Goal: Task Accomplishment & Management: Manage account settings

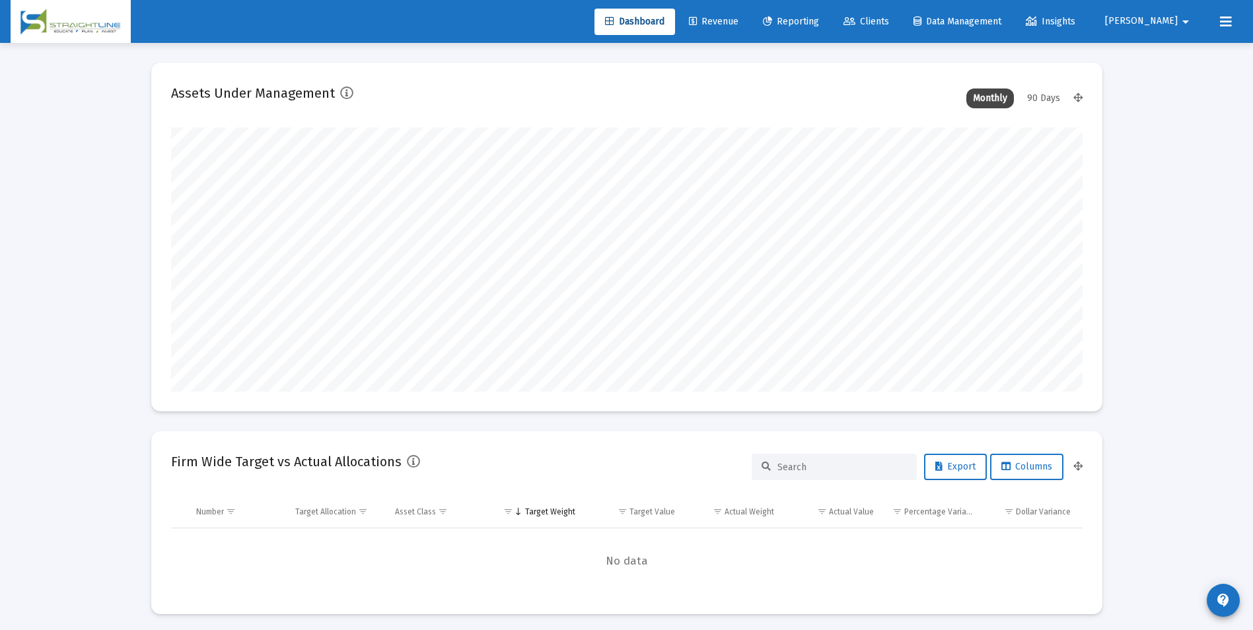
scroll to position [264, 912]
click at [739, 24] on span "Revenue" at bounding box center [714, 21] width 50 height 11
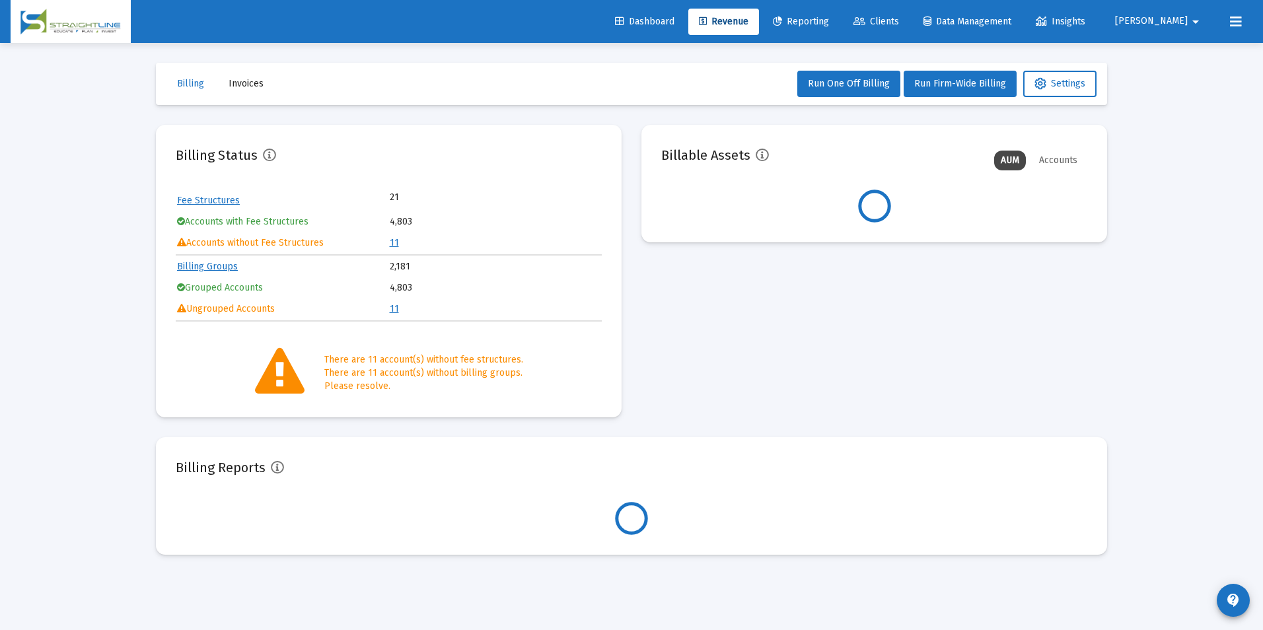
click at [391, 248] on link "11" at bounding box center [394, 242] width 9 height 11
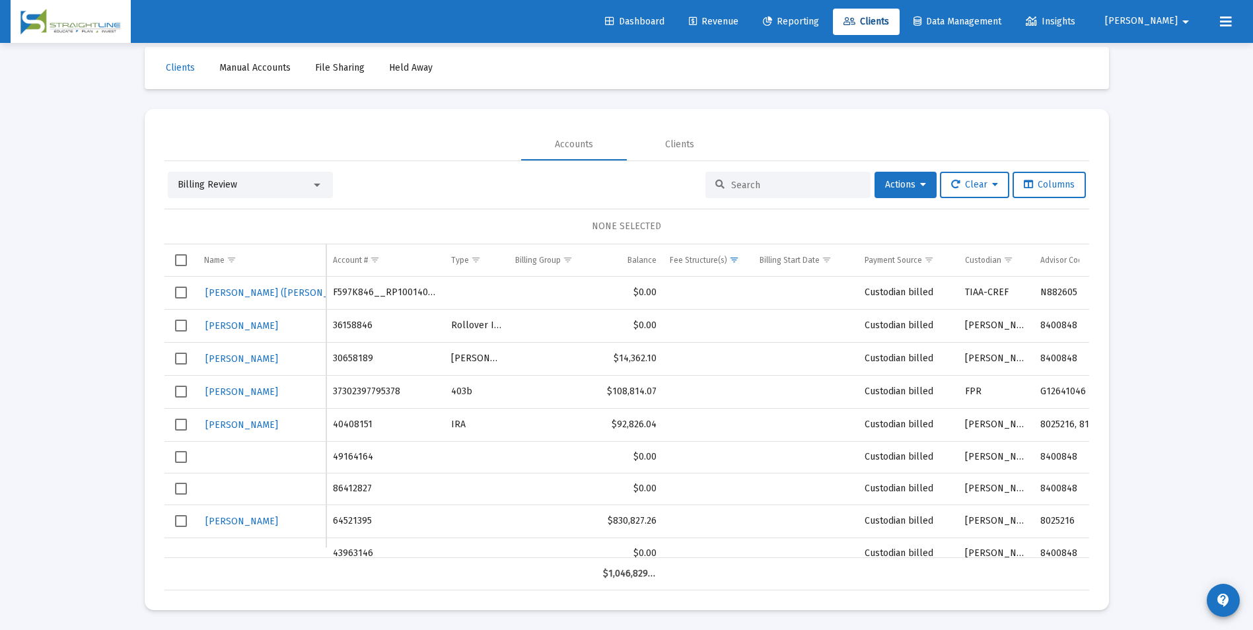
click at [234, 180] on span "Billing Review" at bounding box center [207, 184] width 59 height 11
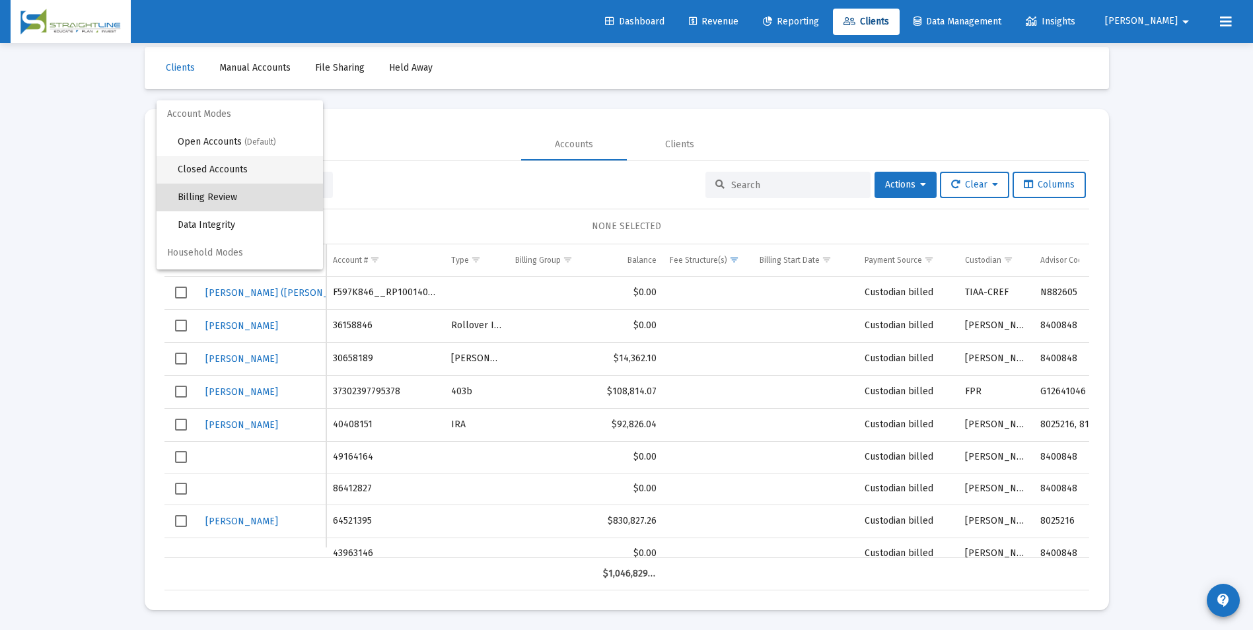
scroll to position [13, 0]
click at [237, 134] on span "Open Accounts (Default)" at bounding box center [245, 130] width 135 height 28
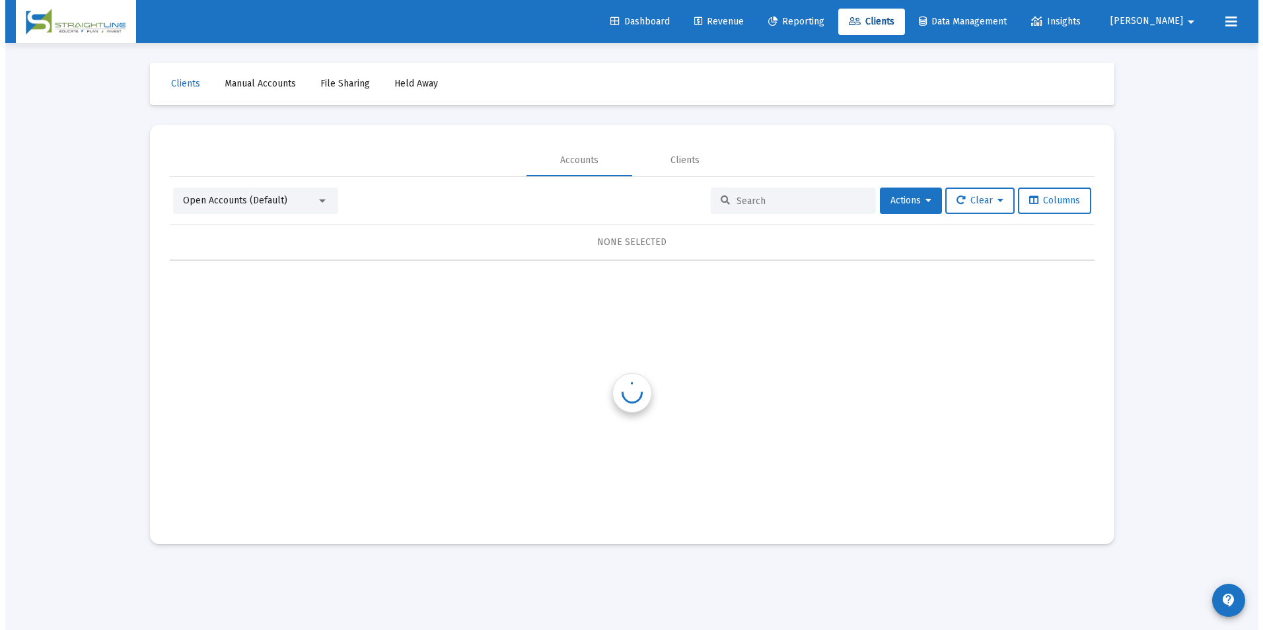
scroll to position [0, 0]
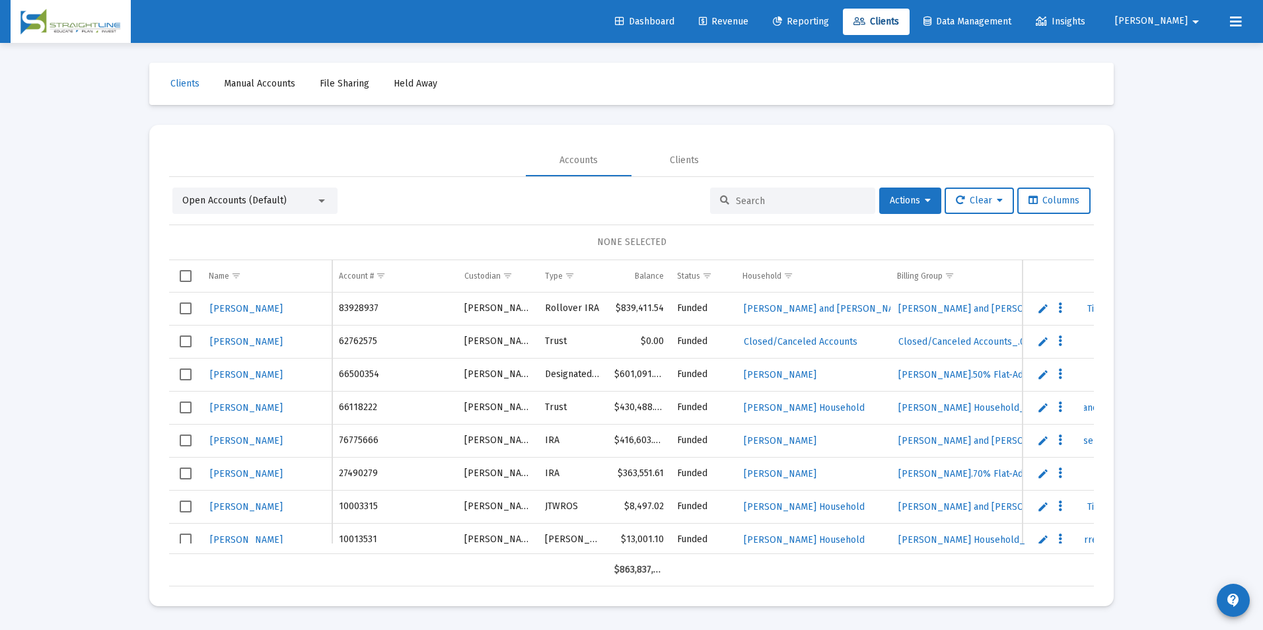
click at [817, 199] on input at bounding box center [800, 201] width 129 height 11
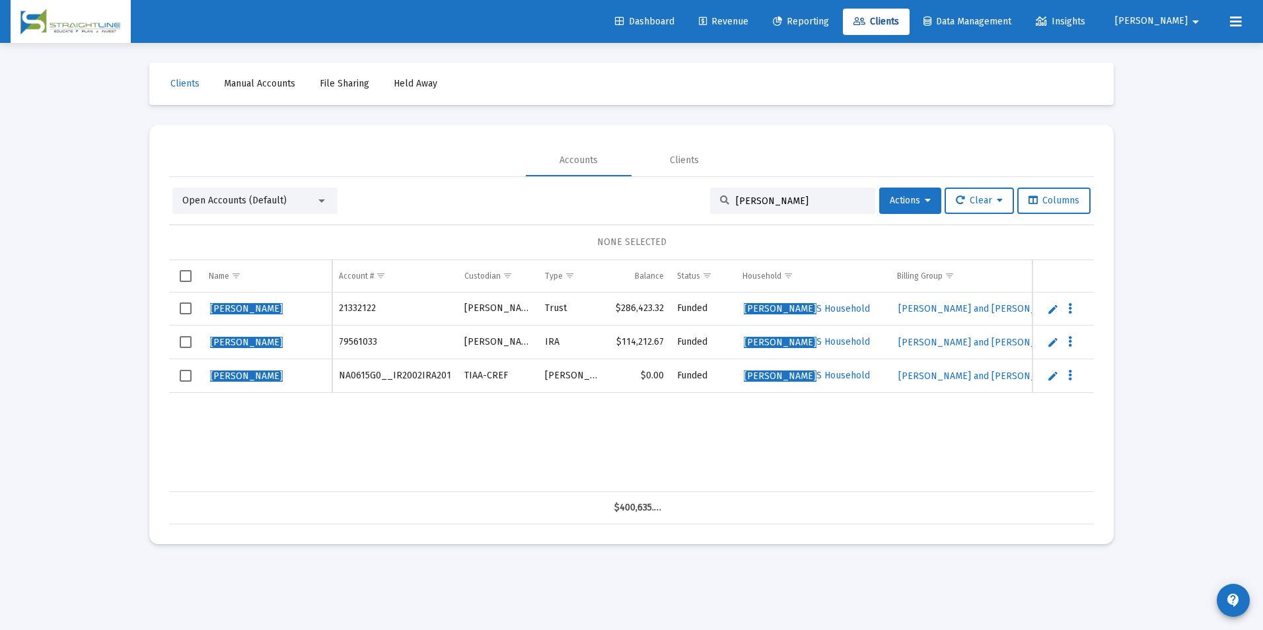
drag, startPoint x: 832, startPoint y: 200, endPoint x: 682, endPoint y: 197, distance: 150.7
click at [682, 197] on div "Open Accounts (Default) [PERSON_NAME] Actions Clear Columns" at bounding box center [631, 201] width 918 height 26
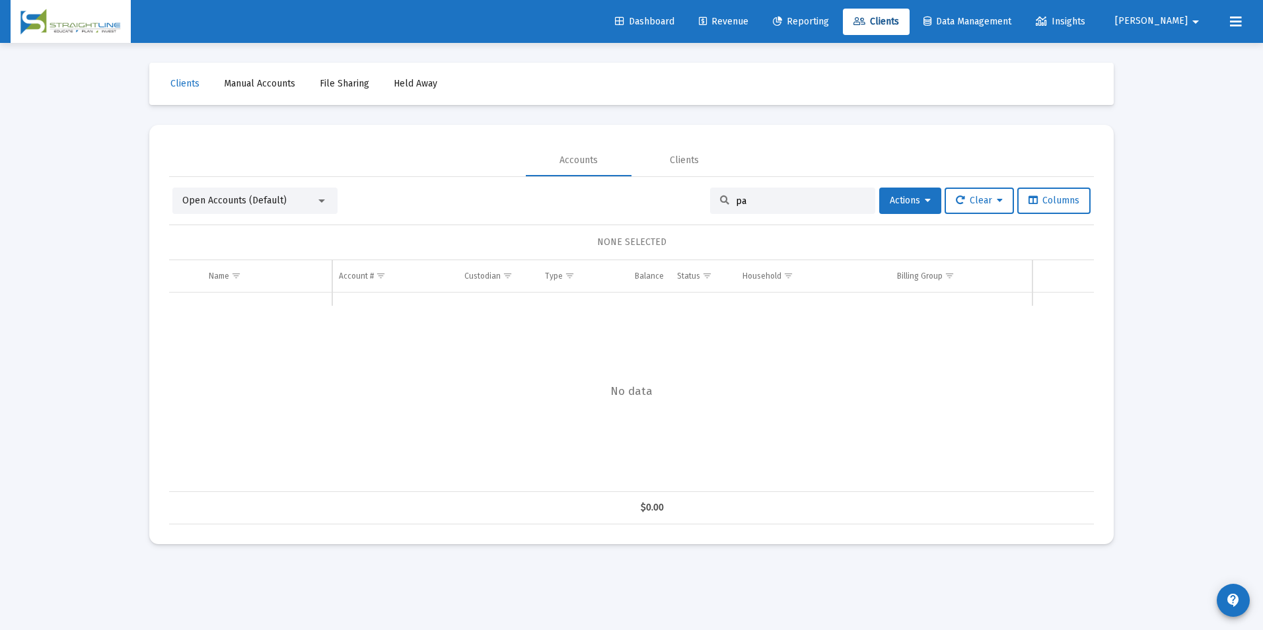
type input "p"
type input "[PERSON_NAME]"
click at [1048, 312] on link "Edit" at bounding box center [1053, 309] width 12 height 12
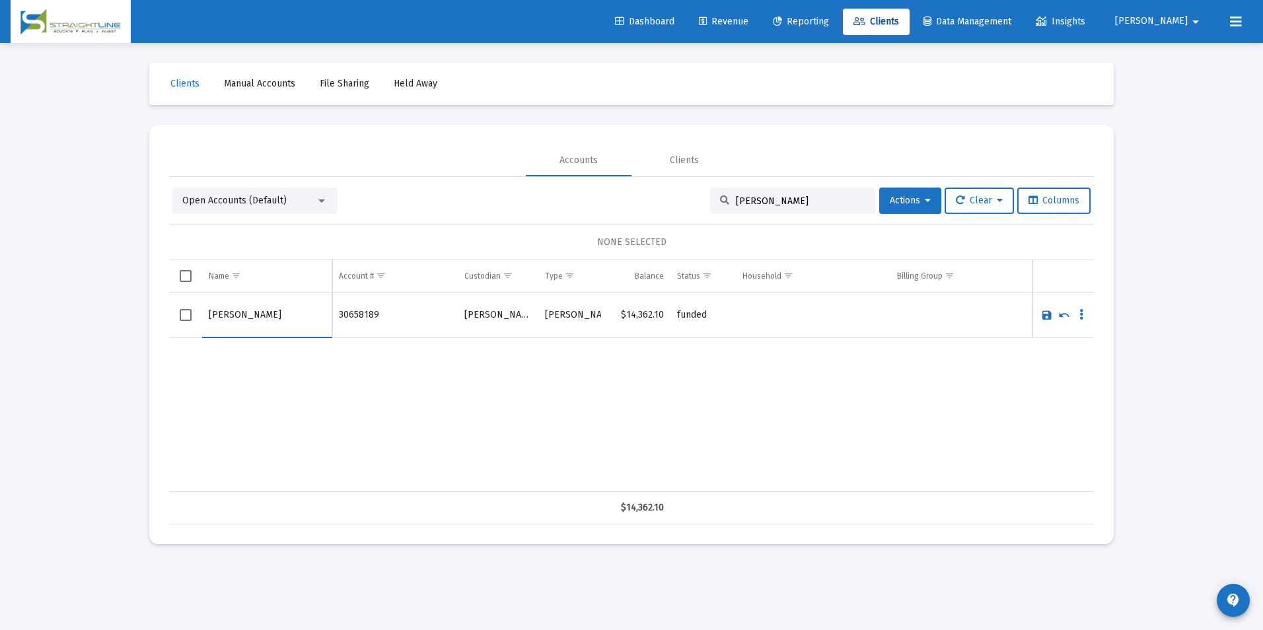
click at [228, 310] on input "[PERSON_NAME]" at bounding box center [267, 315] width 116 height 32
drag, startPoint x: 231, startPoint y: 312, endPoint x: 190, endPoint y: 312, distance: 41.0
click at [190, 312] on tr "[PERSON_NAME]" at bounding box center [631, 316] width 925 height 46
click at [252, 313] on input "[PERSON_NAME]" at bounding box center [267, 315] width 116 height 32
paste input "[PERSON_NAME]"
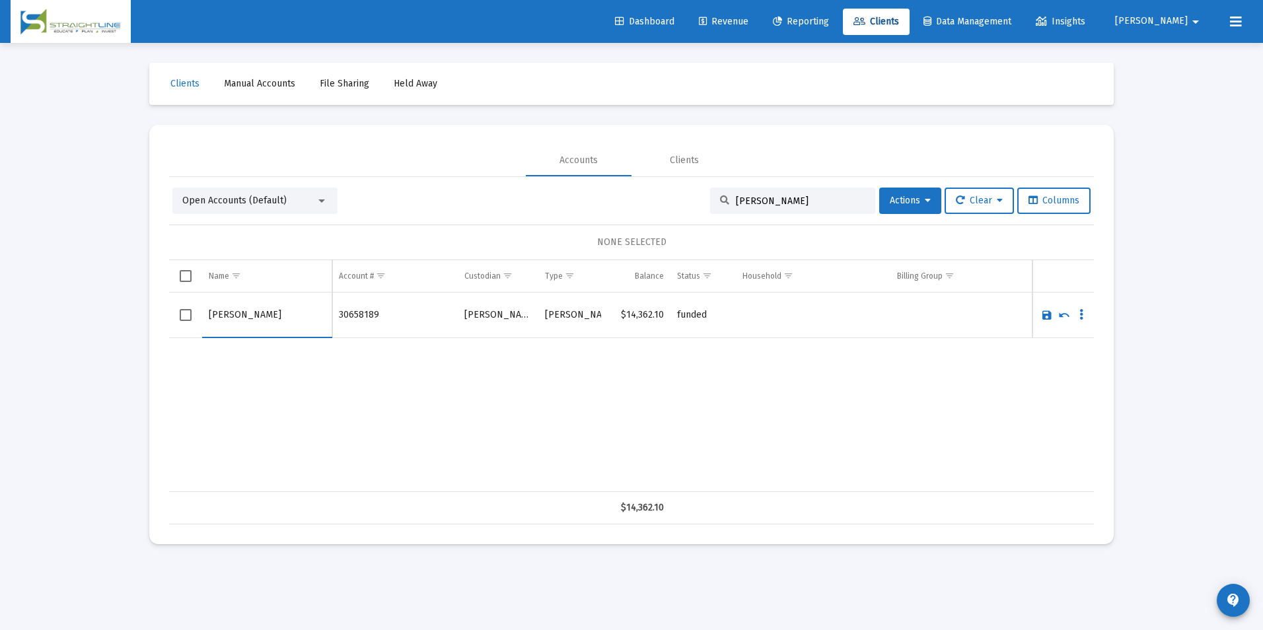
type input "[PERSON_NAME]"
click at [1047, 318] on link "Save" at bounding box center [1047, 315] width 12 height 12
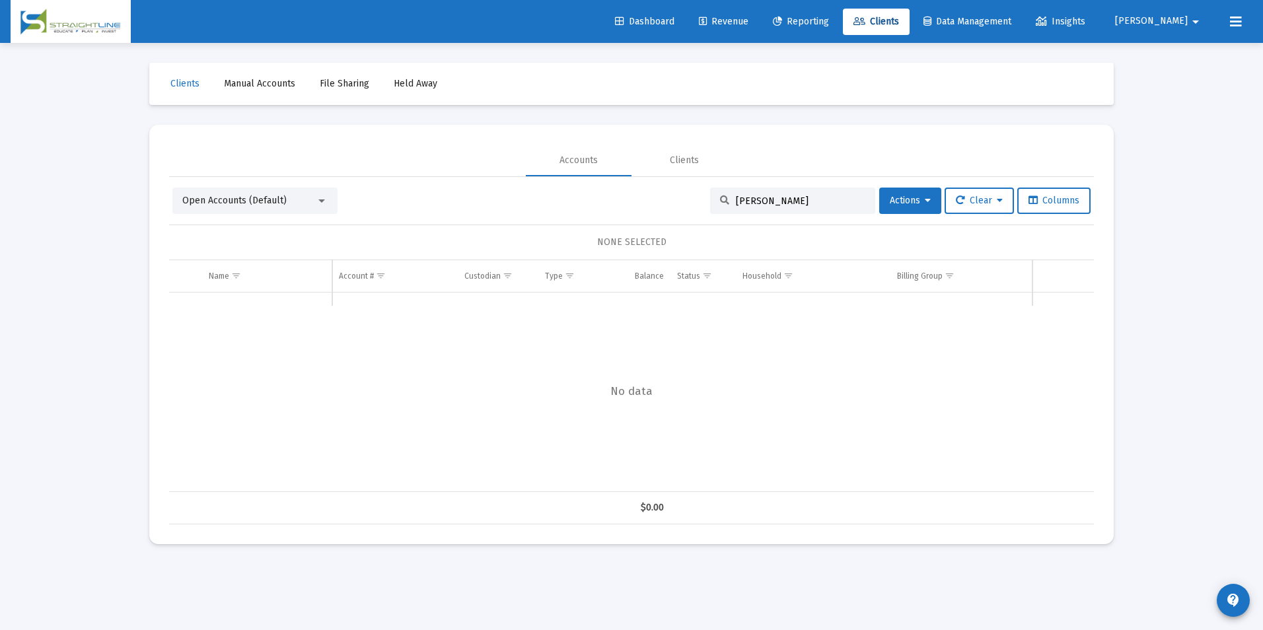
drag, startPoint x: 819, startPoint y: 201, endPoint x: 663, endPoint y: 198, distance: 155.9
click at [663, 198] on div "Open Accounts (Default) [PERSON_NAME] Actions Clear Columns" at bounding box center [631, 201] width 918 height 26
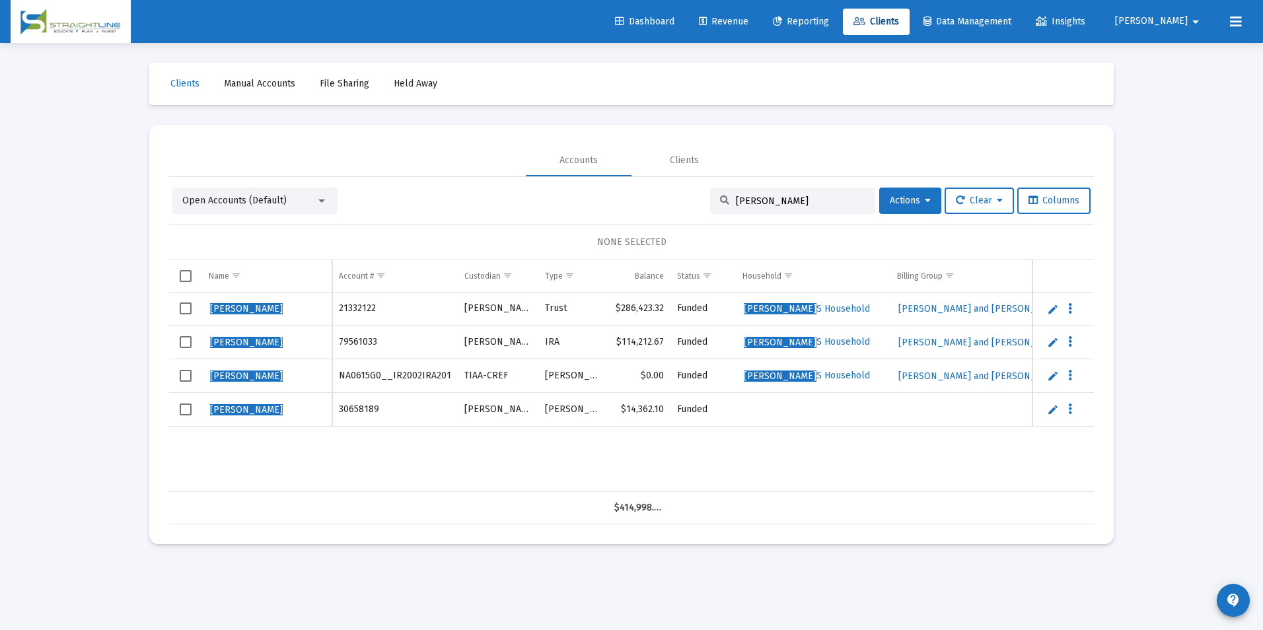
type input "[PERSON_NAME]"
click at [186, 415] on span "Select row" at bounding box center [186, 410] width 12 height 12
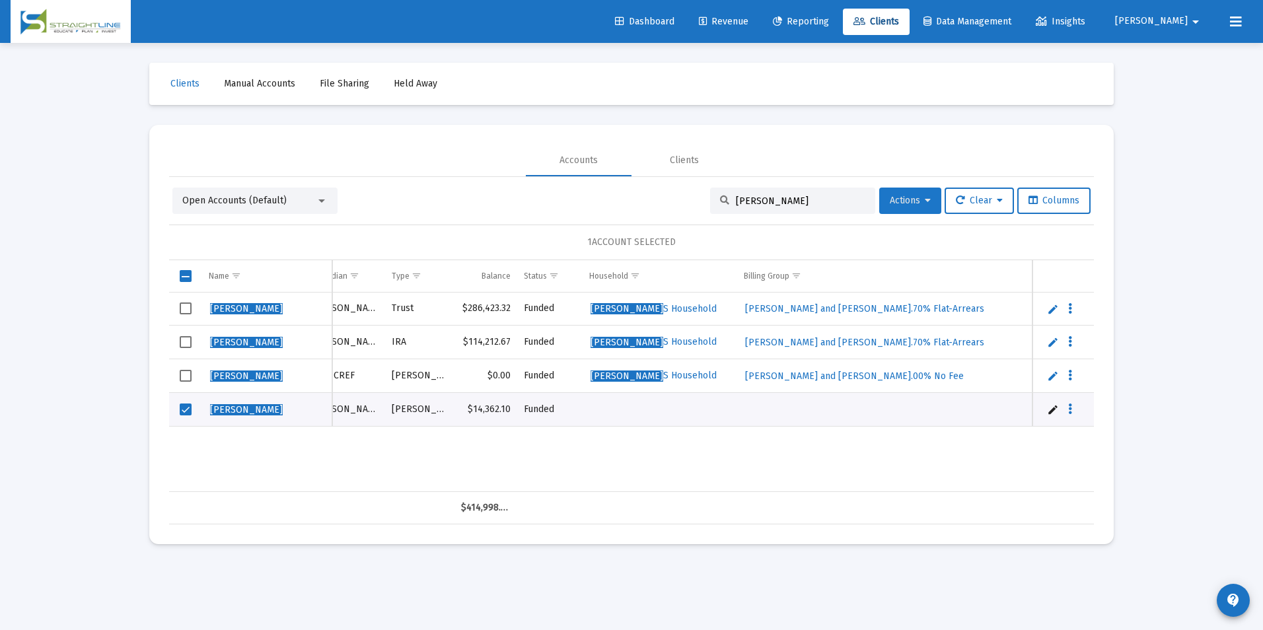
click at [890, 205] on span "Actions" at bounding box center [910, 200] width 41 height 11
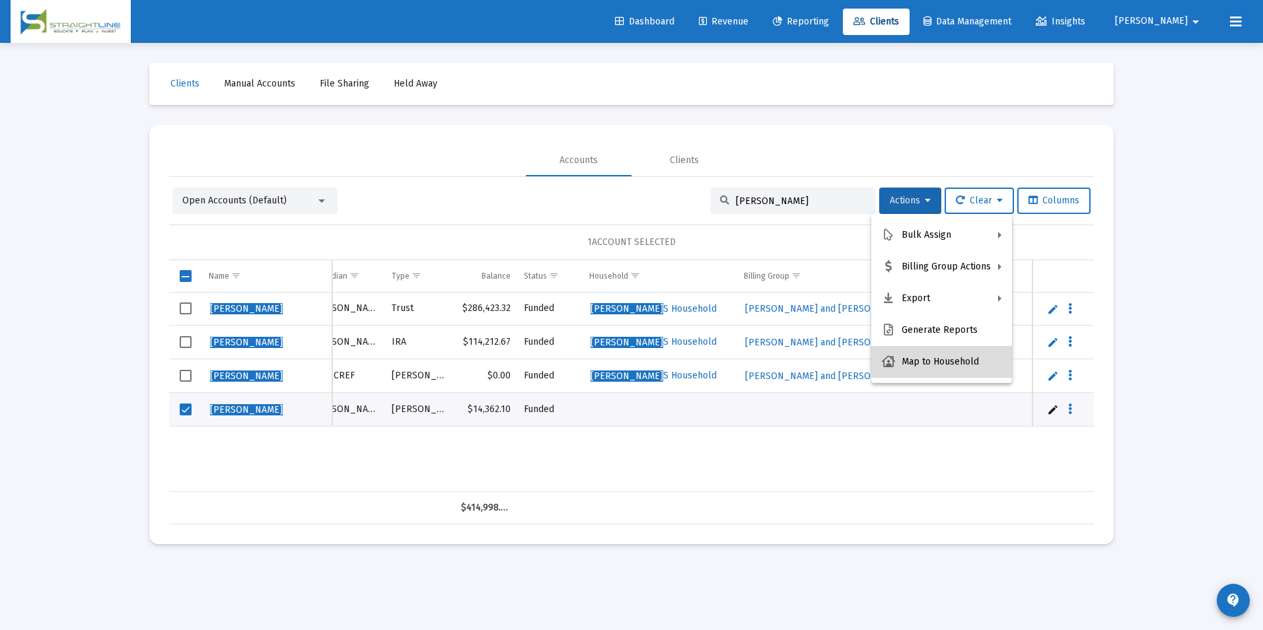
click at [948, 370] on button "Map to Household" at bounding box center [941, 362] width 141 height 32
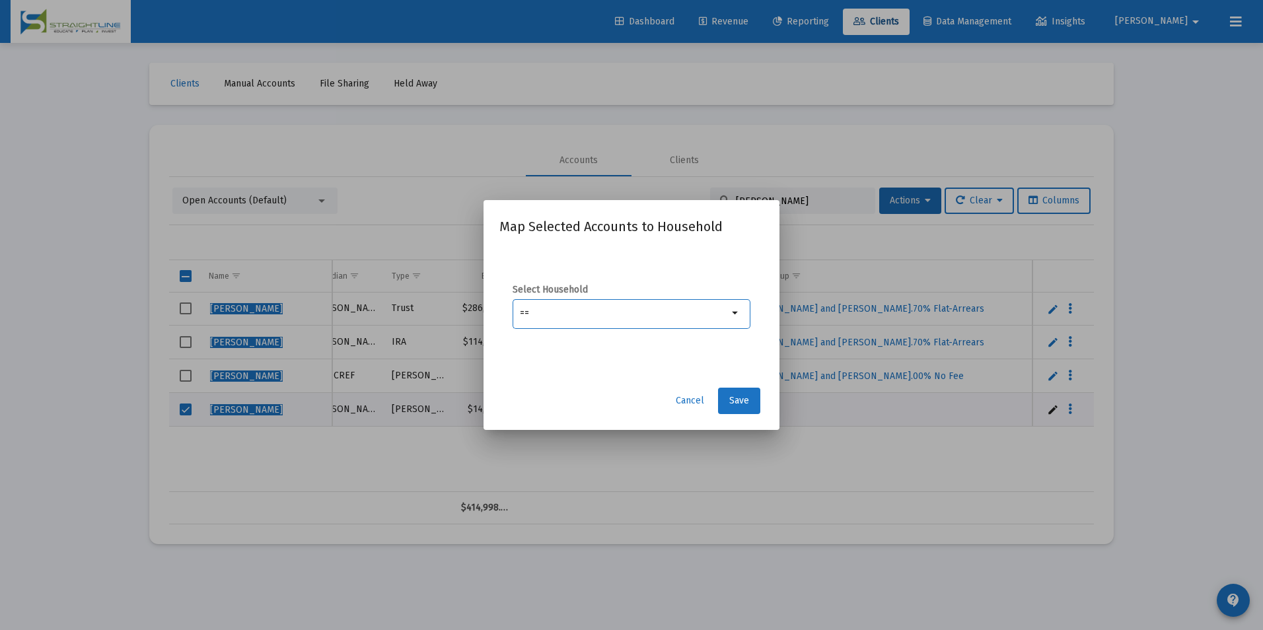
type input "="
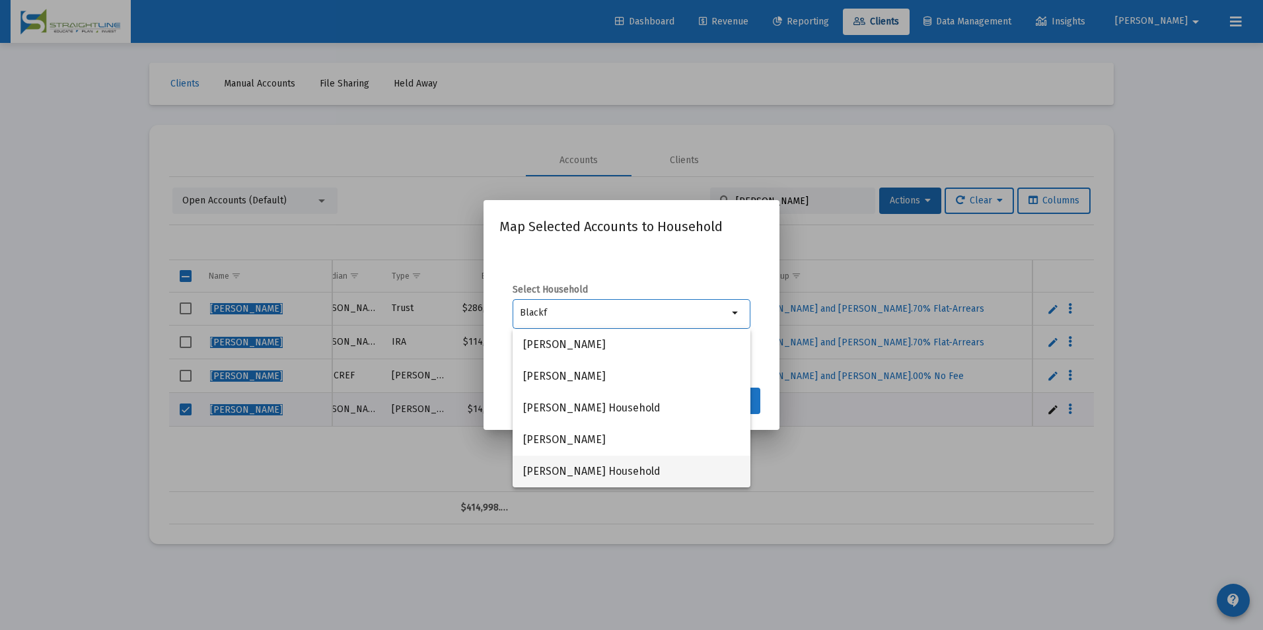
click at [684, 468] on span "[PERSON_NAME] Household" at bounding box center [631, 472] width 217 height 32
type input "[PERSON_NAME] Household"
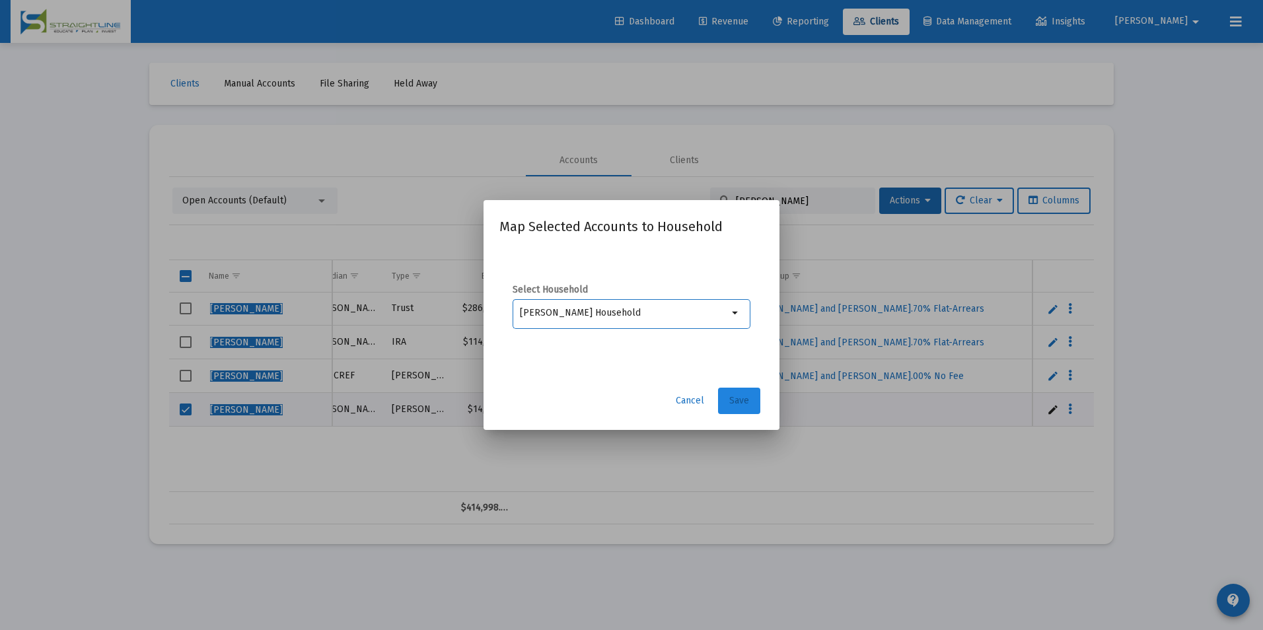
click at [747, 410] on button "Save" at bounding box center [739, 401] width 42 height 26
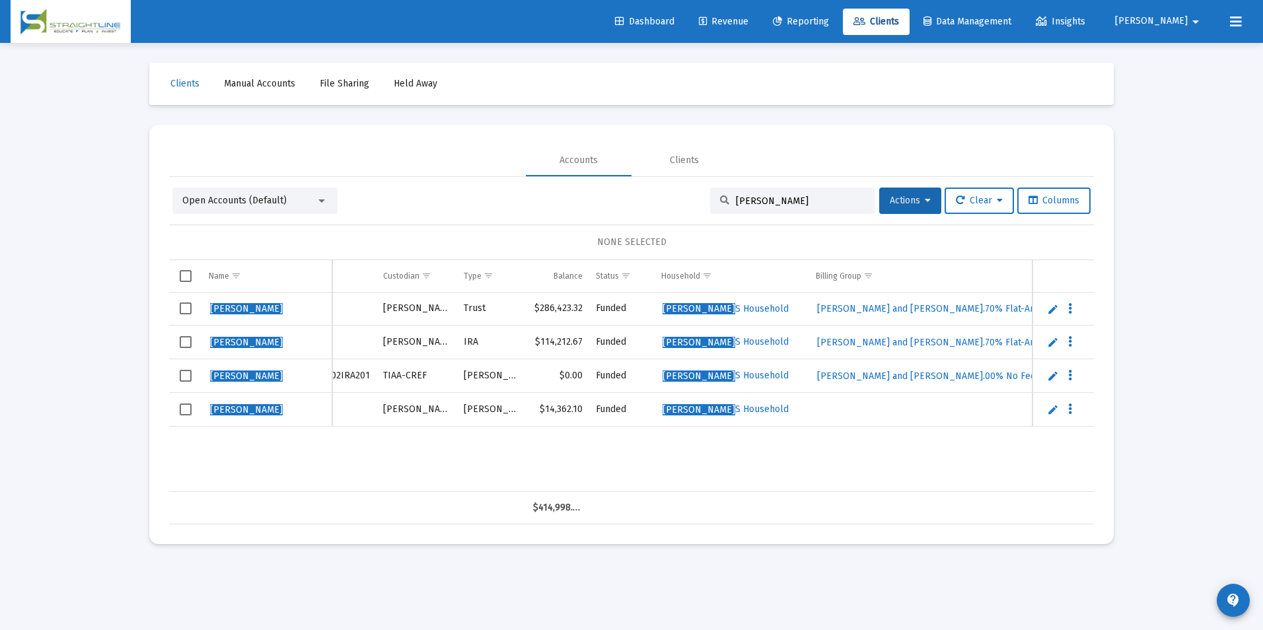
scroll to position [0, 0]
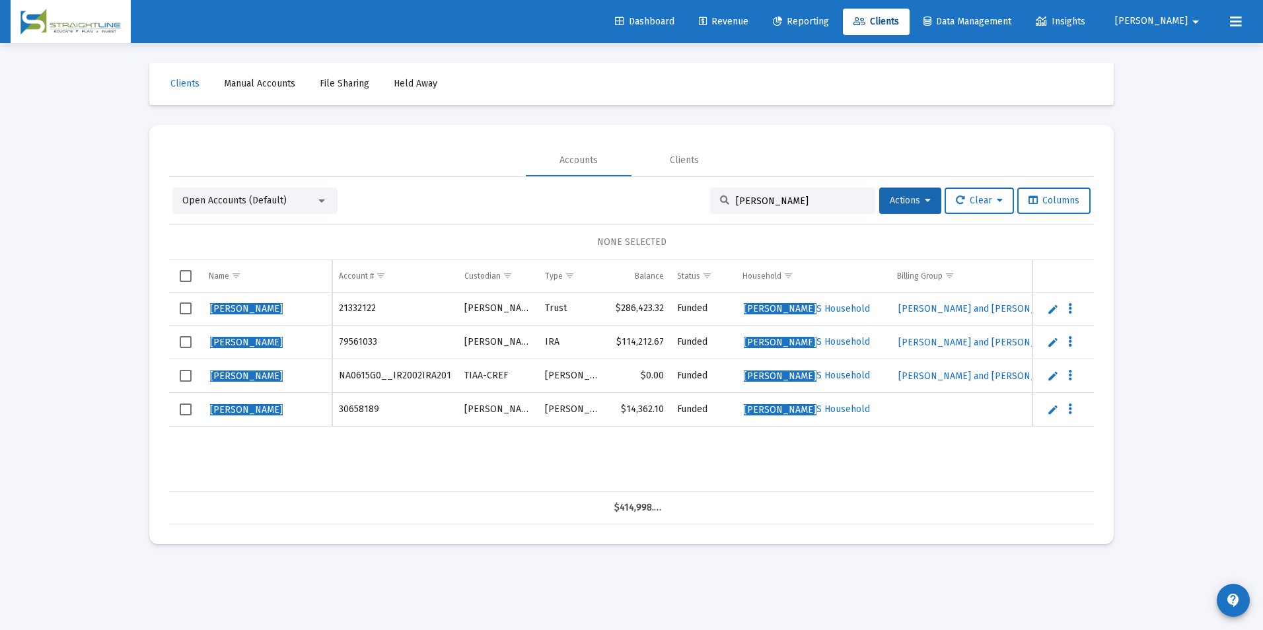
click at [184, 407] on span "Select row" at bounding box center [186, 410] width 12 height 12
click at [881, 209] on button "Actions" at bounding box center [910, 201] width 62 height 26
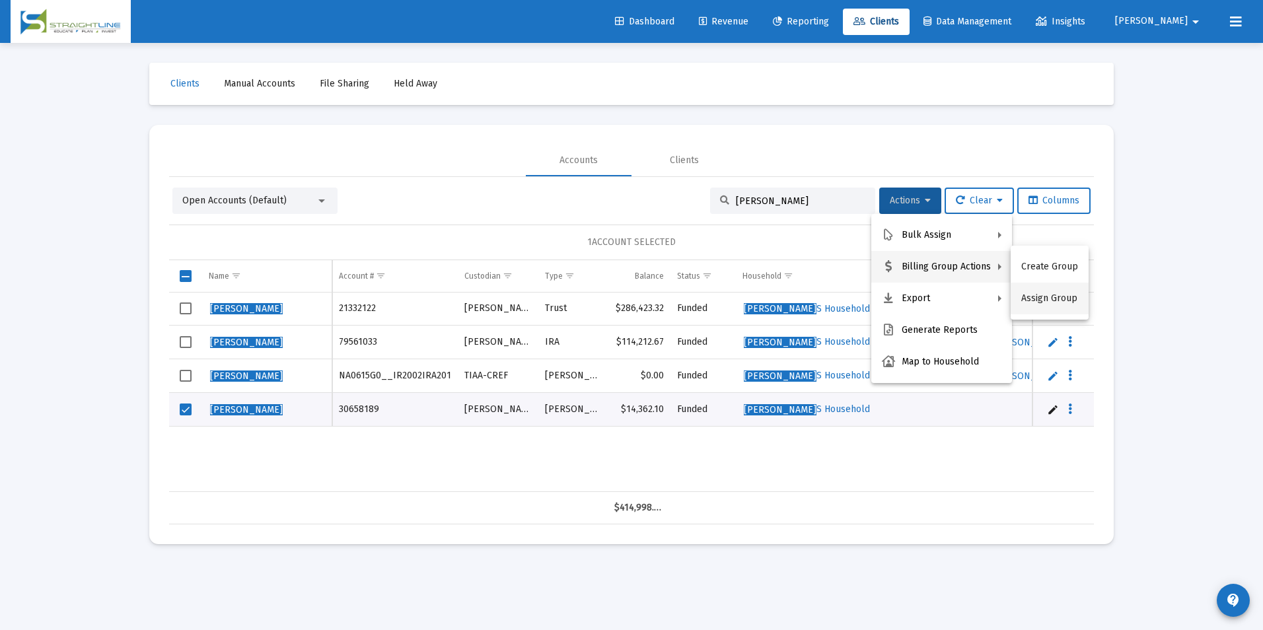
click at [1049, 297] on button "Assign Group" at bounding box center [1050, 299] width 78 height 32
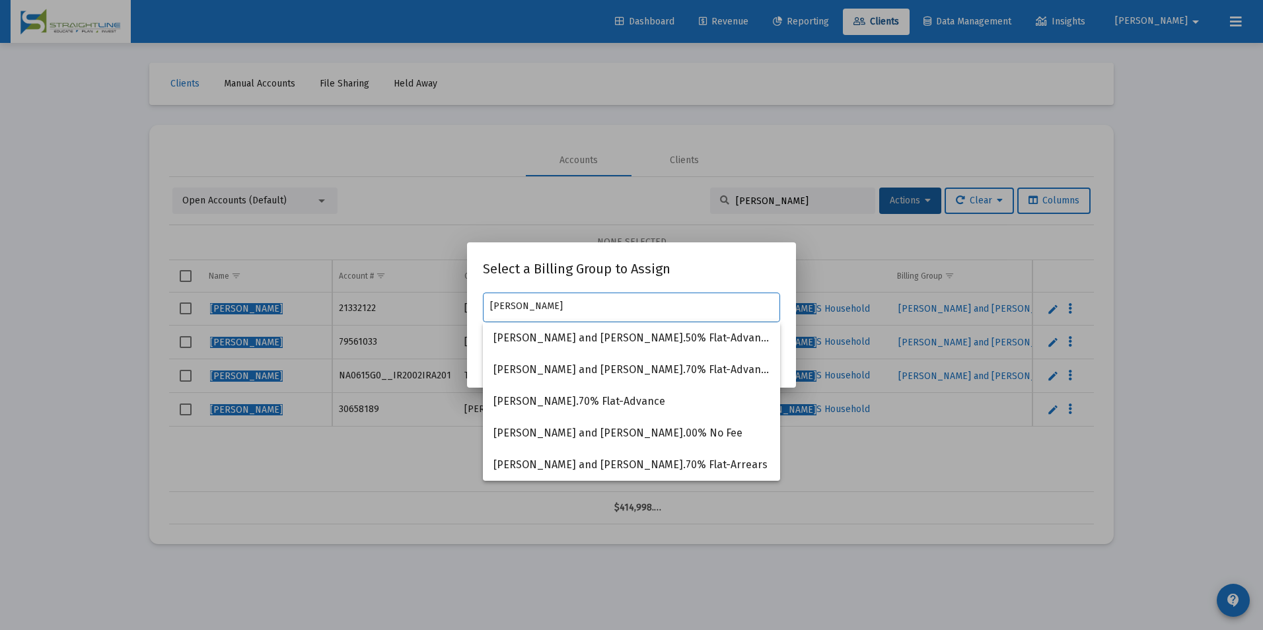
type input "[PERSON_NAME]"
click at [821, 445] on div at bounding box center [631, 315] width 1263 height 630
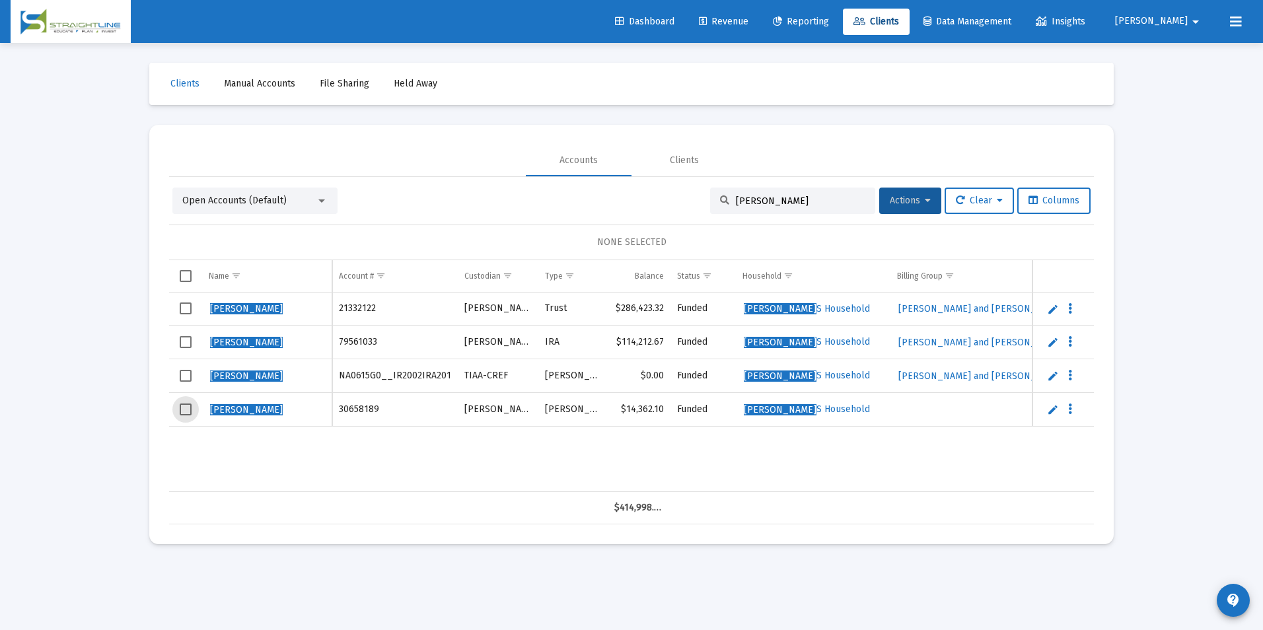
click at [184, 411] on span "Select row" at bounding box center [186, 410] width 12 height 12
click at [890, 195] on span "Actions" at bounding box center [910, 200] width 41 height 11
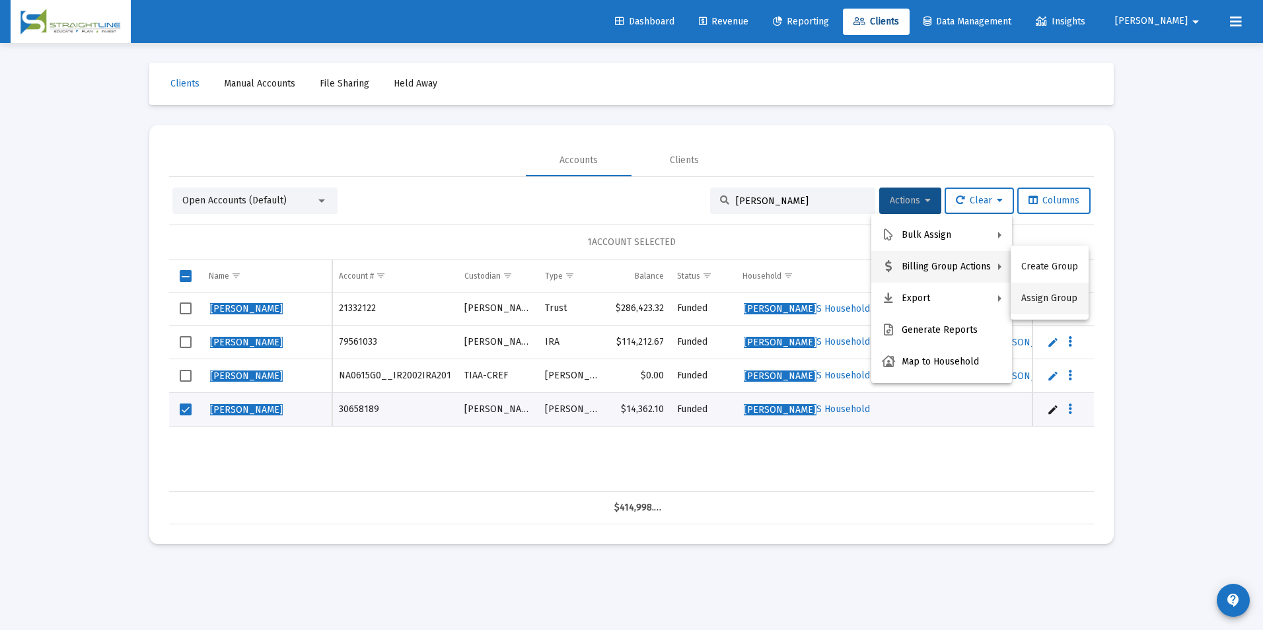
click at [1033, 295] on button "Assign Group" at bounding box center [1050, 299] width 78 height 32
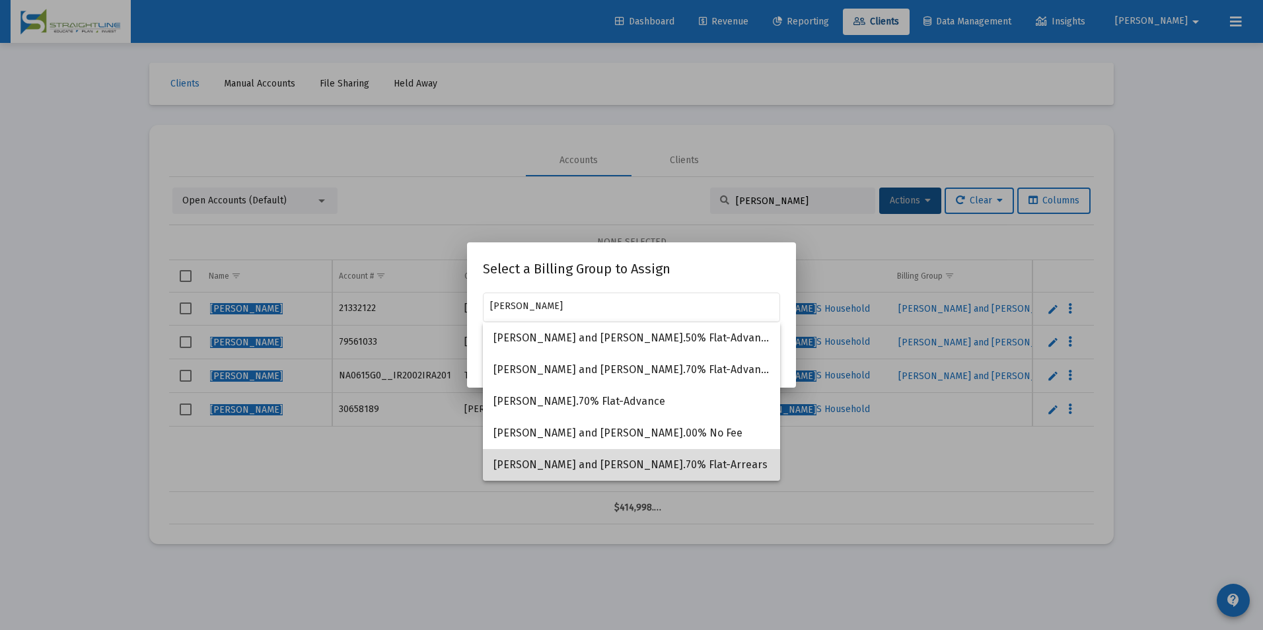
click at [697, 458] on span "[PERSON_NAME] and [PERSON_NAME].70% Flat-Arrears" at bounding box center [632, 465] width 276 height 32
type input "[PERSON_NAME] and [PERSON_NAME].70% Flat-Arrears"
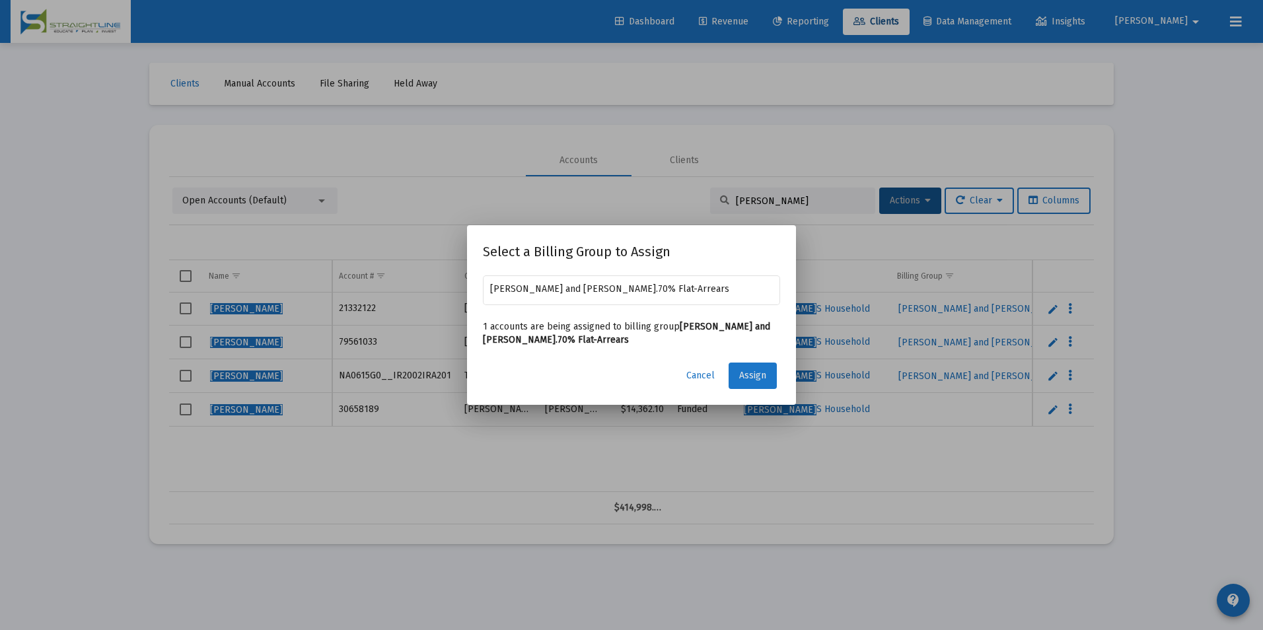
click at [766, 376] on button "Assign" at bounding box center [753, 376] width 48 height 26
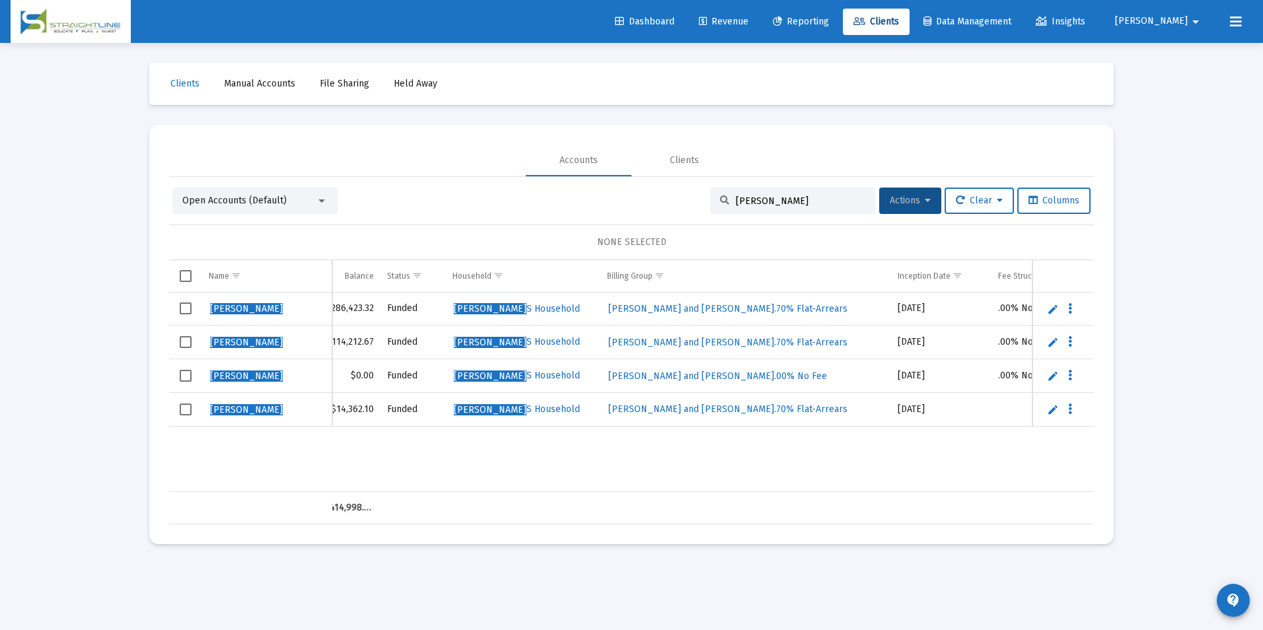
scroll to position [0, 412]
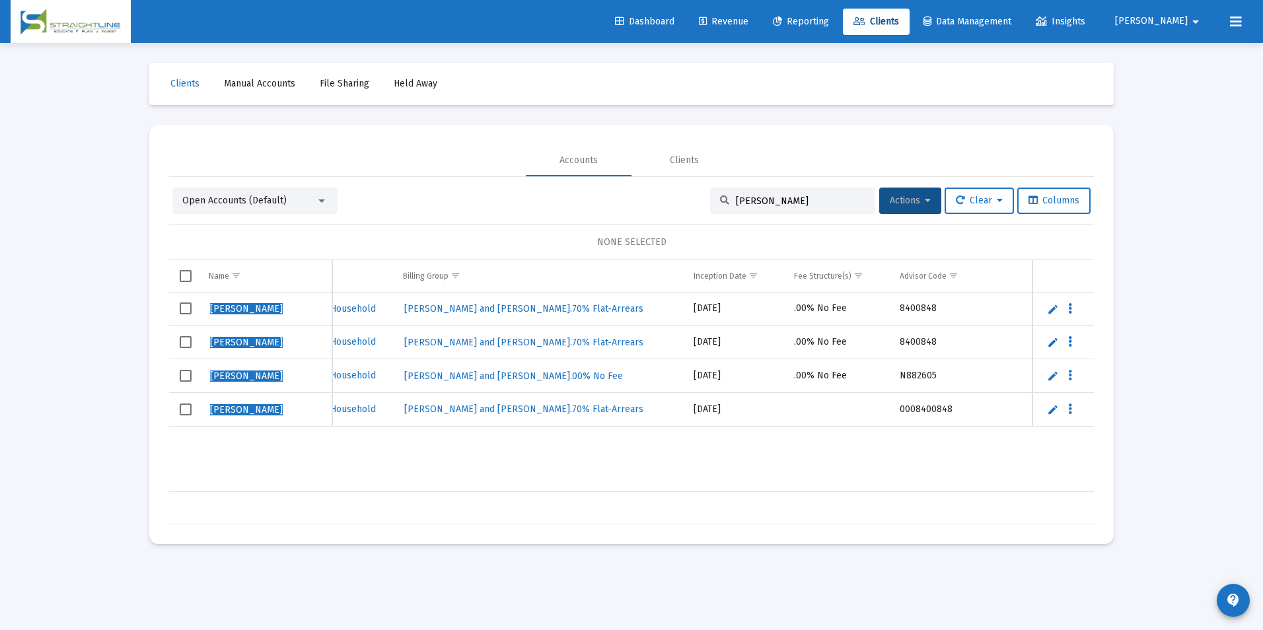
click at [186, 407] on span "Select row" at bounding box center [186, 410] width 12 height 12
click at [890, 196] on span "Actions" at bounding box center [910, 200] width 41 height 11
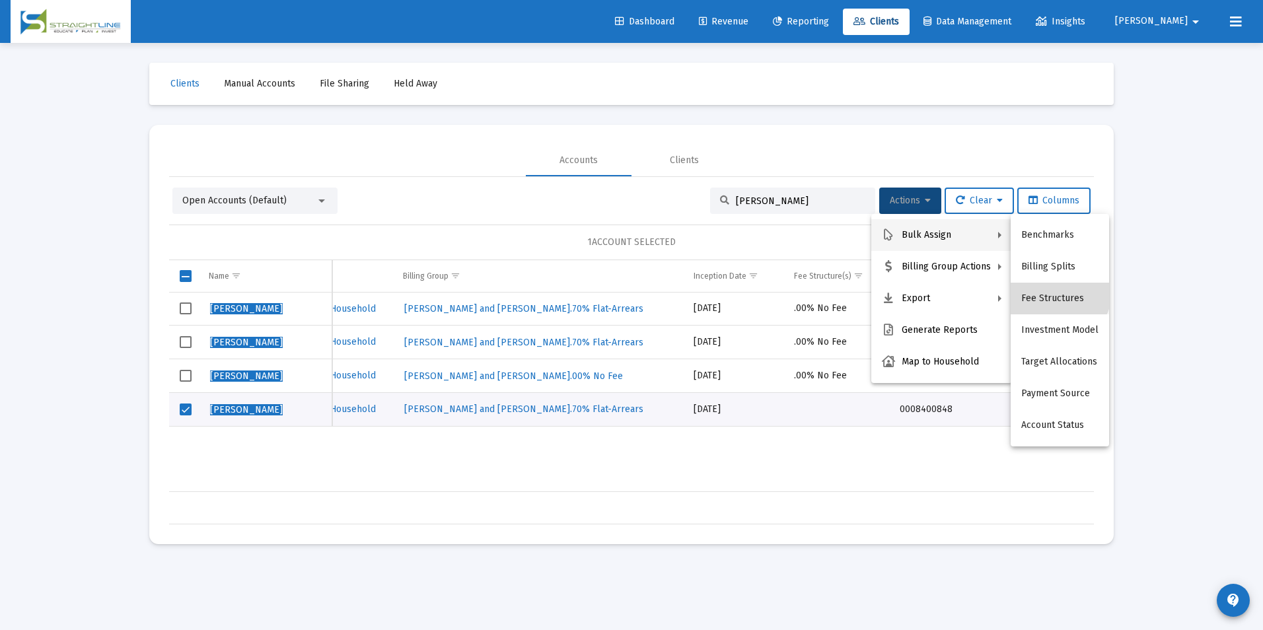
click at [1055, 290] on button "Fee Structures" at bounding box center [1060, 299] width 98 height 32
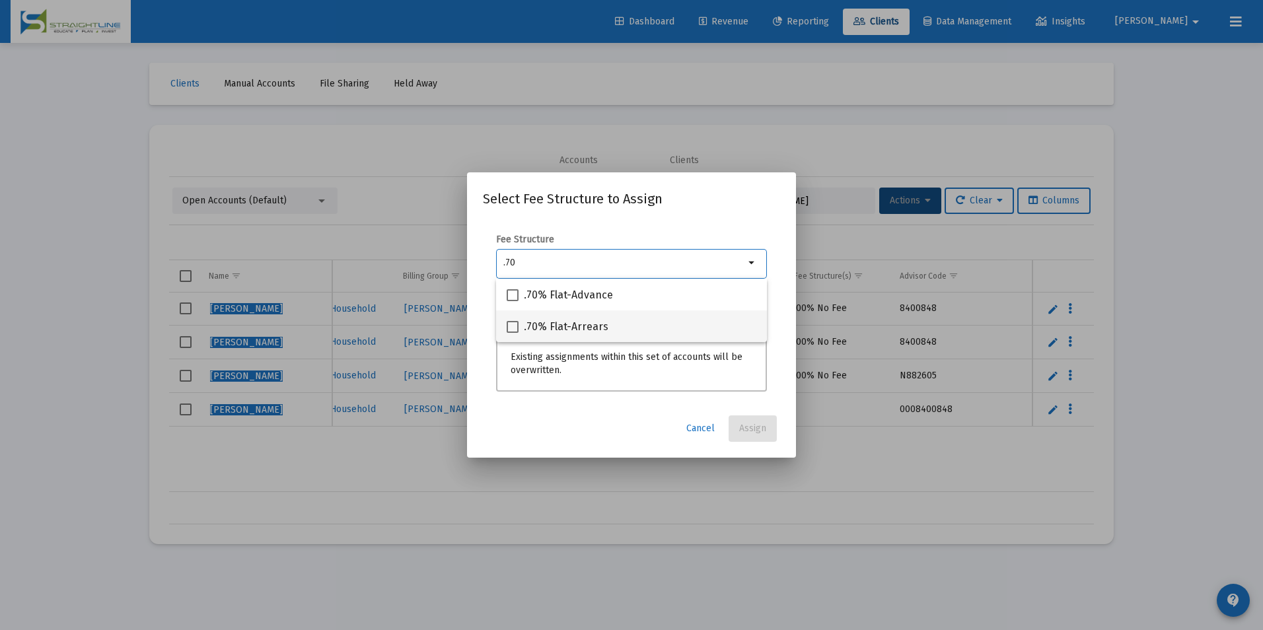
type input ".70"
click at [688, 328] on div ".70% Flat-Arrears" at bounding box center [632, 327] width 250 height 32
checkbox input "true"
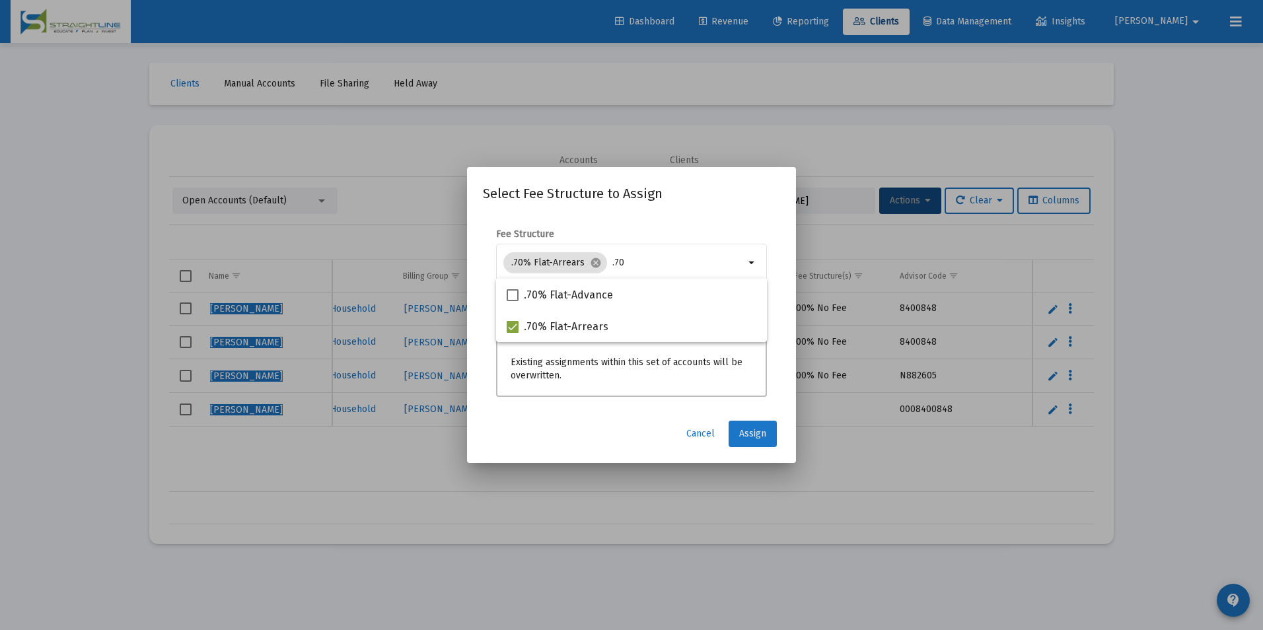
click at [741, 433] on span "Assign" at bounding box center [752, 433] width 27 height 11
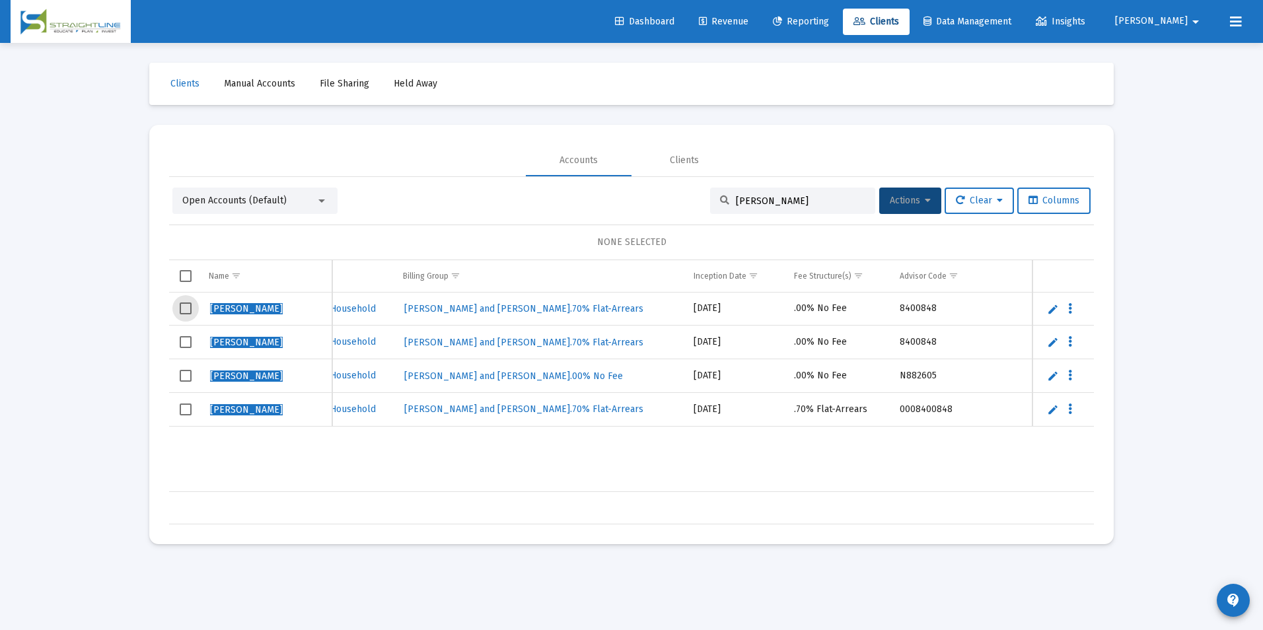
click at [190, 311] on span "Select row" at bounding box center [186, 309] width 12 height 12
click at [184, 346] on span "Select row" at bounding box center [186, 342] width 12 height 12
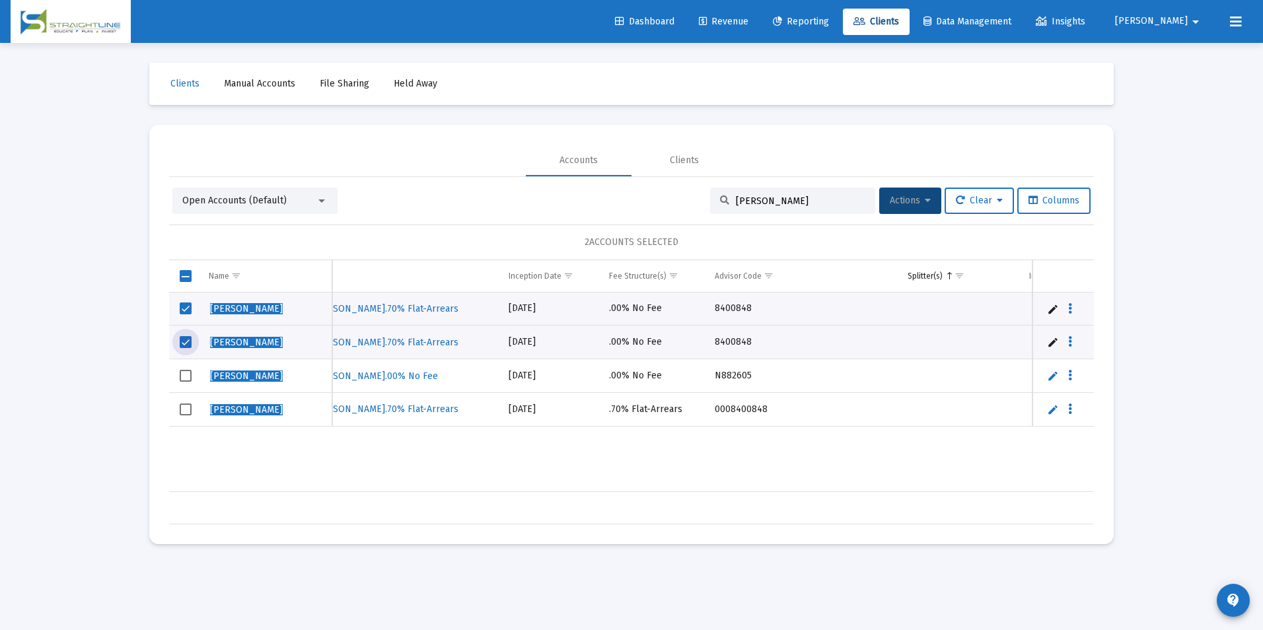
scroll to position [0, 731]
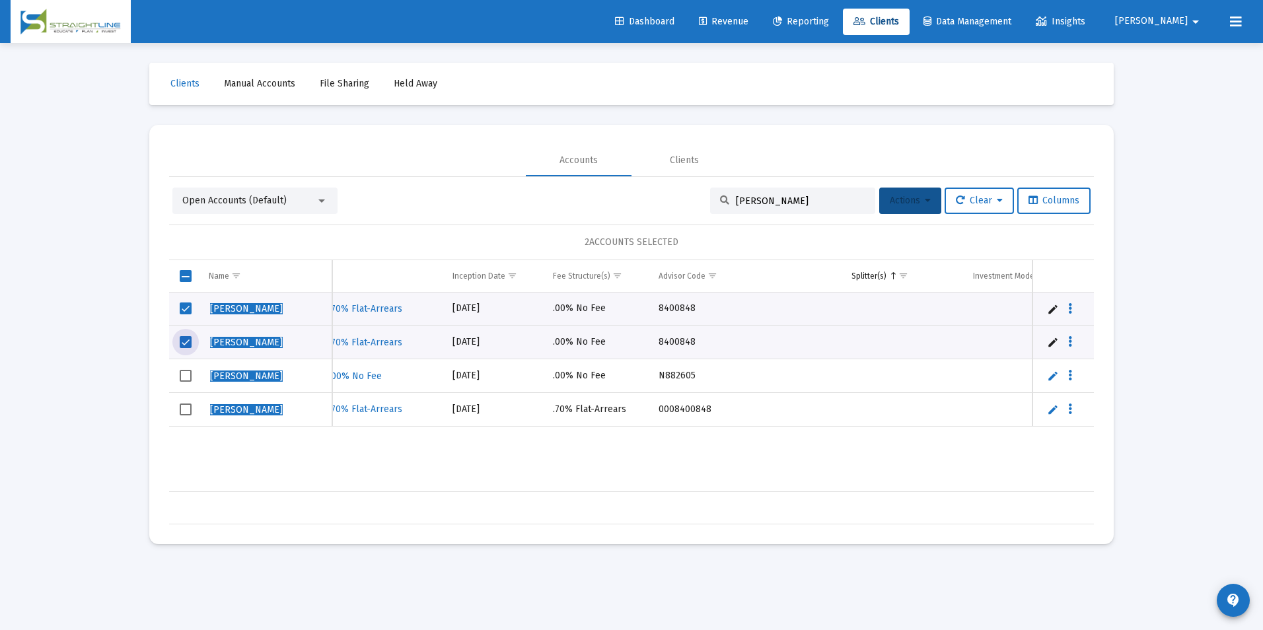
click at [912, 188] on button "Actions" at bounding box center [910, 201] width 62 height 26
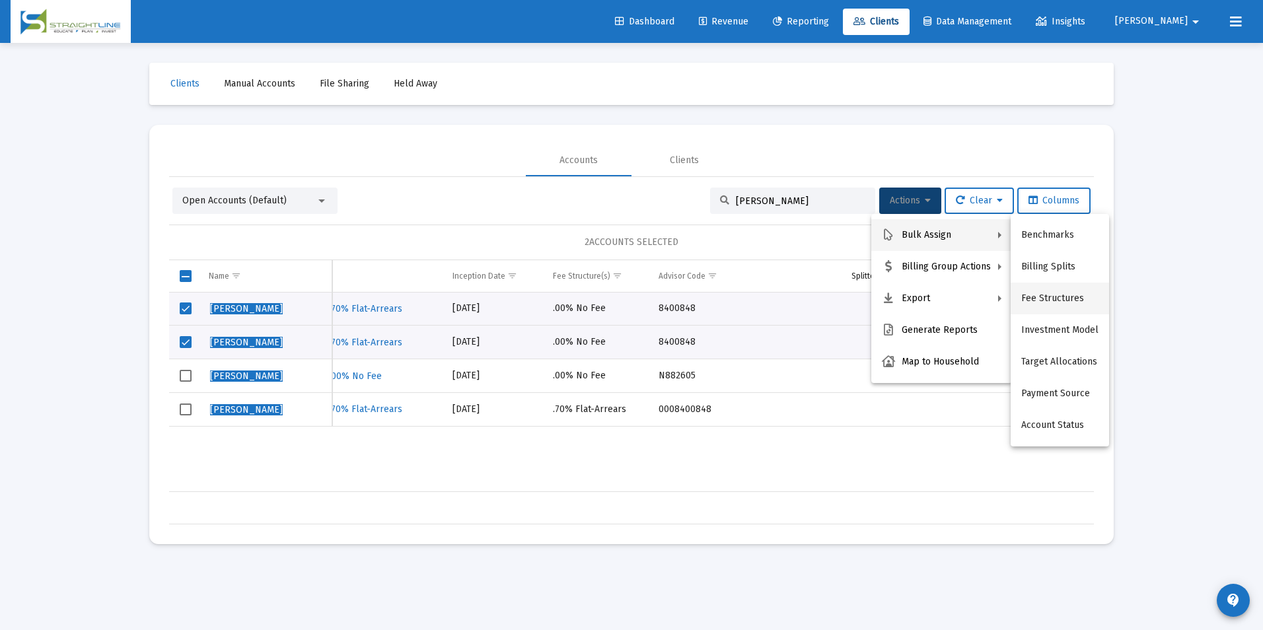
click at [1074, 287] on button "Fee Structures" at bounding box center [1060, 299] width 98 height 32
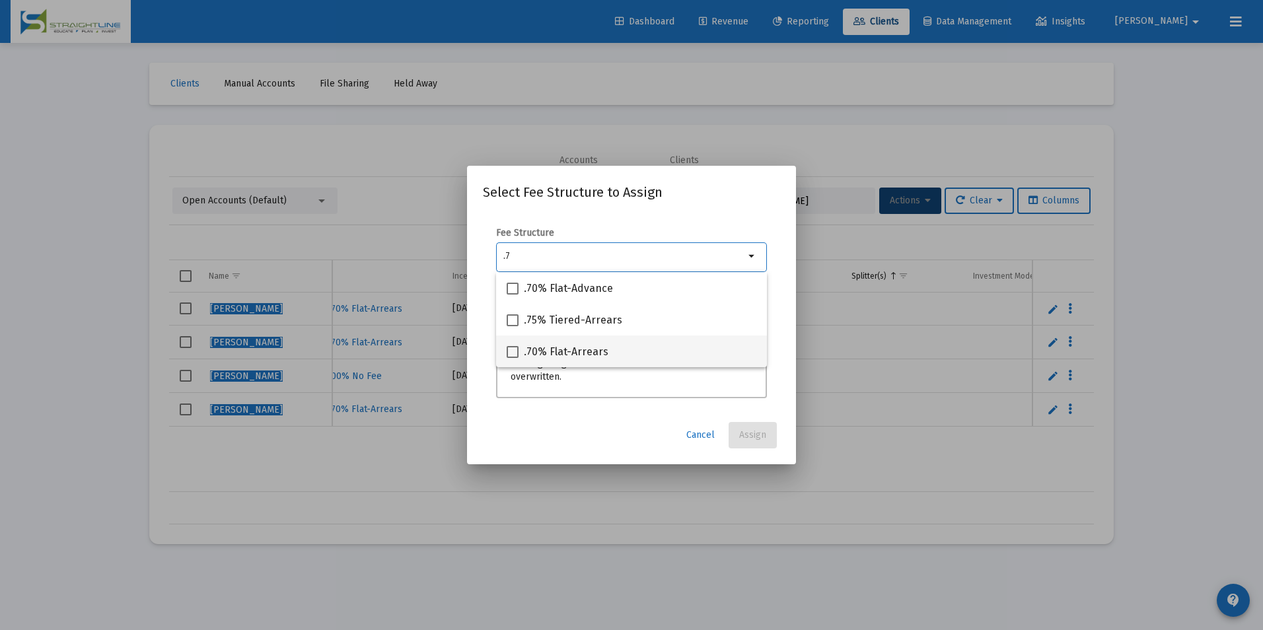
type input ".7"
click at [564, 358] on span ".70% Flat-Arrears" at bounding box center [566, 352] width 85 height 16
click at [513, 358] on input ".70% Flat-Arrears" at bounding box center [512, 358] width 1 height 1
checkbox input "true"
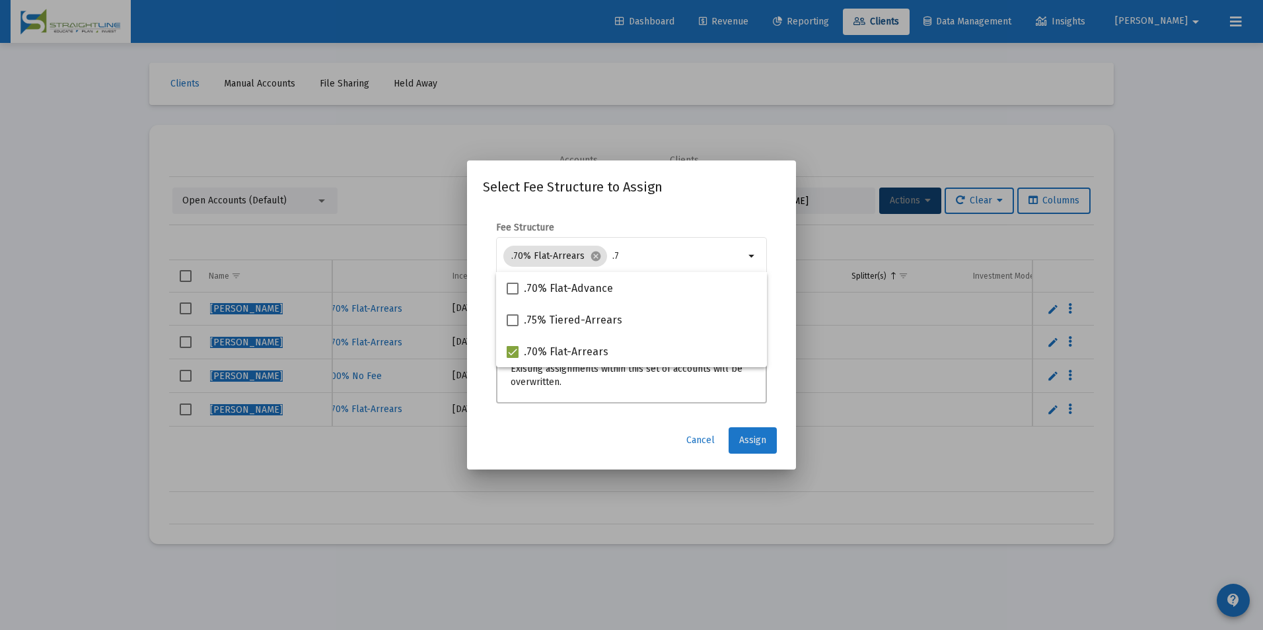
click at [768, 443] on button "Assign" at bounding box center [753, 440] width 48 height 26
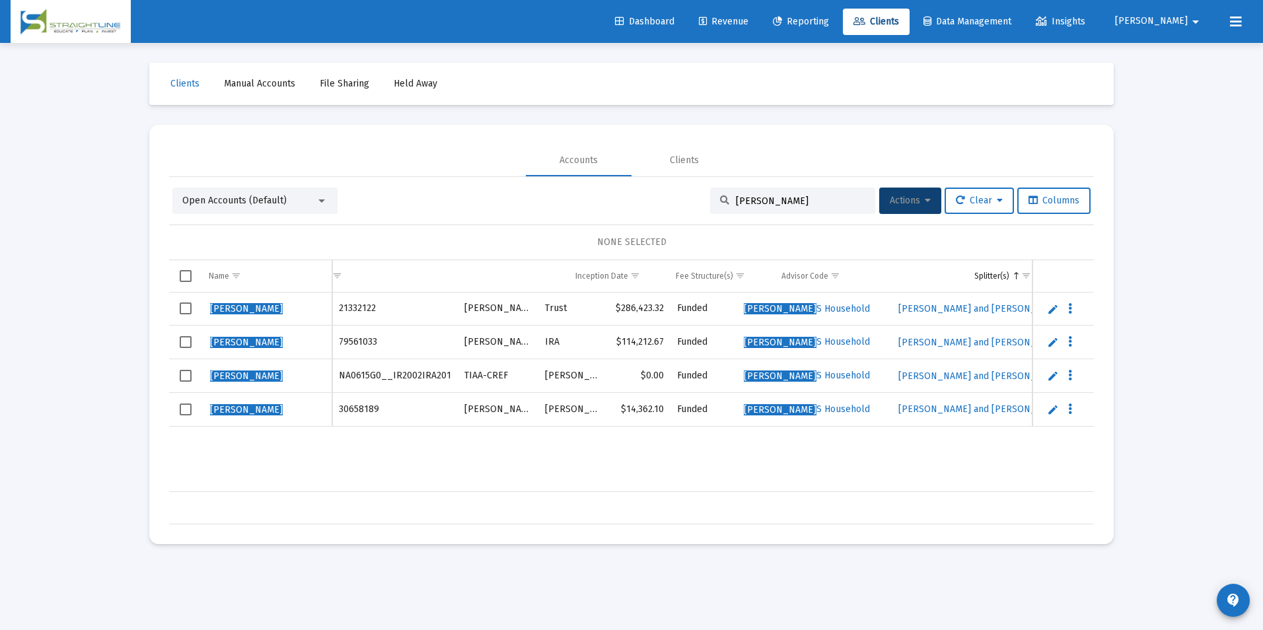
scroll to position [0, 0]
click at [356, 368] on td "NA0615G0__IR2002IRA201" at bounding box center [395, 376] width 126 height 34
copy td "NA0615G0__IR2002IRA201"
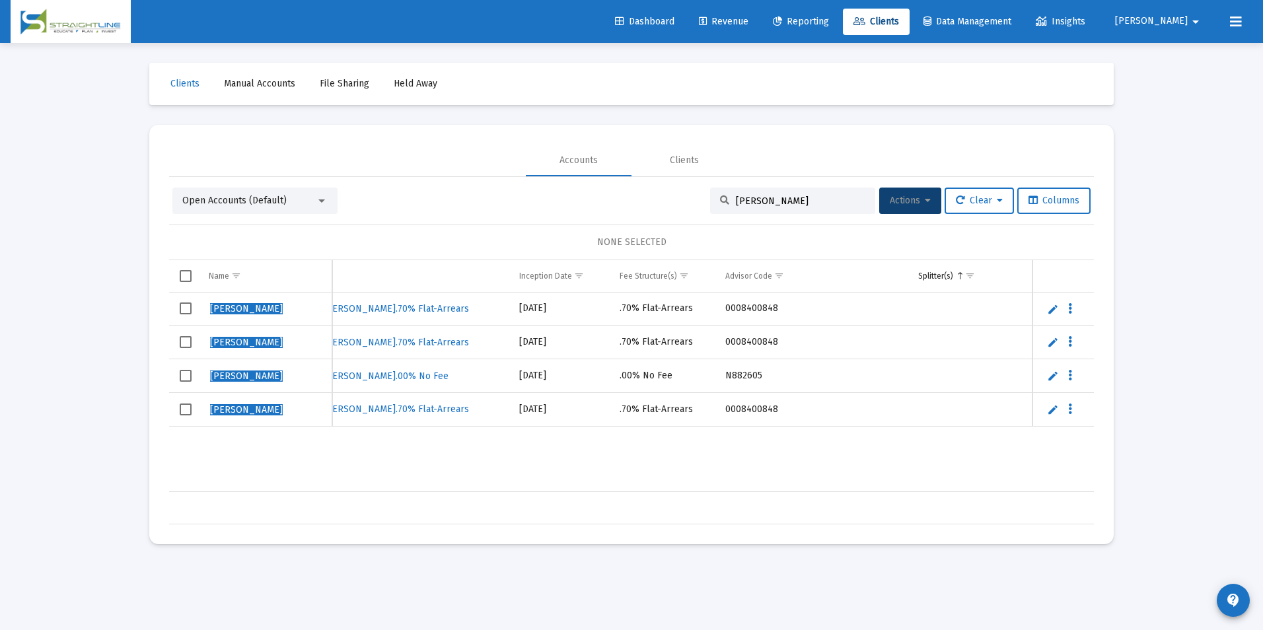
scroll to position [0, 774]
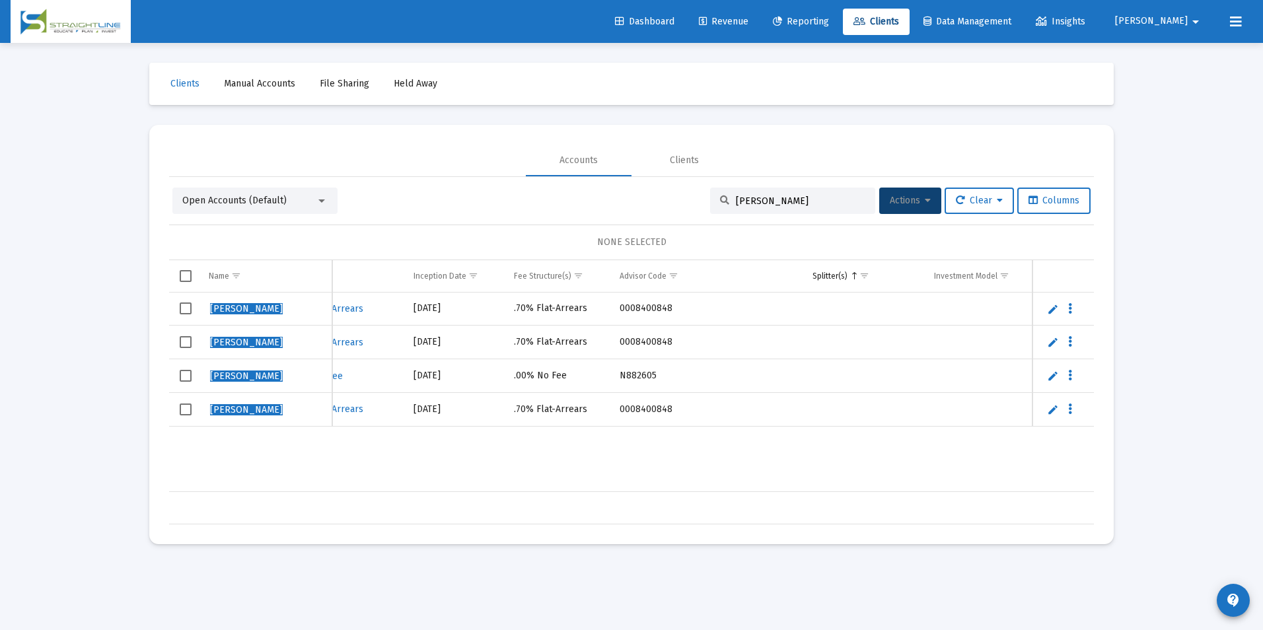
click at [832, 205] on input "[PERSON_NAME]" at bounding box center [800, 201] width 129 height 11
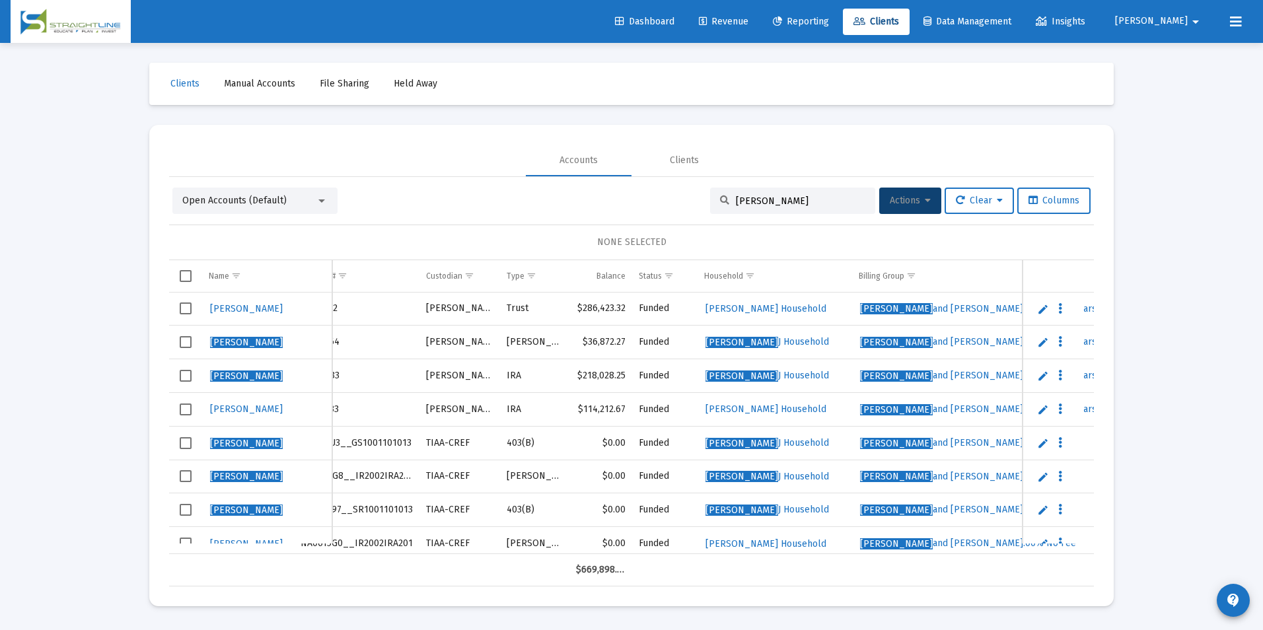
scroll to position [0, 0]
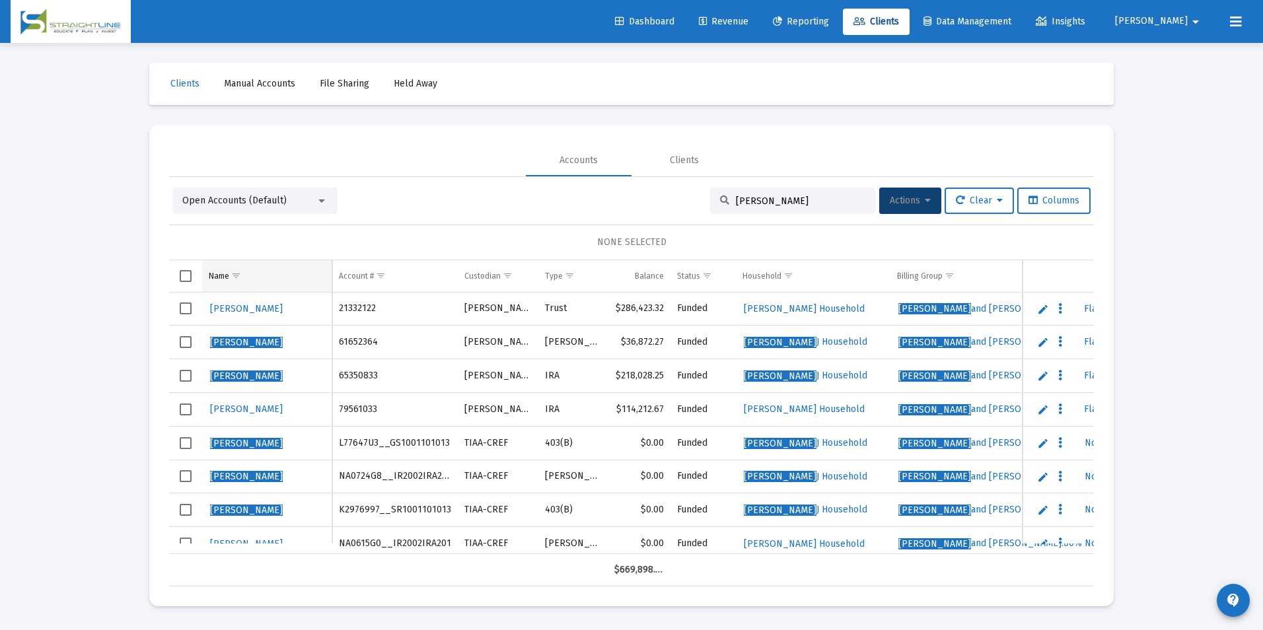
type input "[PERSON_NAME]"
click at [235, 272] on span "Show filter options for column 'Name'" at bounding box center [236, 276] width 10 height 10
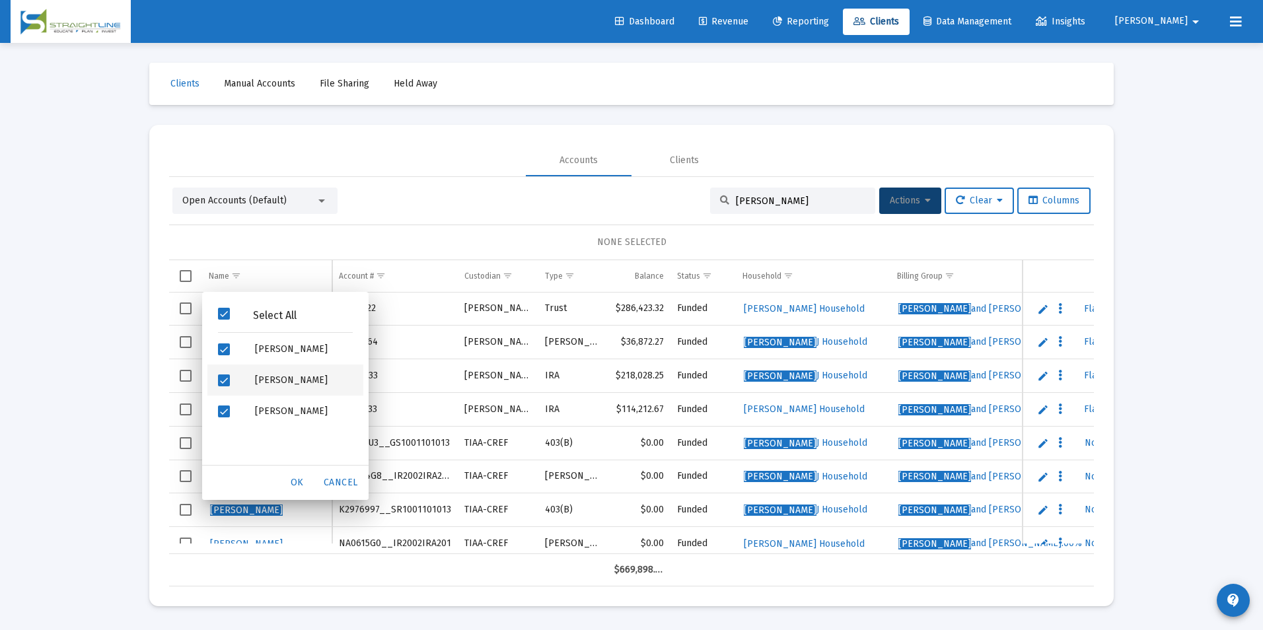
click at [226, 384] on span "Filter options" at bounding box center [224, 381] width 12 height 12
click at [221, 412] on span "Filter options" at bounding box center [224, 412] width 12 height 12
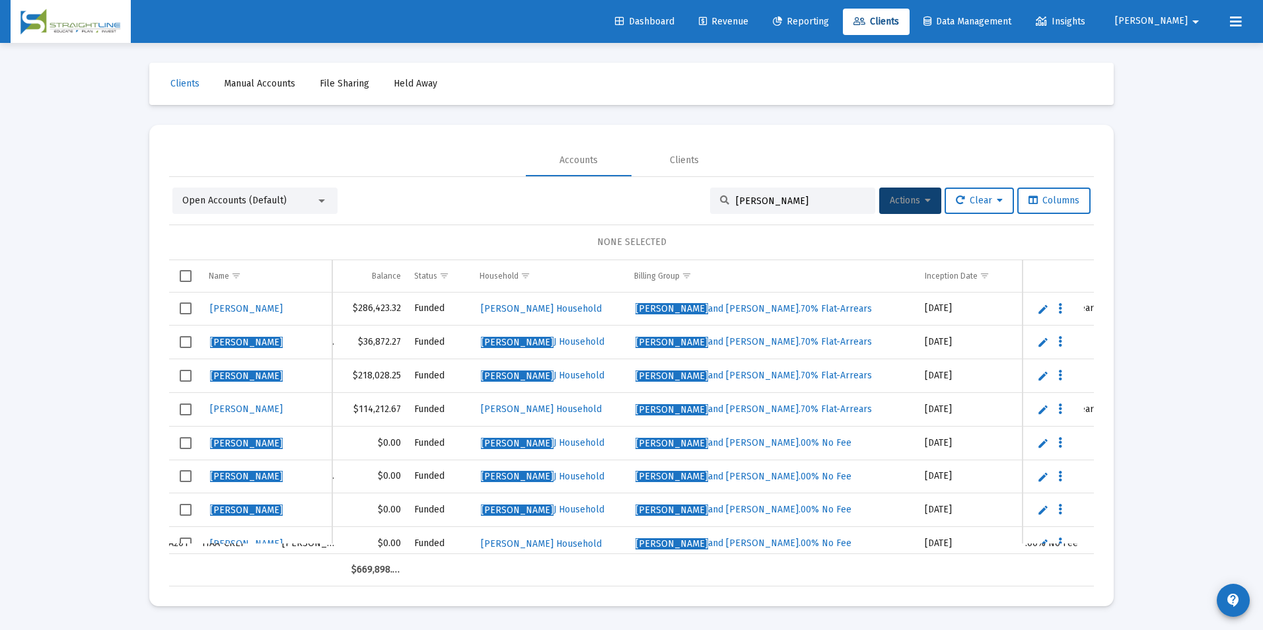
scroll to position [0, 28]
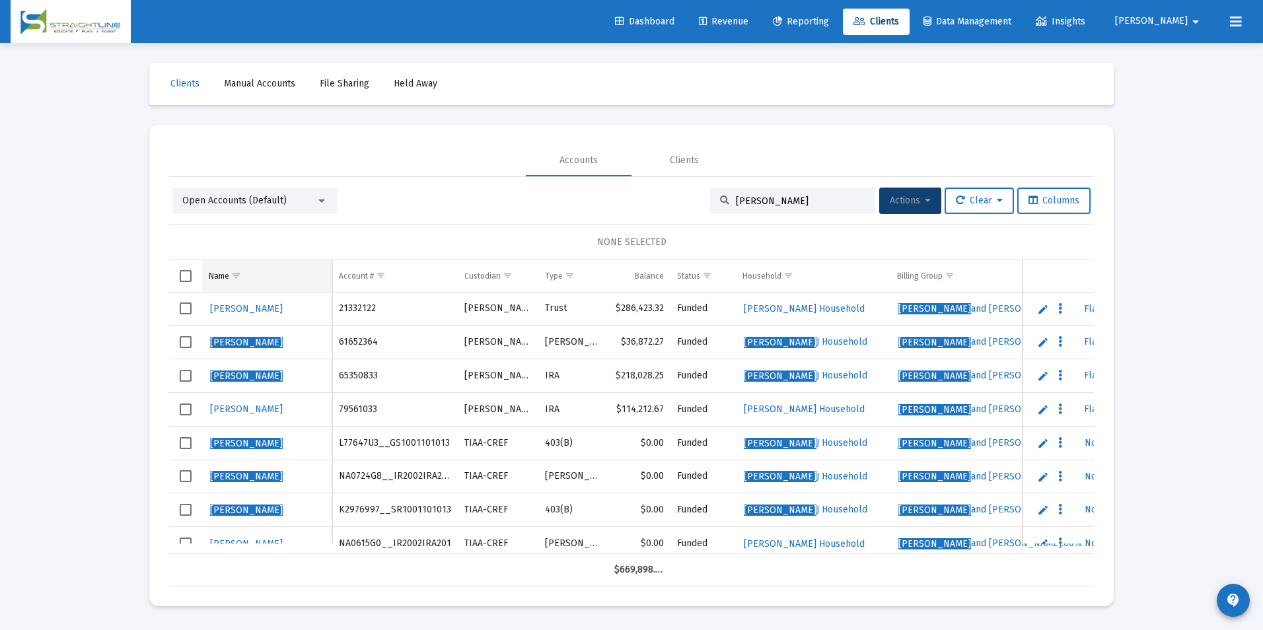
click at [237, 274] on span "Show filter options for column 'Name'" at bounding box center [236, 276] width 10 height 10
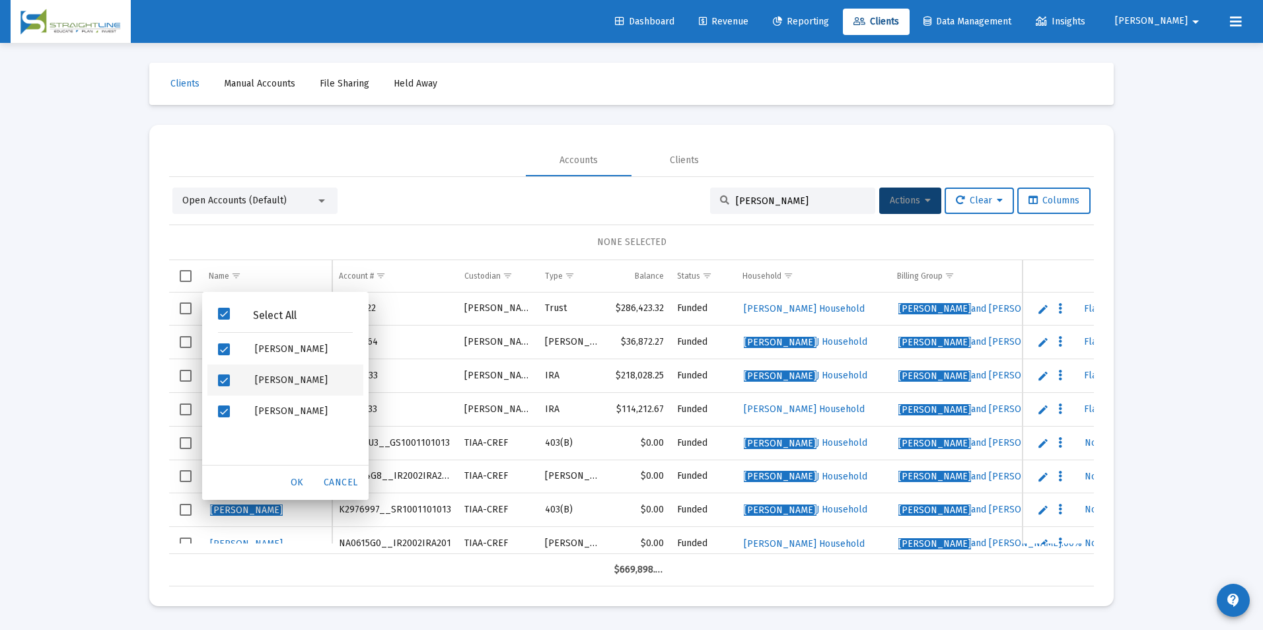
click at [217, 378] on div "Filter options" at bounding box center [225, 380] width 37 height 31
click at [218, 410] on span "Filter options" at bounding box center [224, 412] width 12 height 12
click at [300, 484] on span "OK" at bounding box center [297, 482] width 13 height 11
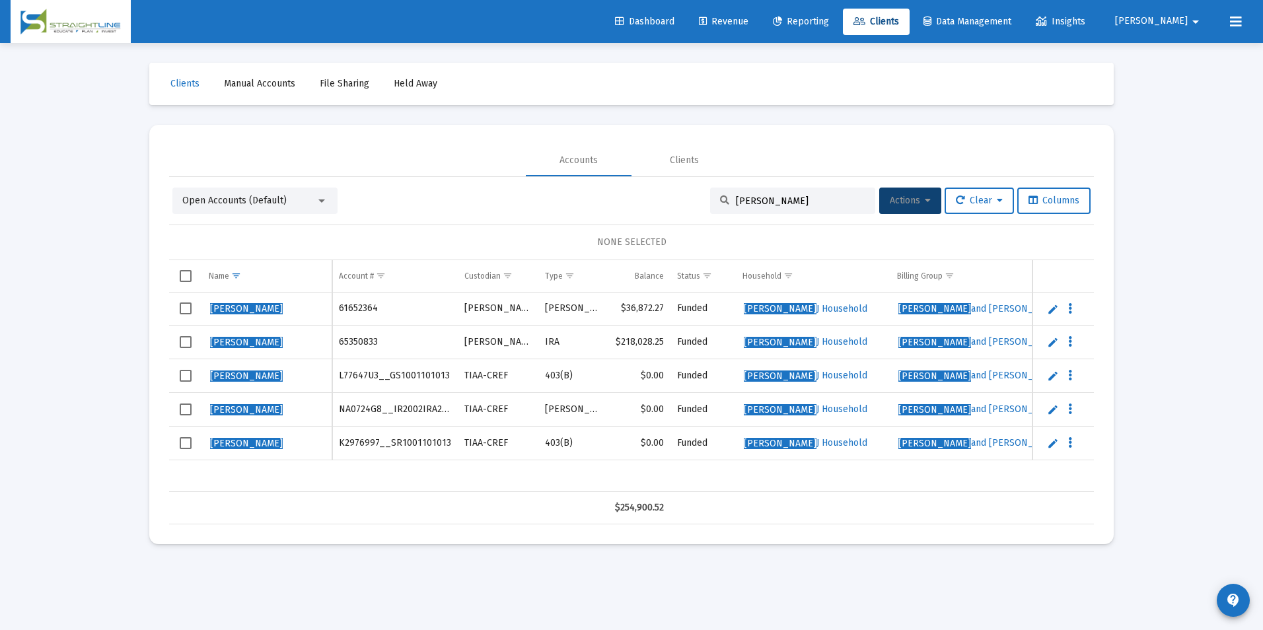
click at [497, 495] on td "Data grid" at bounding box center [498, 508] width 81 height 32
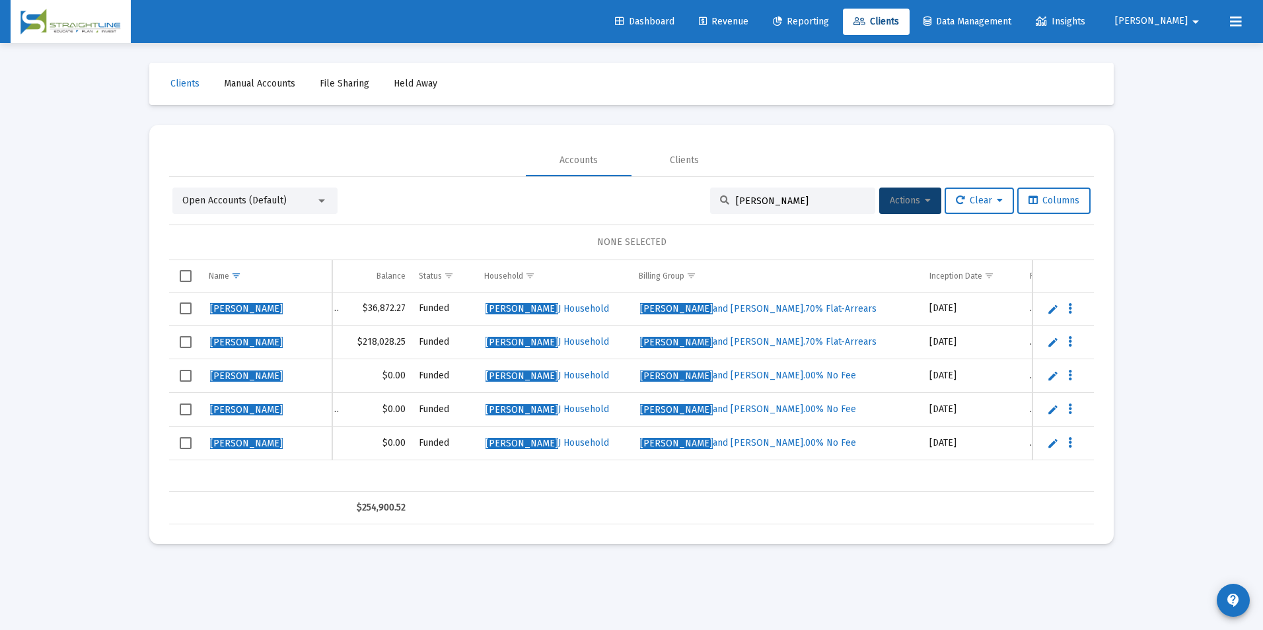
scroll to position [0, 280]
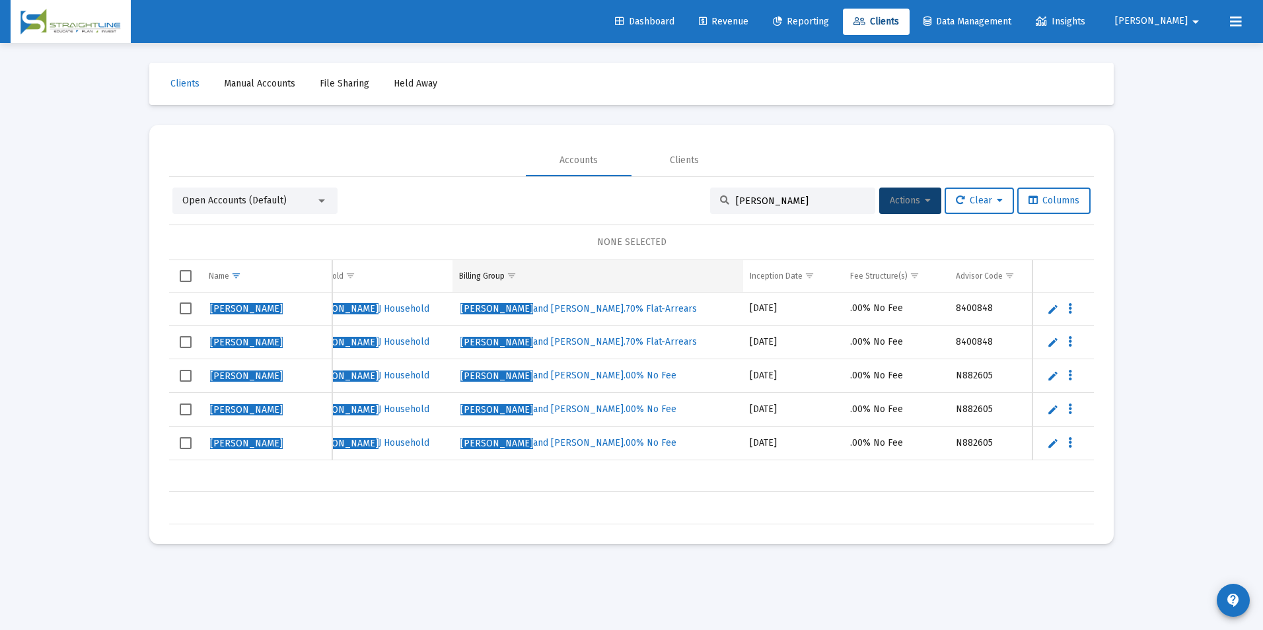
click at [513, 271] on span "Show filter options for column 'Billing Group'" at bounding box center [512, 276] width 10 height 10
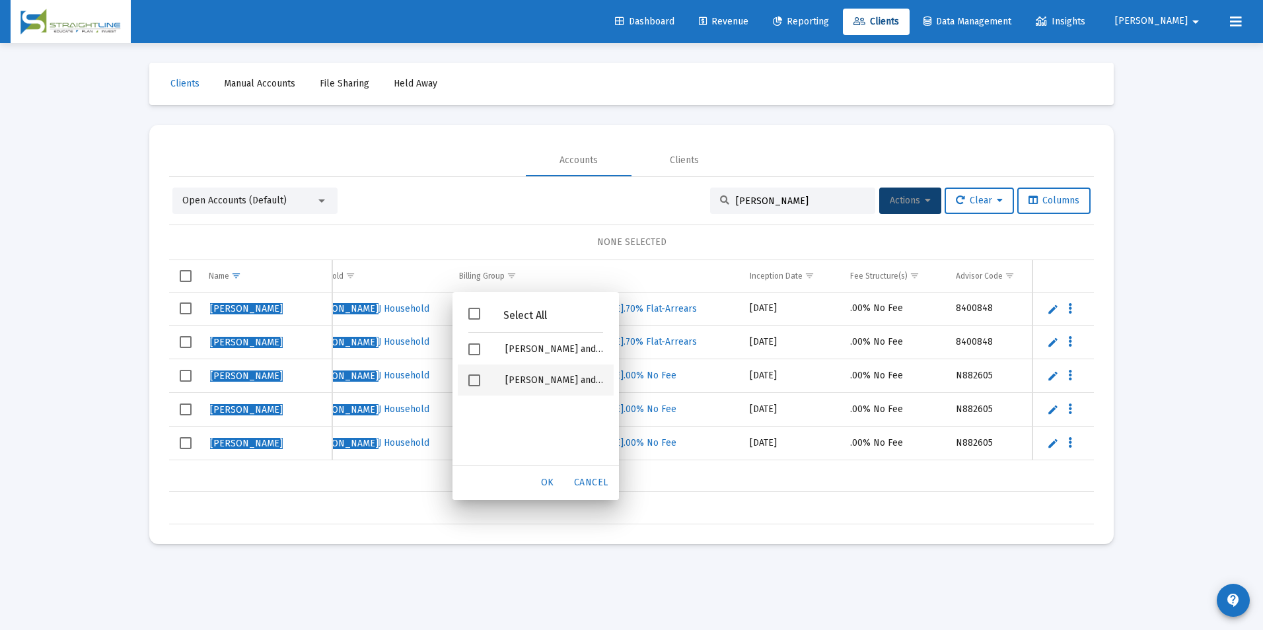
click at [474, 380] on span "Filter options" at bounding box center [474, 381] width 12 height 12
click at [552, 493] on div "OK" at bounding box center [548, 483] width 42 height 24
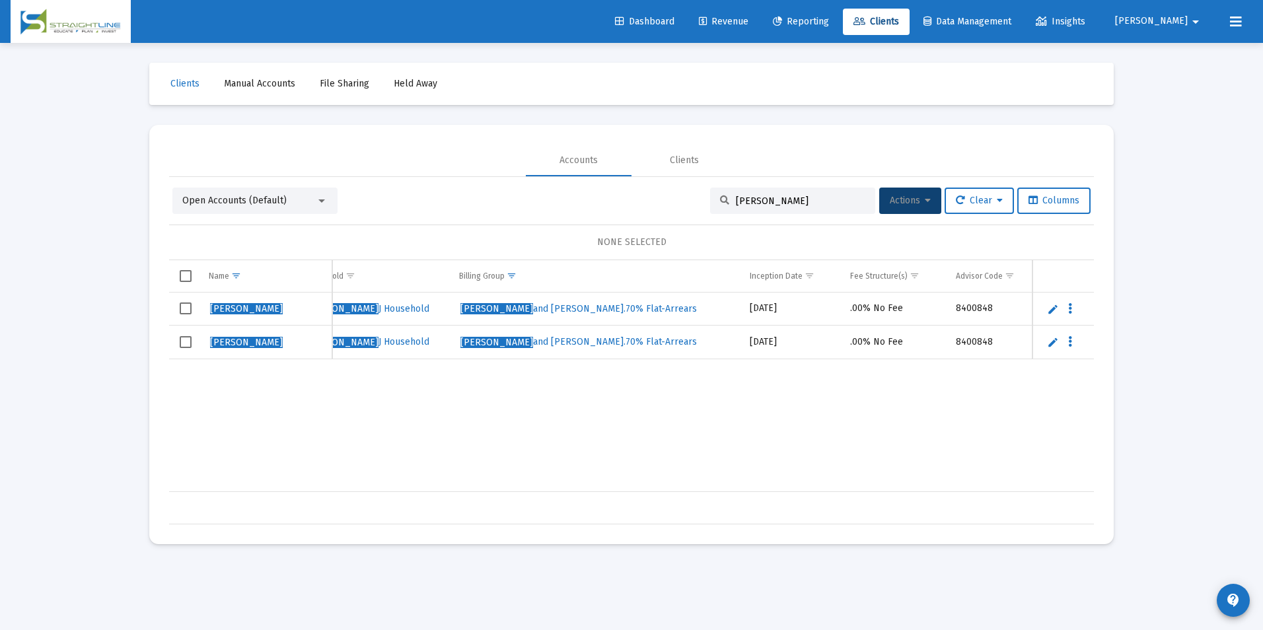
click at [182, 309] on span "Select row" at bounding box center [186, 309] width 12 height 12
click at [185, 349] on td "Data grid" at bounding box center [185, 343] width 33 height 34
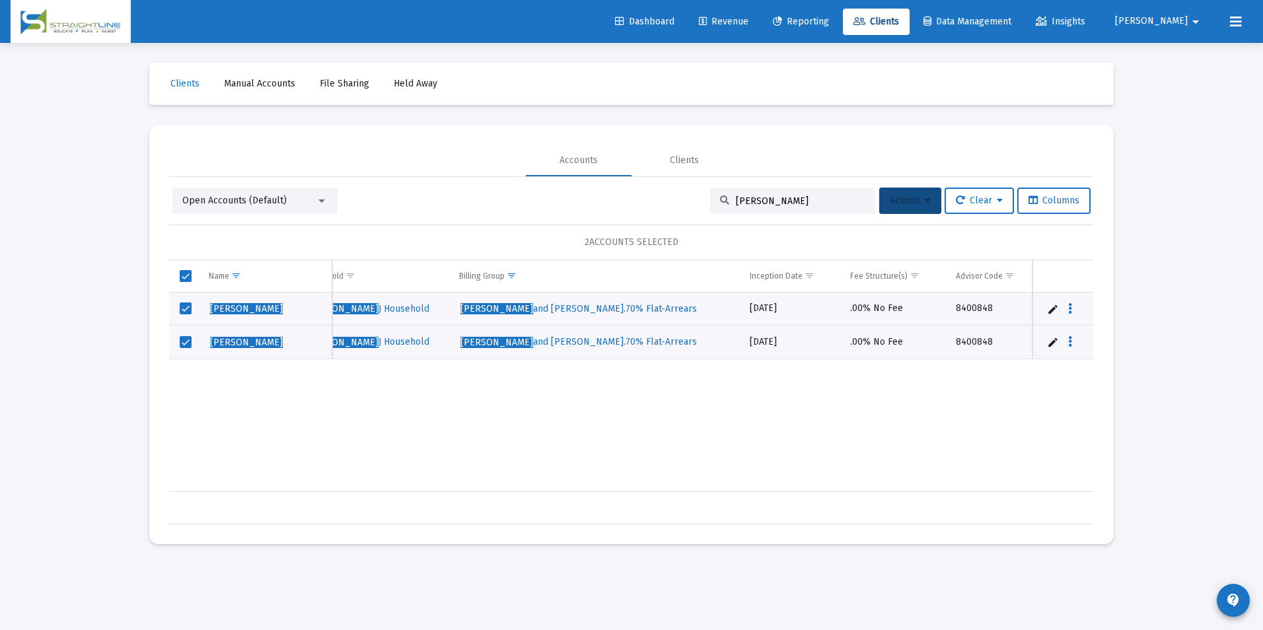
click at [879, 194] on button "Actions" at bounding box center [910, 201] width 62 height 26
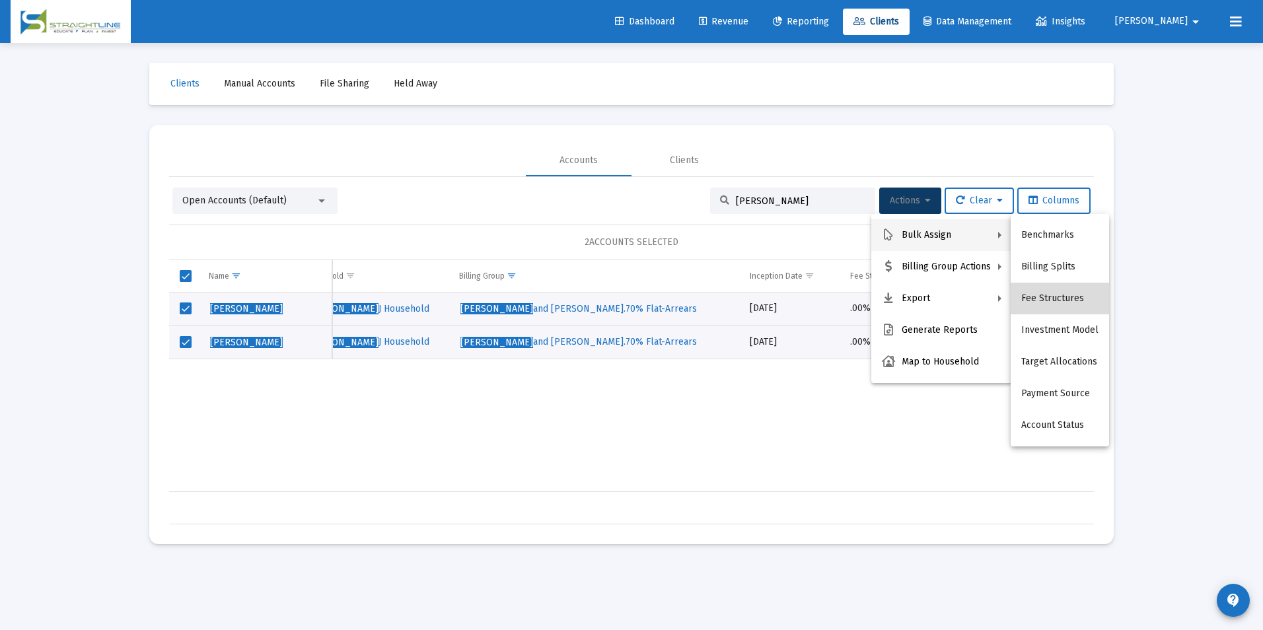
click at [1068, 288] on button "Fee Structures" at bounding box center [1060, 299] width 98 height 32
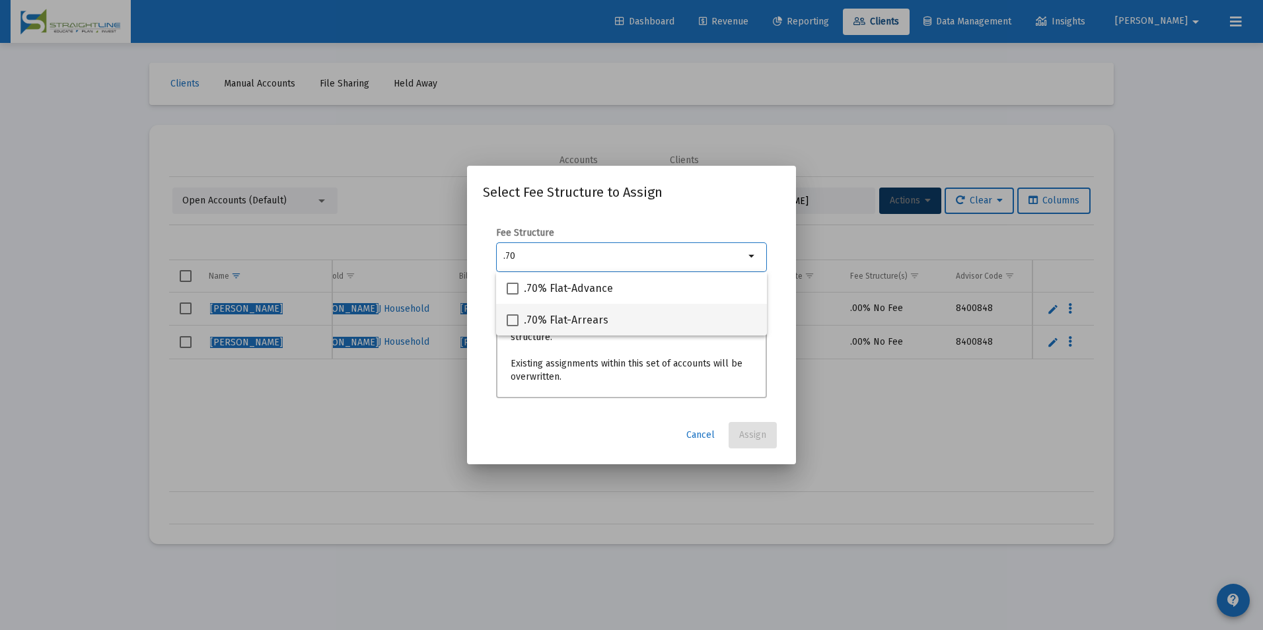
type input ".70"
click at [706, 310] on div ".70% Flat-Arrears" at bounding box center [632, 320] width 250 height 32
checkbox input "true"
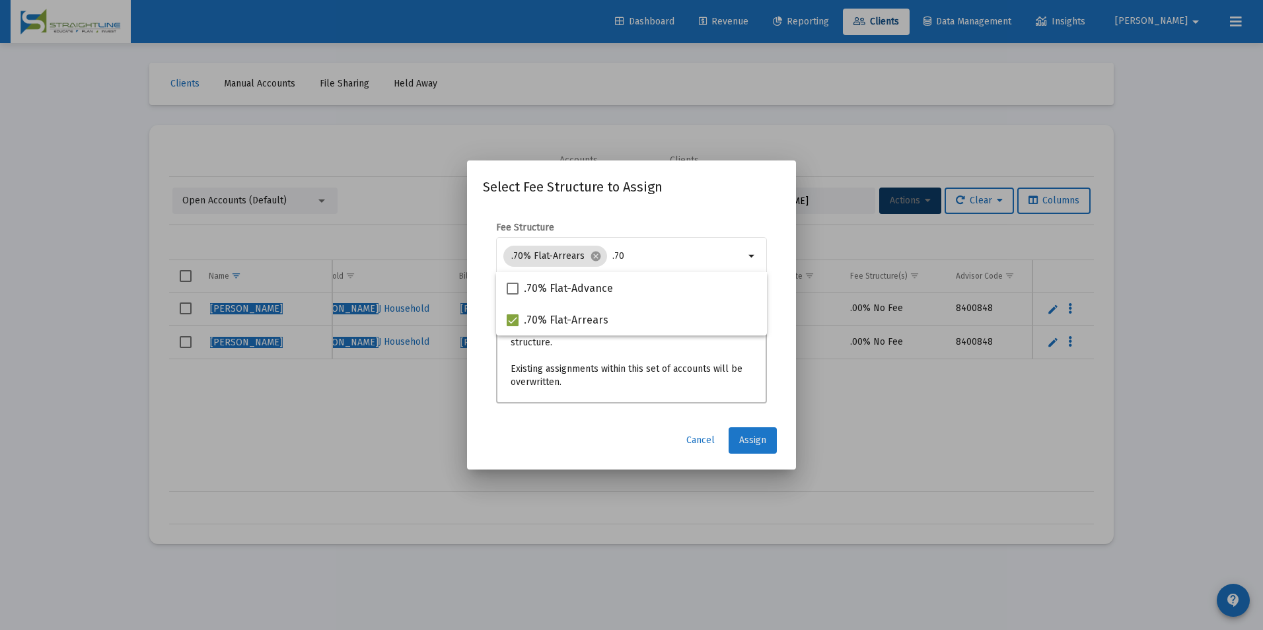
click at [758, 447] on button "Assign" at bounding box center [753, 440] width 48 height 26
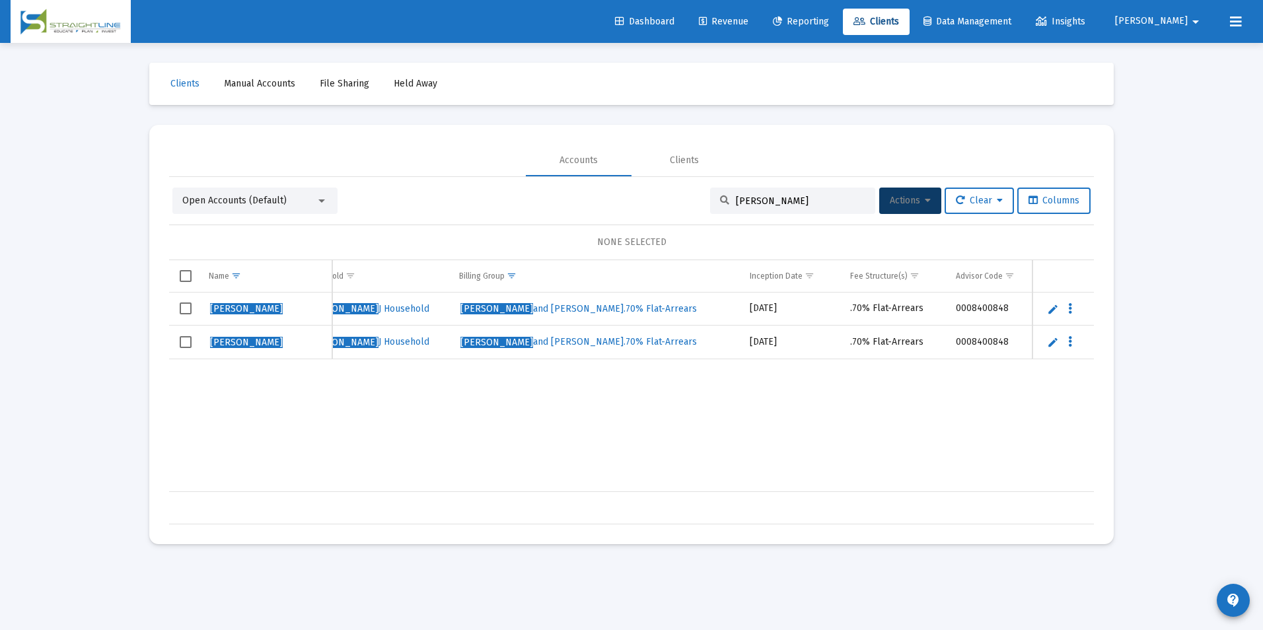
scroll to position [0, 0]
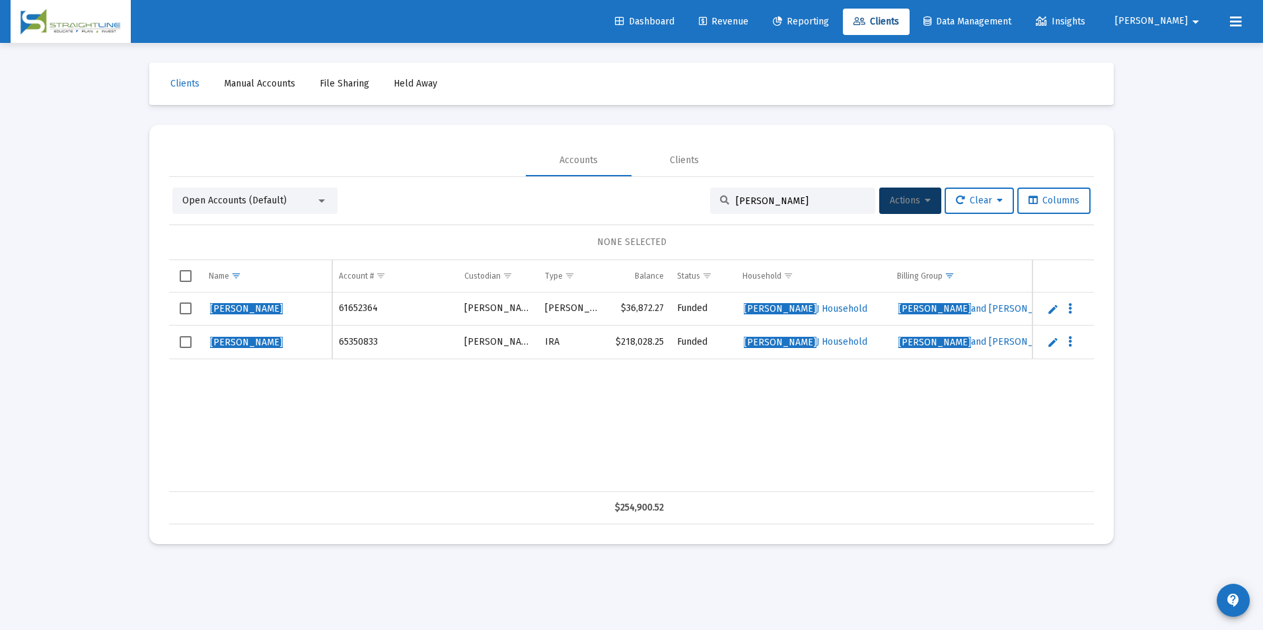
click at [340, 307] on td "61652364" at bounding box center [395, 309] width 126 height 33
copy td "61652364"
click at [354, 349] on td "65350833" at bounding box center [395, 343] width 126 height 34
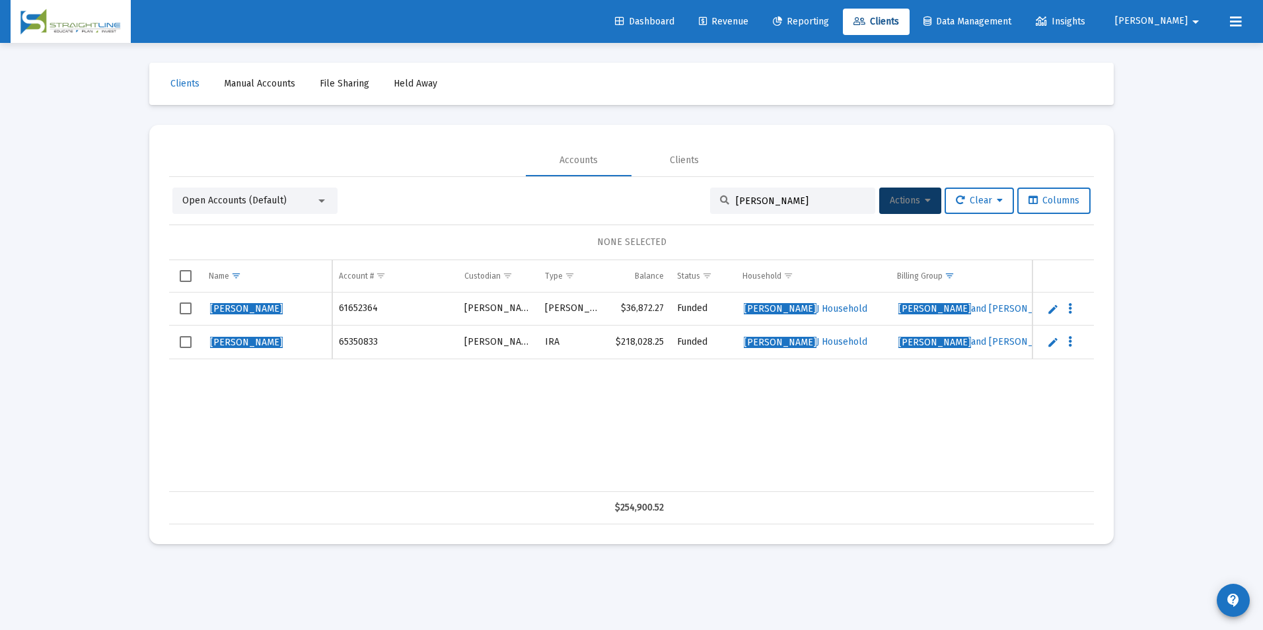
copy td "65350833"
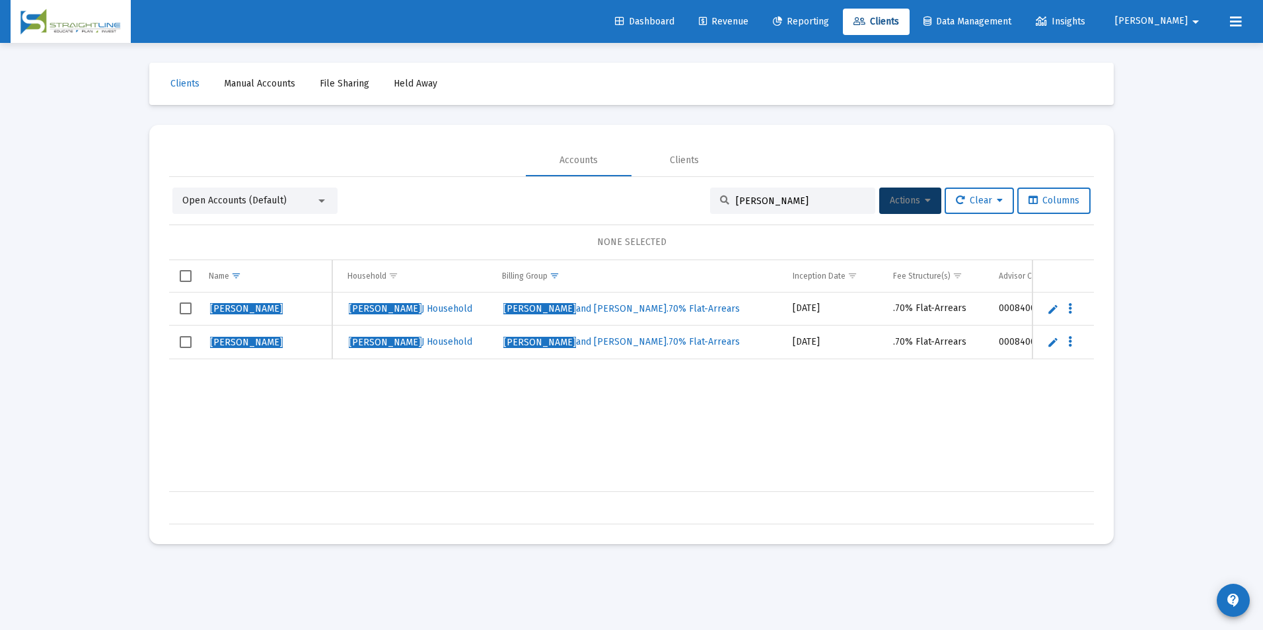
scroll to position [0, 439]
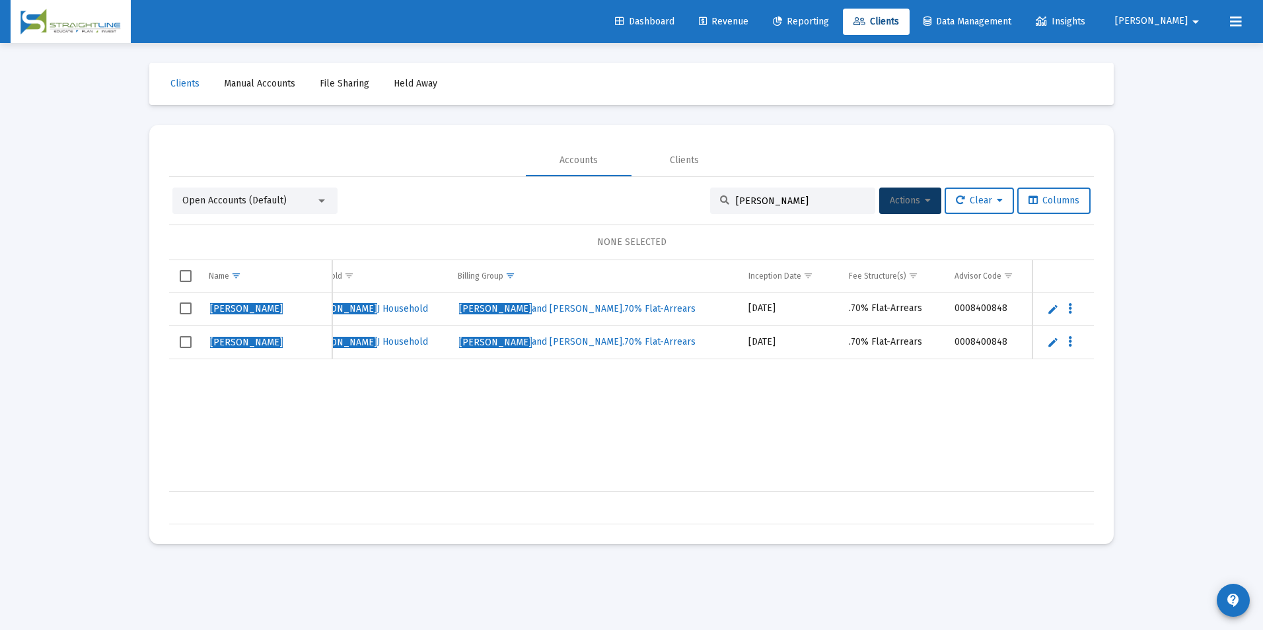
drag, startPoint x: 813, startPoint y: 201, endPoint x: 728, endPoint y: 200, distance: 84.6
click at [736, 200] on input "[PERSON_NAME]" at bounding box center [800, 201] width 129 height 11
click at [819, 204] on input "[PERSON_NAME]" at bounding box center [800, 201] width 129 height 11
drag, startPoint x: 819, startPoint y: 204, endPoint x: 780, endPoint y: 207, distance: 39.8
click at [780, 207] on div "[PERSON_NAME]" at bounding box center [792, 201] width 165 height 26
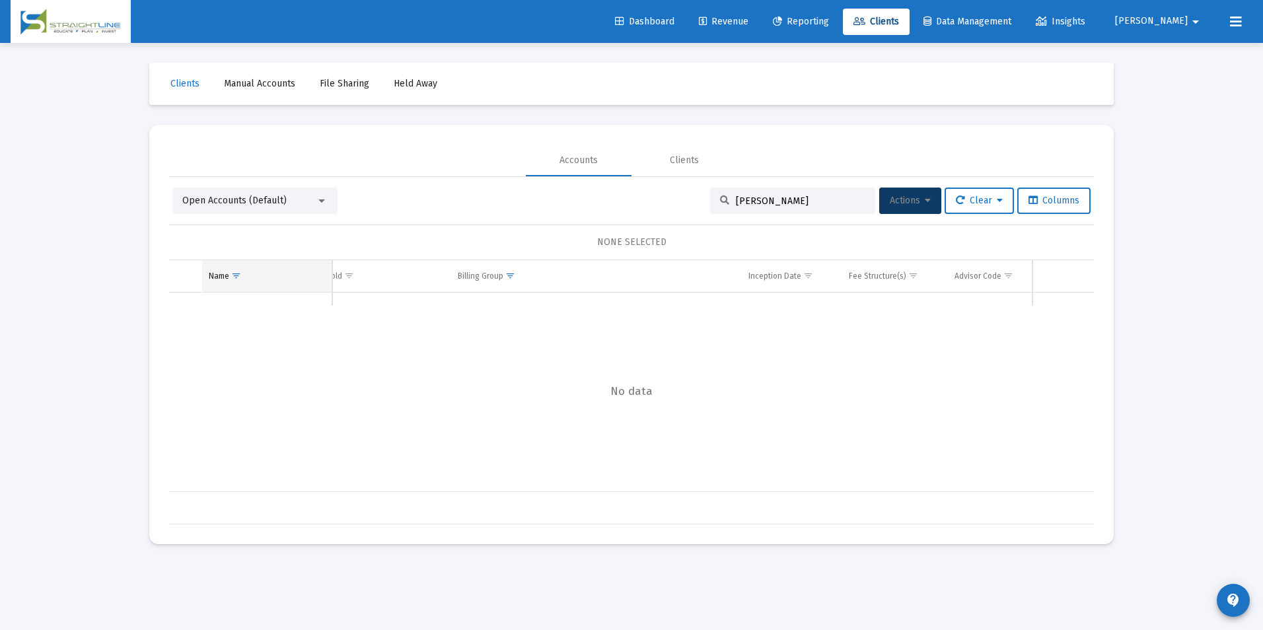
type input "[PERSON_NAME]"
click at [231, 273] on span "Show filter options for column 'Name'" at bounding box center [236, 276] width 10 height 10
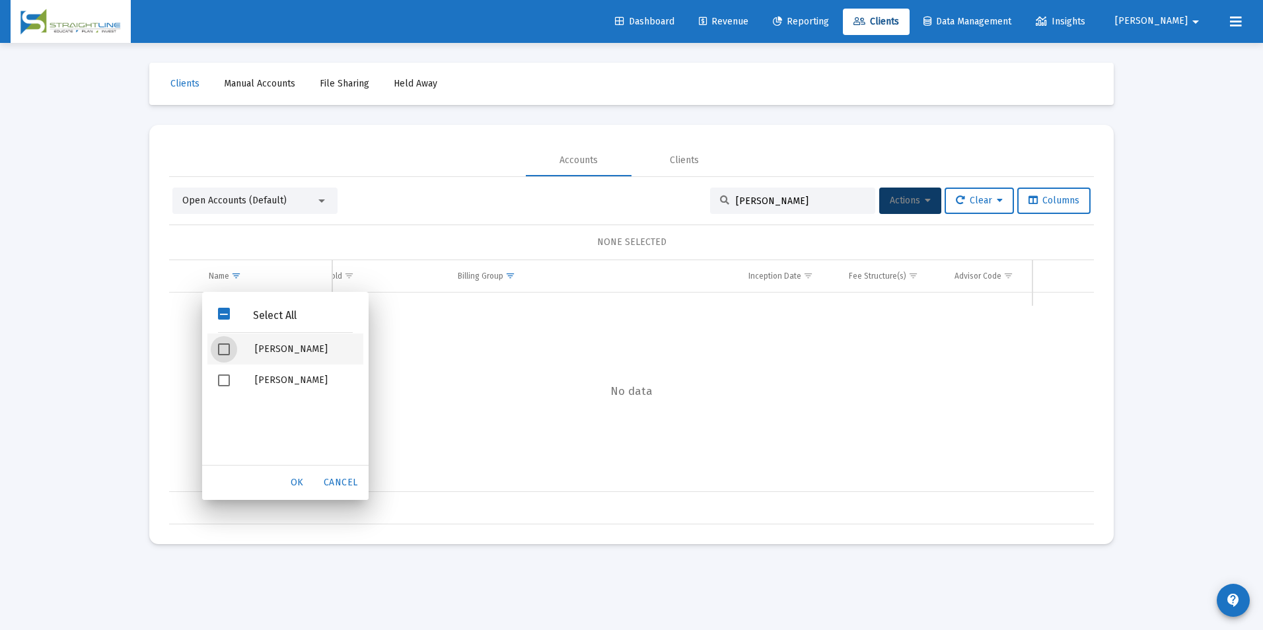
click at [230, 347] on span "Filter options" at bounding box center [224, 350] width 12 height 12
click at [215, 375] on div "Filter options" at bounding box center [225, 380] width 37 height 31
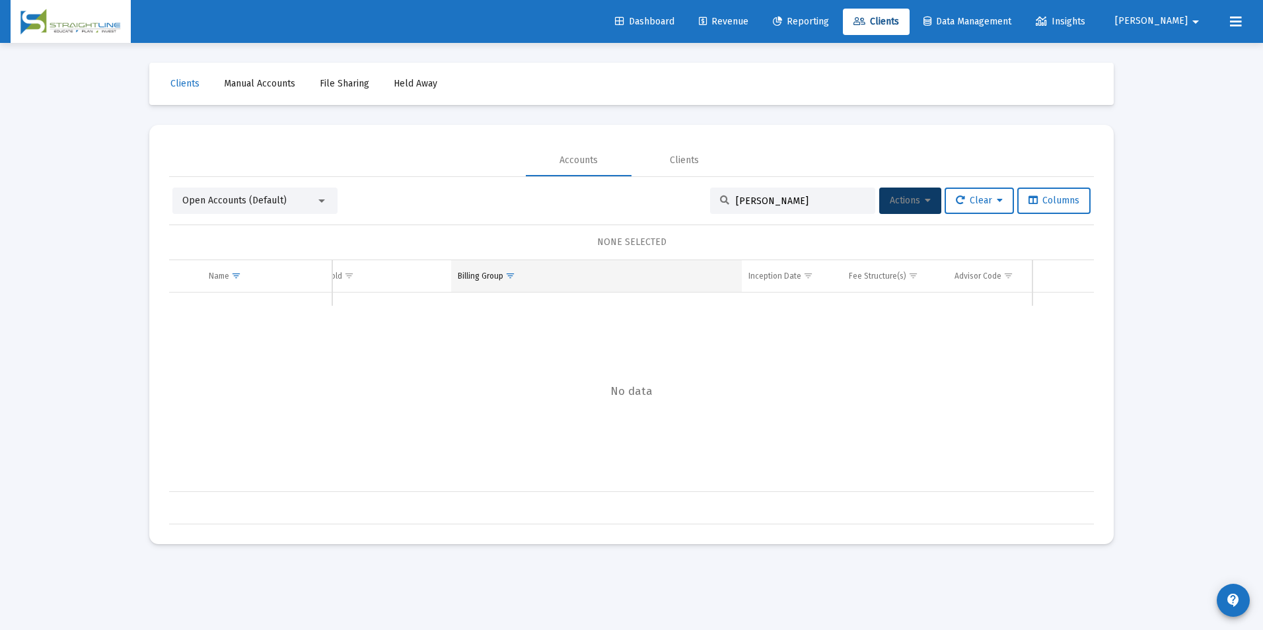
click at [505, 274] on span "Show filter options for column 'Billing Group'" at bounding box center [510, 276] width 10 height 10
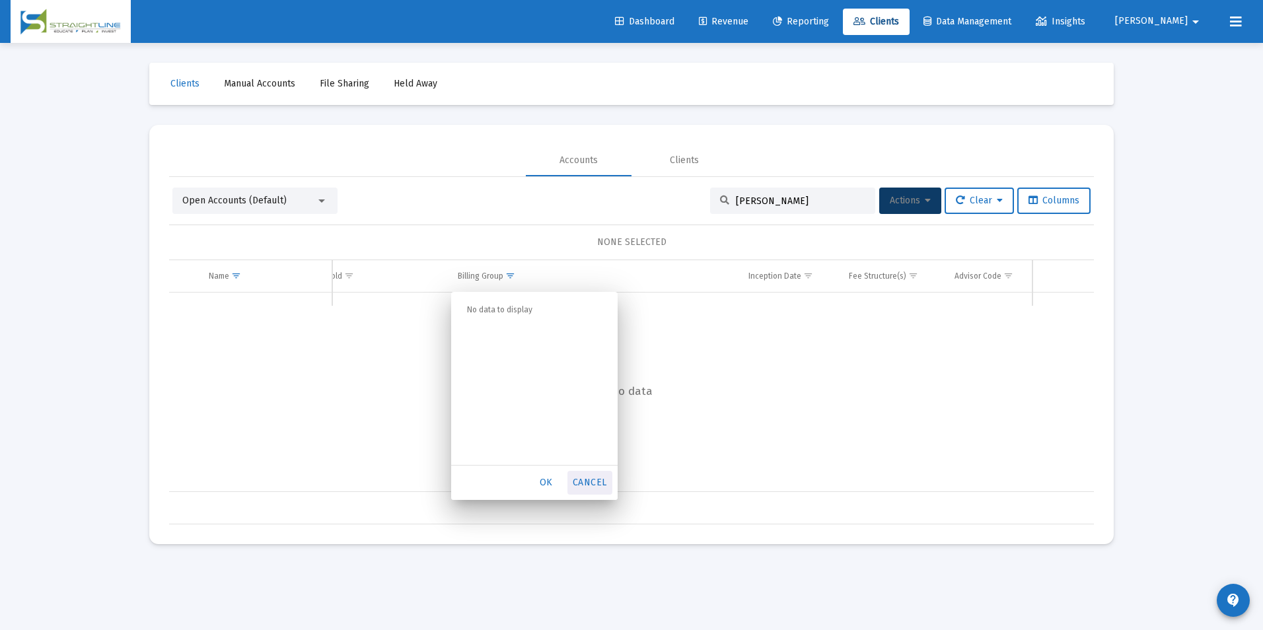
click at [599, 482] on span "Cancel" at bounding box center [590, 482] width 34 height 11
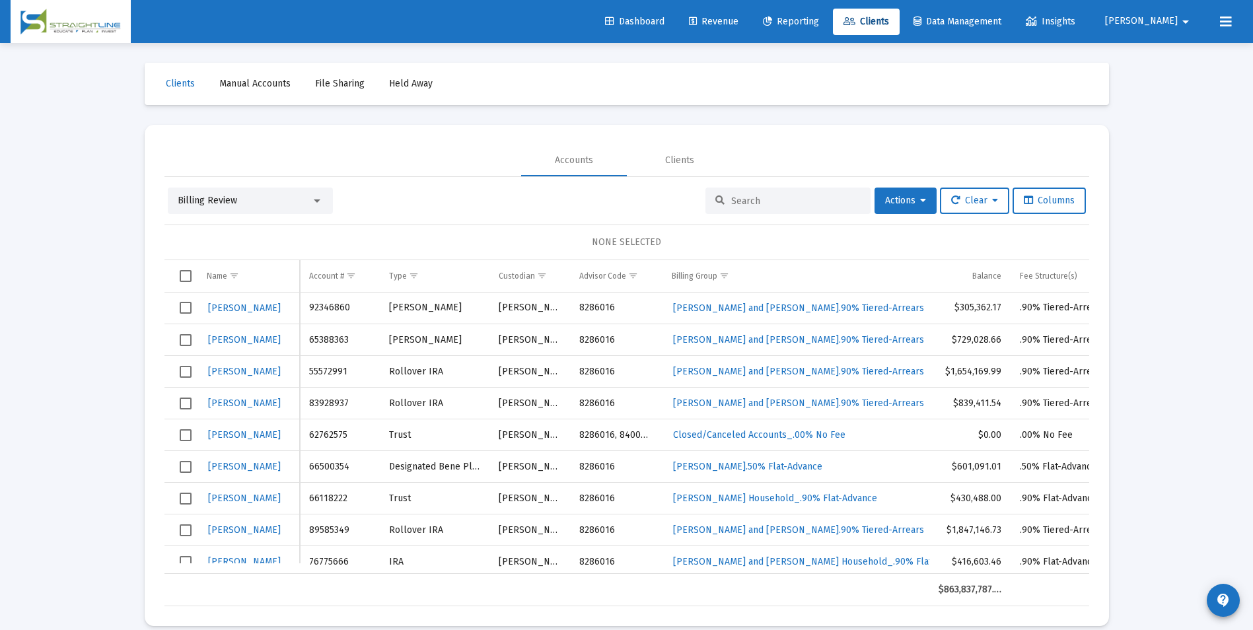
click at [201, 201] on span "Billing Review" at bounding box center [207, 200] width 59 height 11
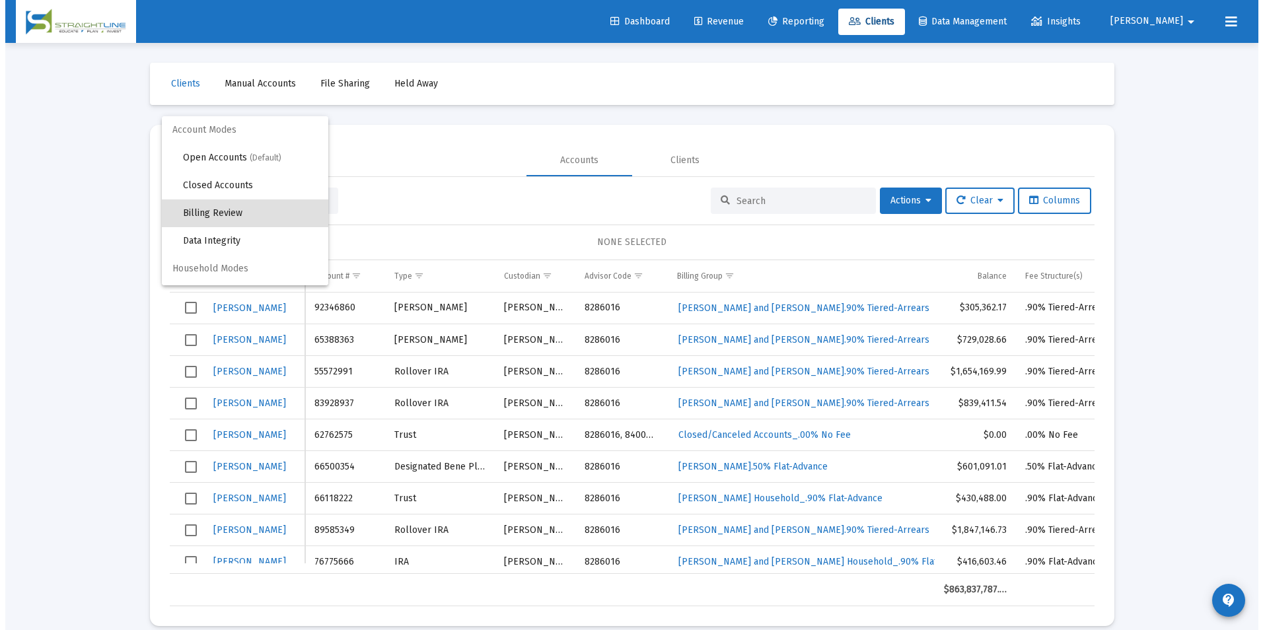
scroll to position [13, 0]
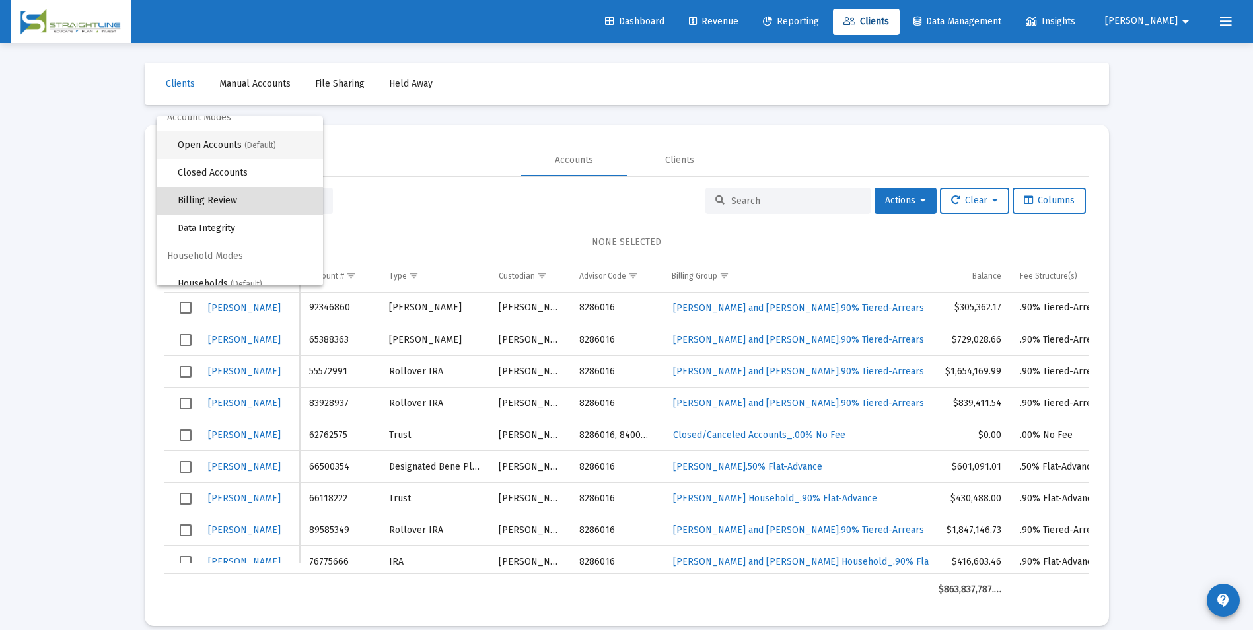
click at [215, 143] on span "Open Accounts (Default)" at bounding box center [245, 145] width 135 height 28
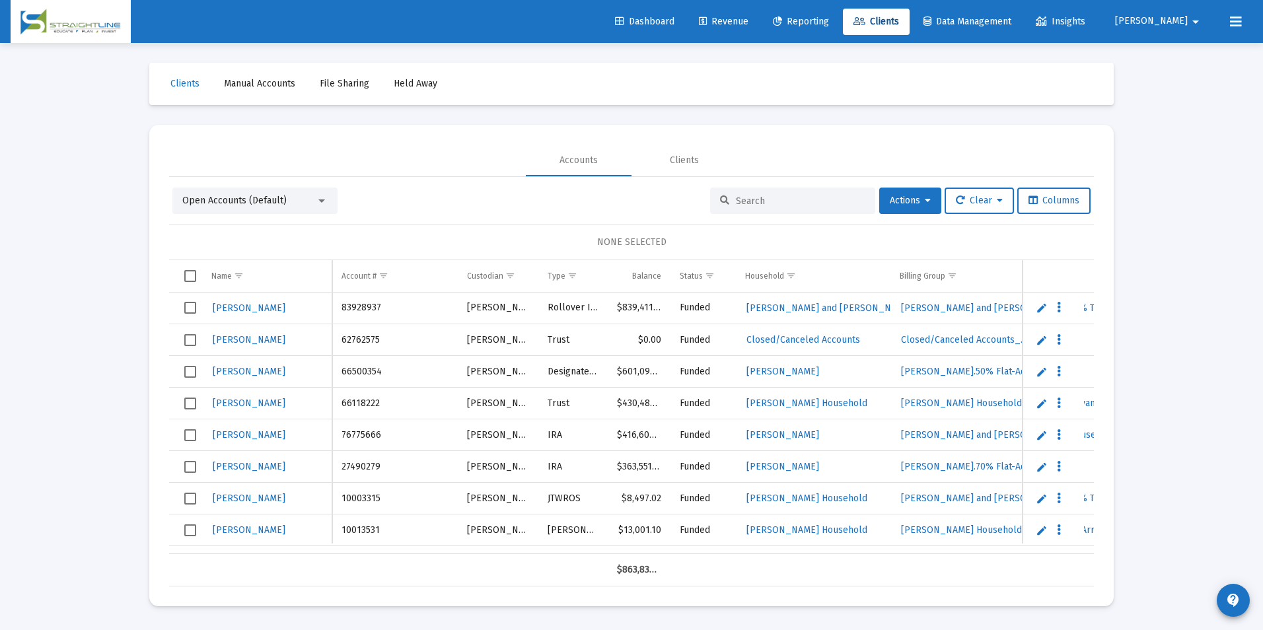
click at [752, 203] on input at bounding box center [800, 201] width 129 height 11
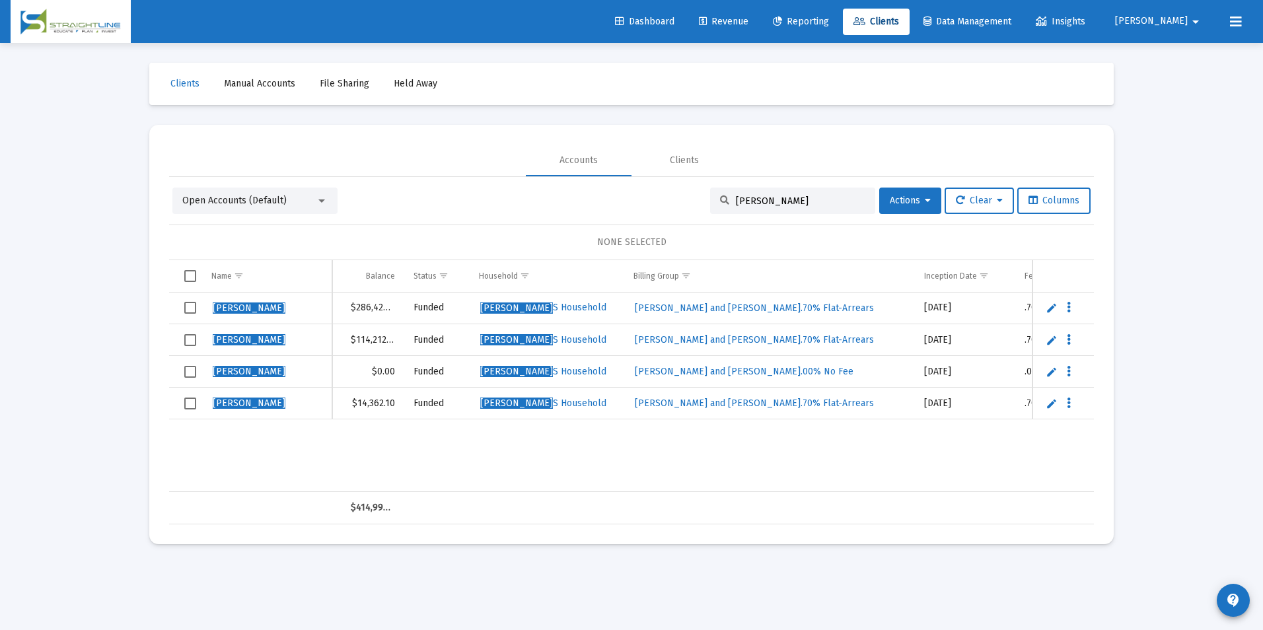
scroll to position [0, 84]
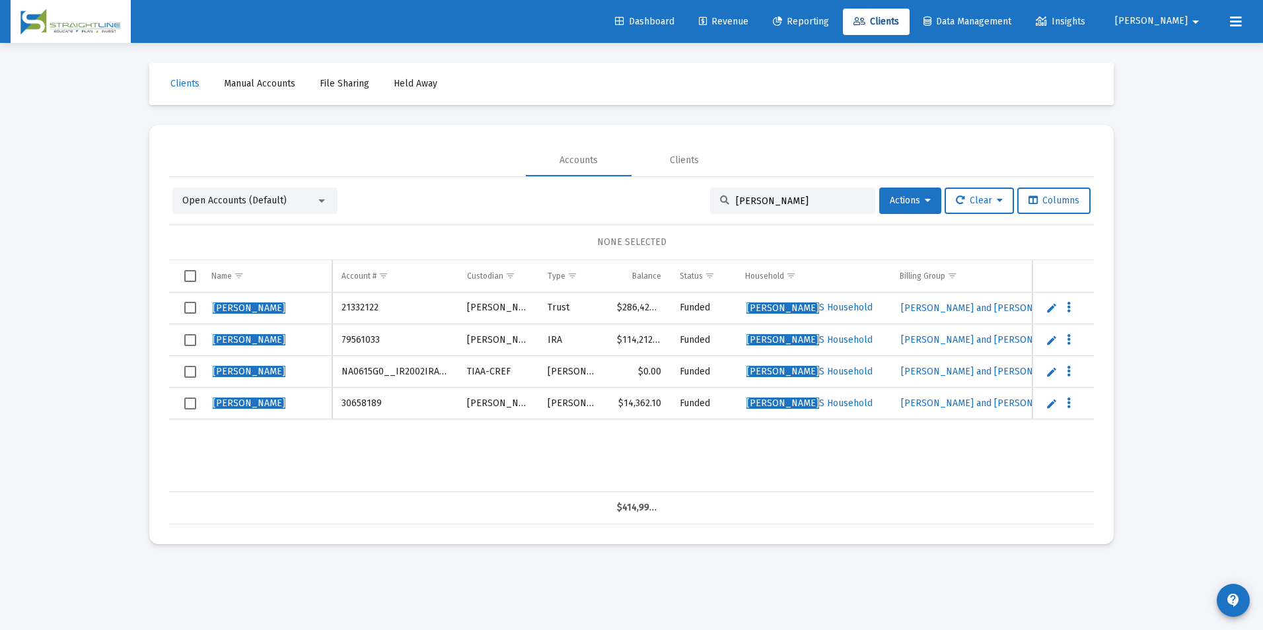
click at [365, 406] on td "30658189" at bounding box center [395, 404] width 126 height 32
copy td "30658189"
drag, startPoint x: 809, startPoint y: 195, endPoint x: 726, endPoint y: 198, distance: 83.3
click at [726, 198] on div "[PERSON_NAME]" at bounding box center [792, 201] width 165 height 26
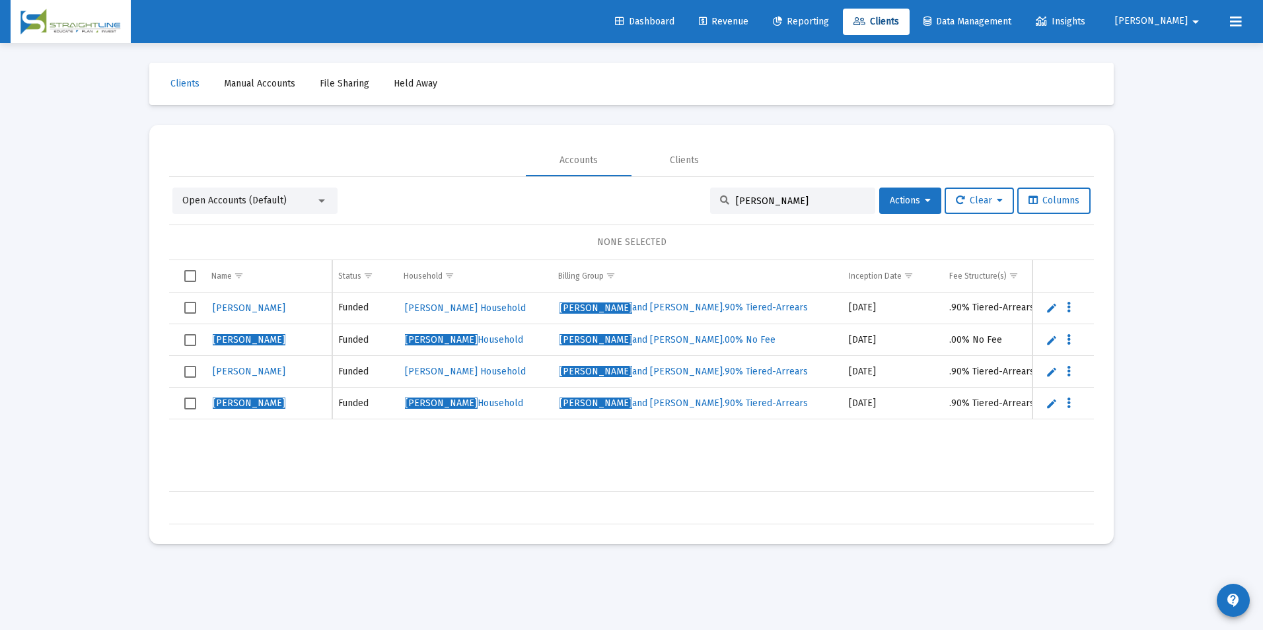
scroll to position [0, 357]
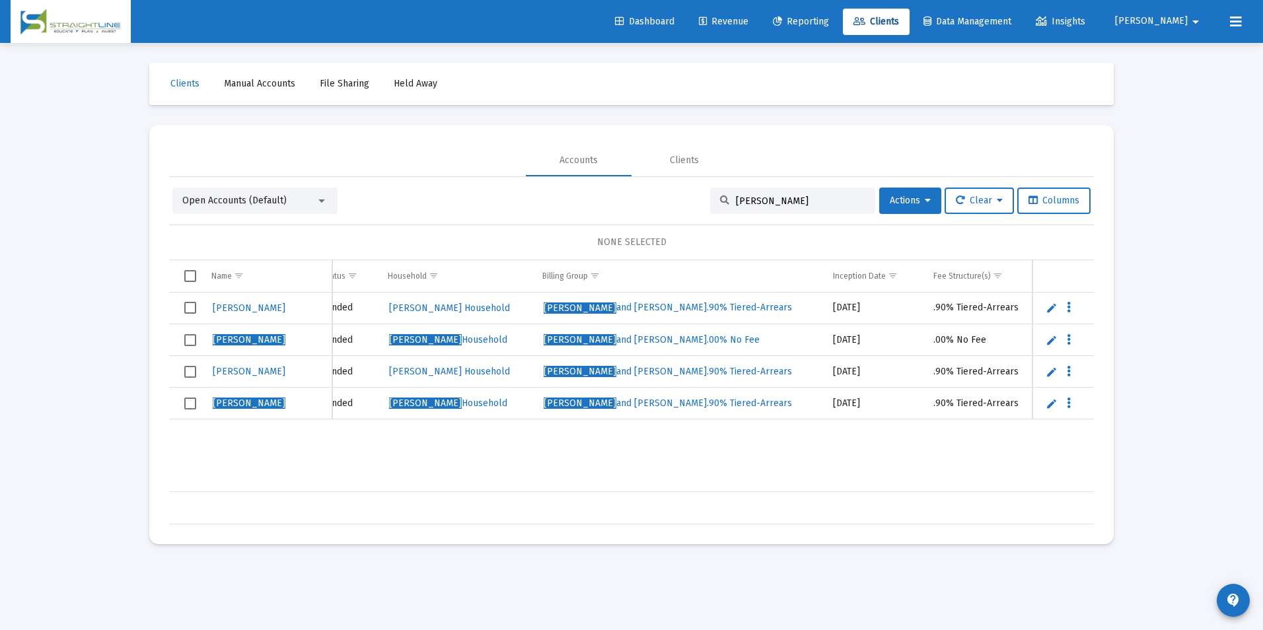
type input "toor, Anita"
click at [782, 481] on div "Toor, James 12760485 Schwab Designated Bene Plan $0.50 Funded Toor, Jim R House…" at bounding box center [661, 393] width 1699 height 200
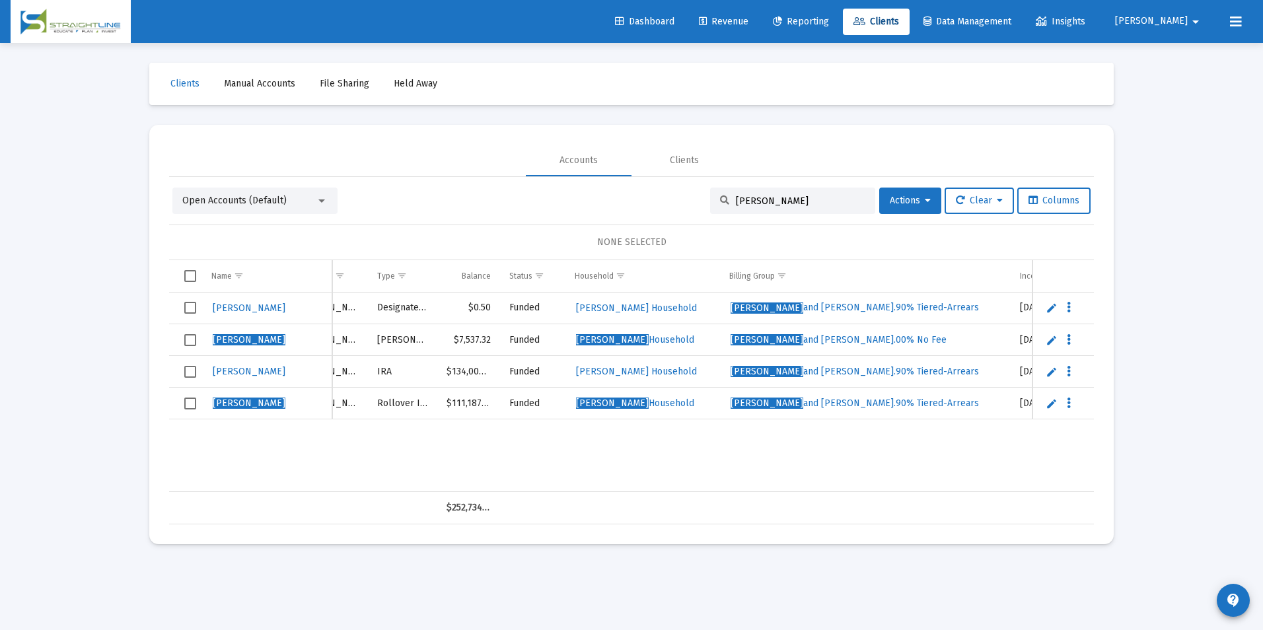
scroll to position [0, 0]
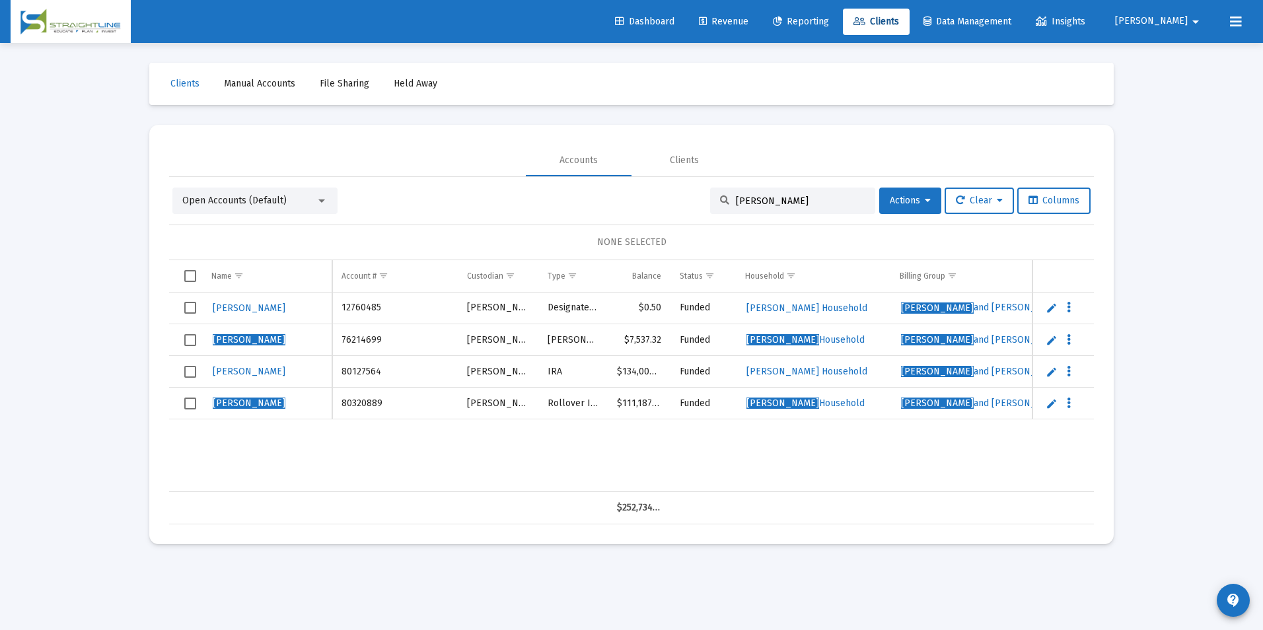
click at [351, 397] on td "80320889" at bounding box center [395, 404] width 126 height 32
copy td "80320889"
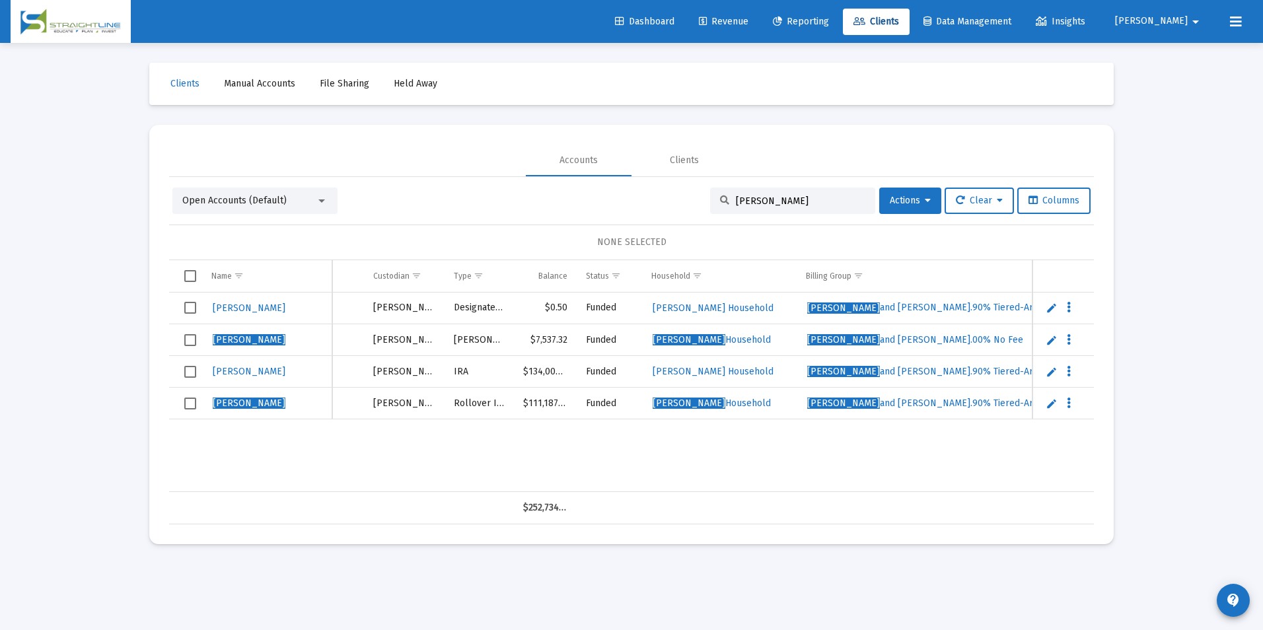
scroll to position [0, 211]
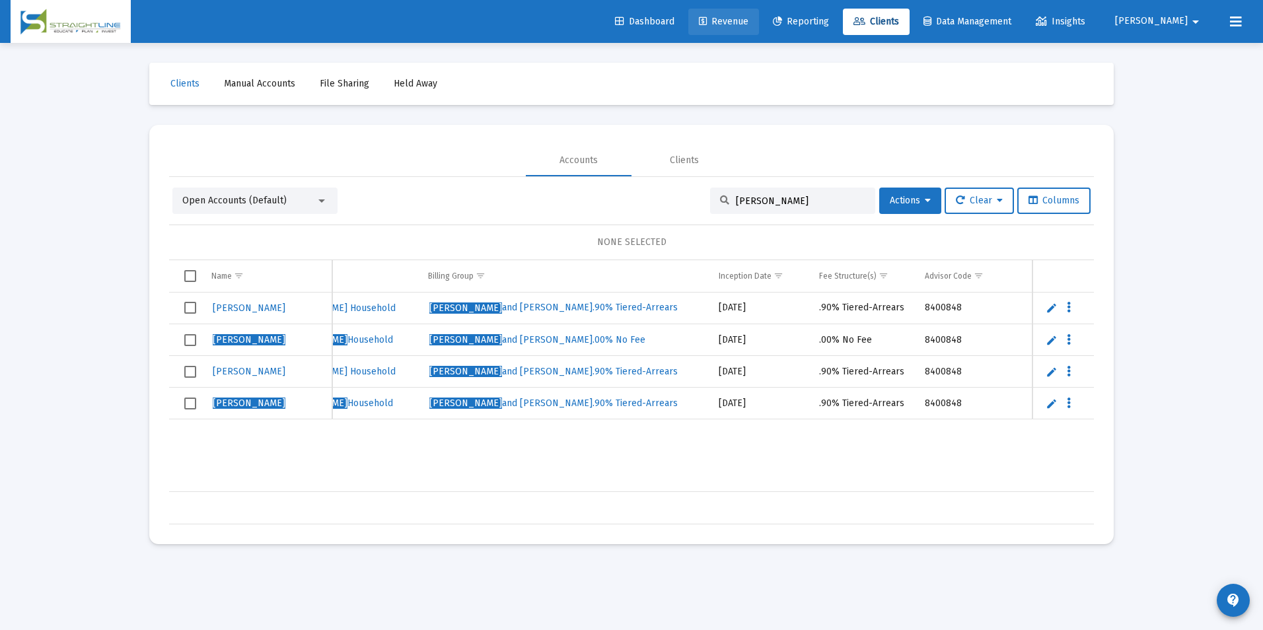
click at [759, 13] on link "Revenue" at bounding box center [723, 22] width 71 height 26
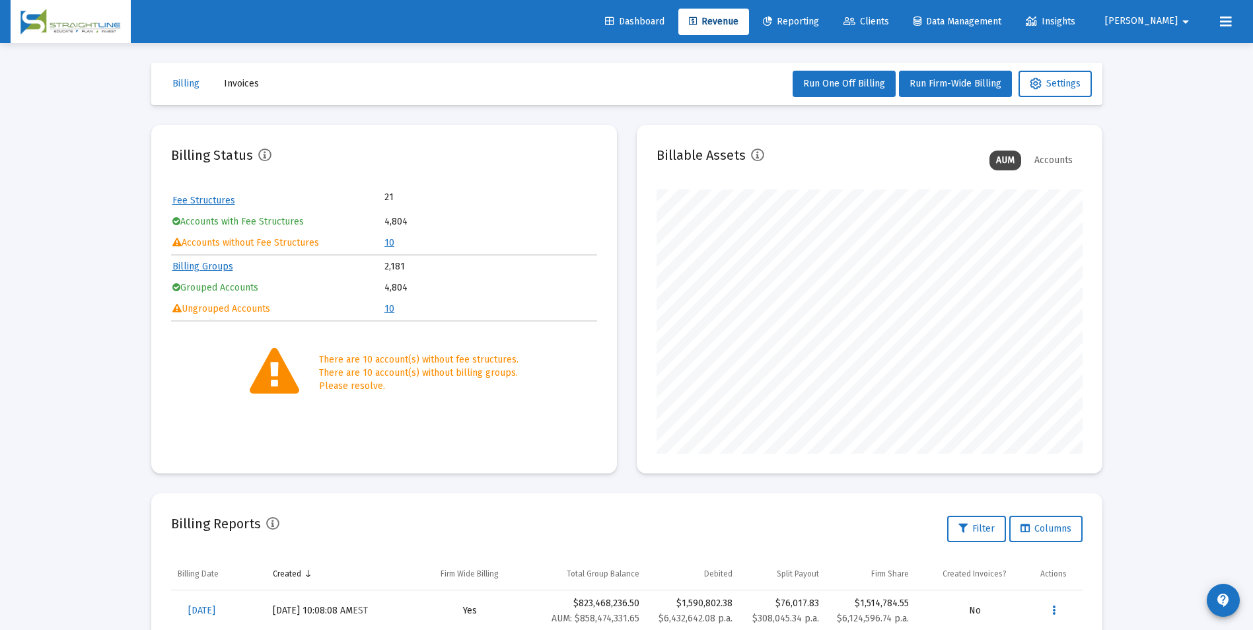
click at [388, 240] on link "10" at bounding box center [389, 242] width 10 height 11
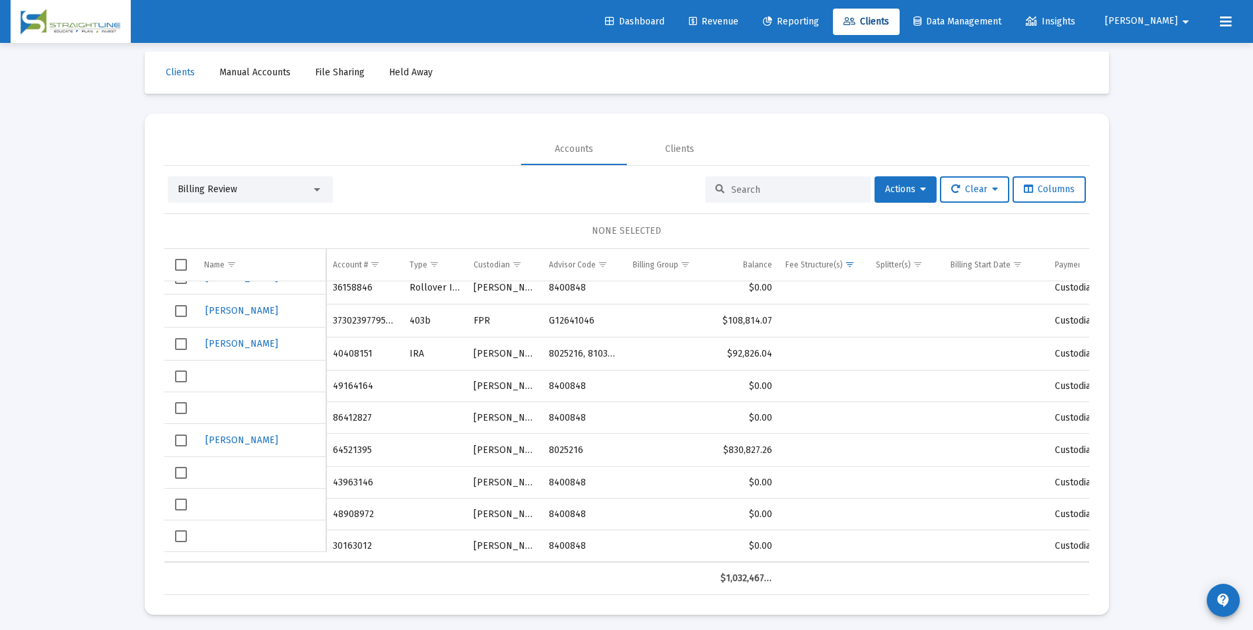
scroll to position [16, 0]
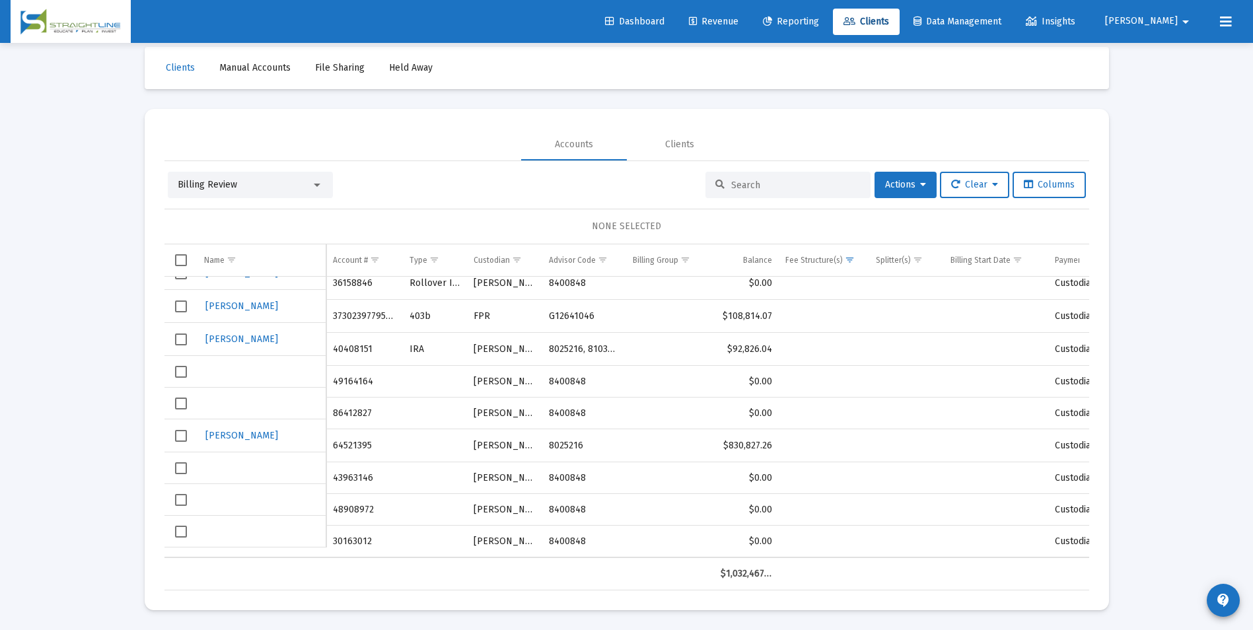
click at [338, 536] on td "30163012" at bounding box center [364, 542] width 76 height 32
copy td "30163012"
click at [283, 182] on div "Billing Review" at bounding box center [244, 184] width 133 height 13
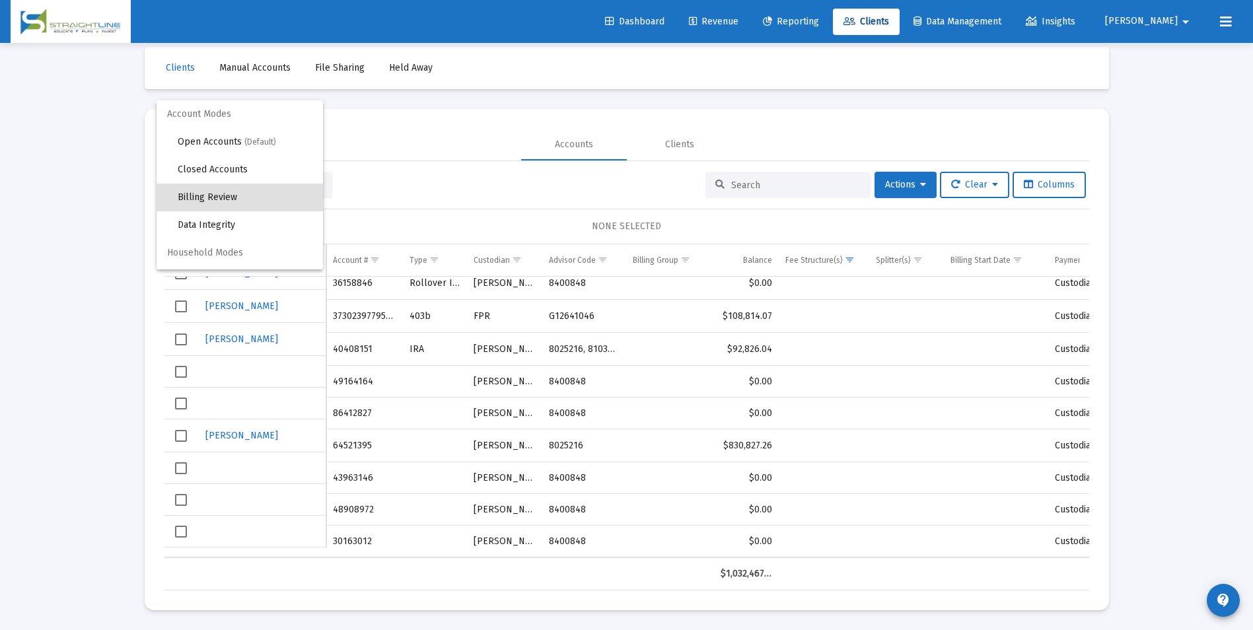
scroll to position [13, 0]
click at [264, 132] on span "(Default)" at bounding box center [260, 129] width 32 height 9
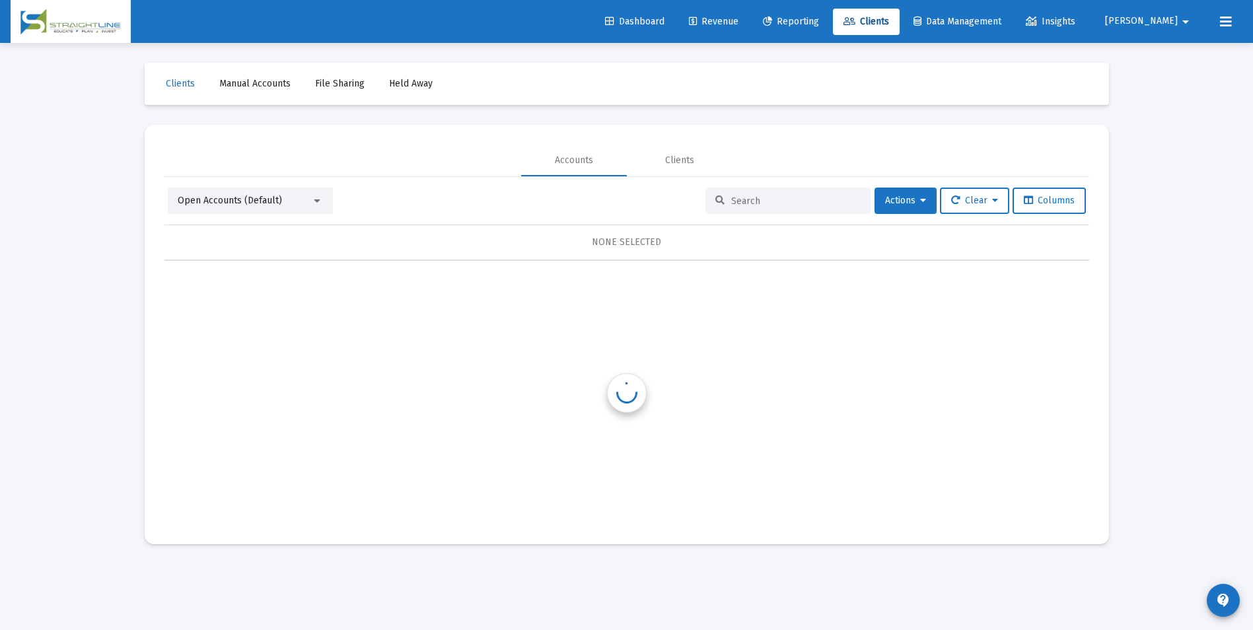
scroll to position [0, 0]
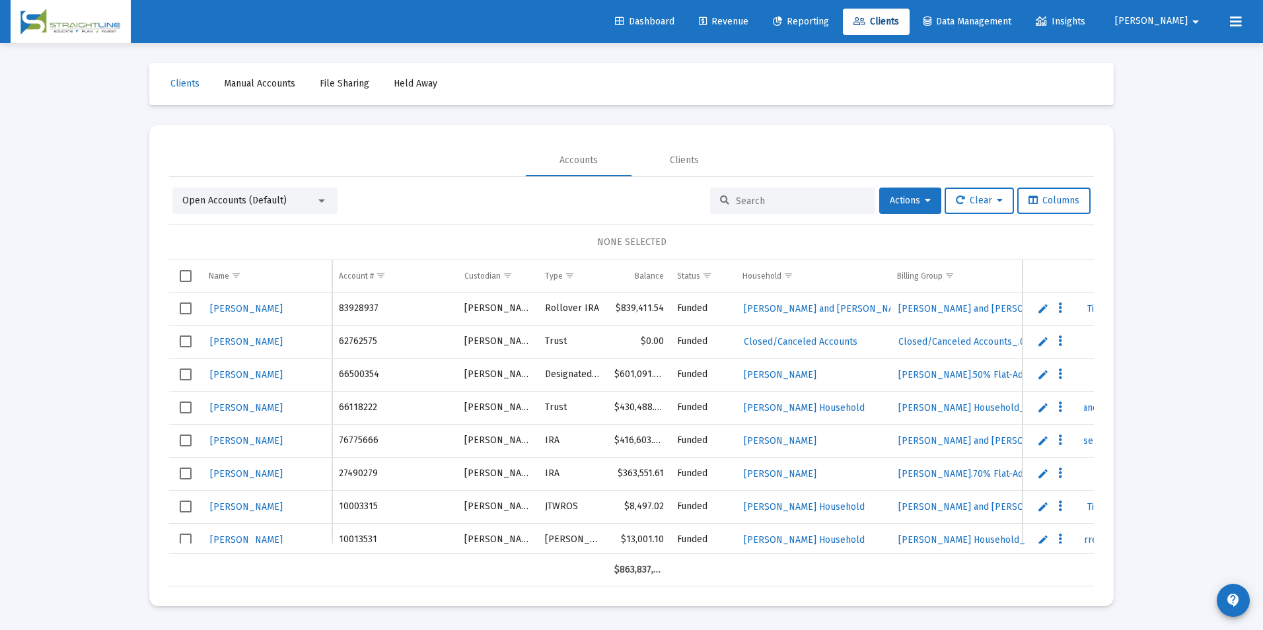
click at [804, 201] on input at bounding box center [800, 201] width 129 height 11
paste input "30163012"
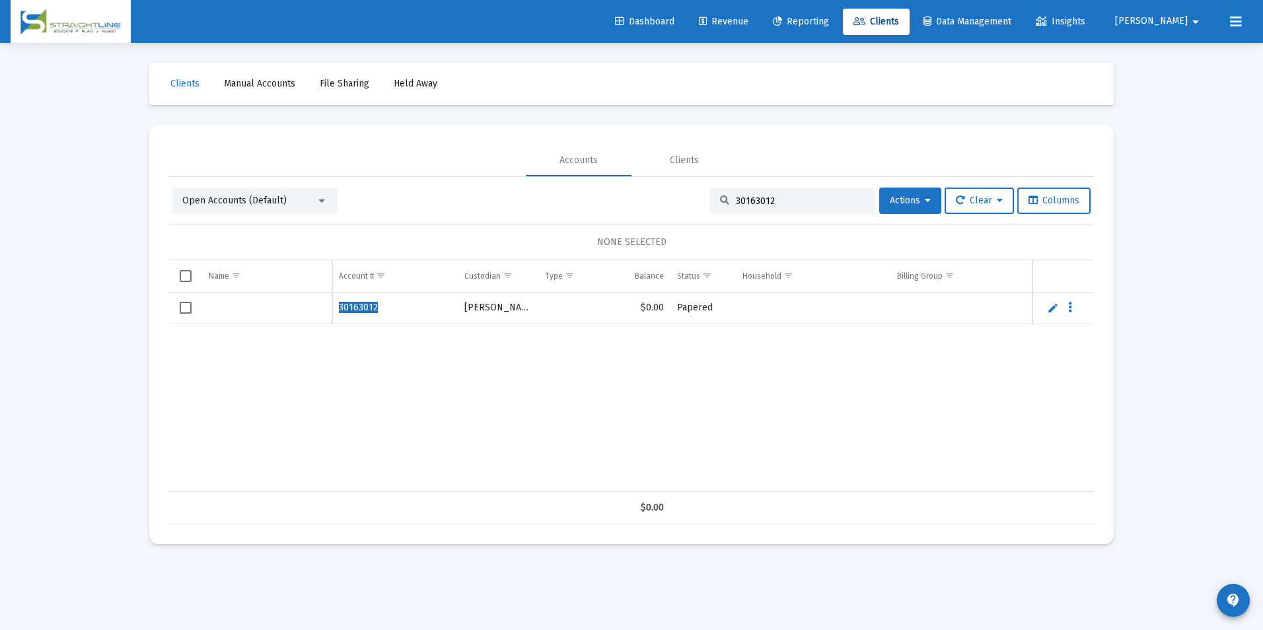
type input "30163012"
click at [749, 17] on span "Revenue" at bounding box center [724, 21] width 50 height 11
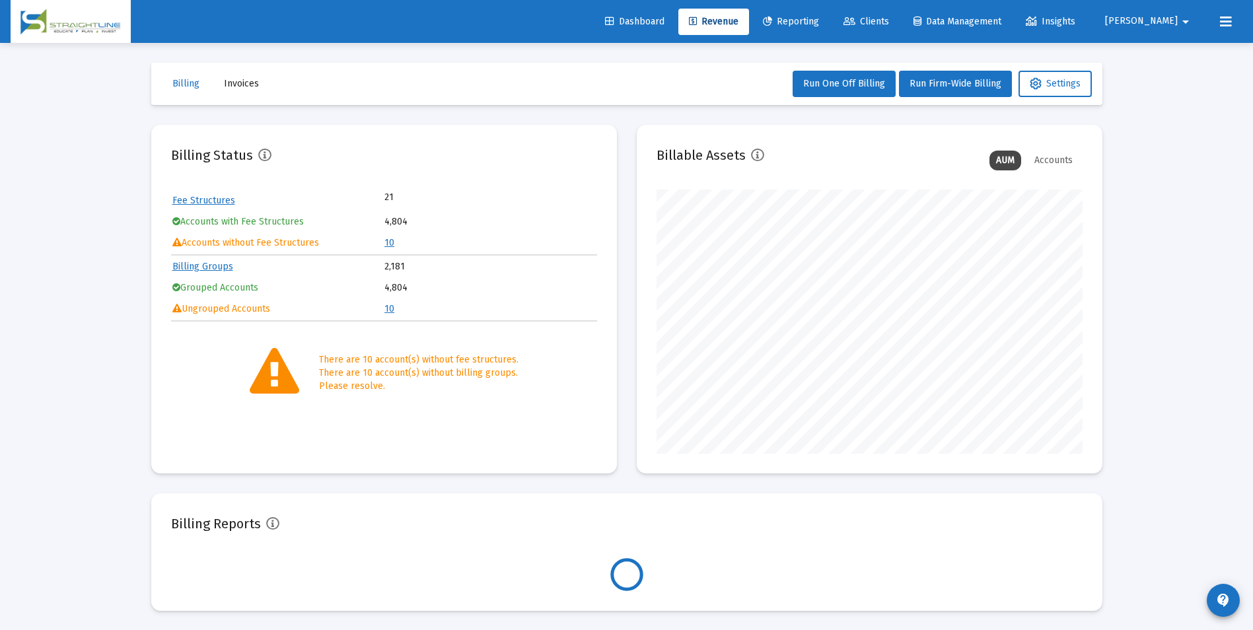
scroll to position [264, 426]
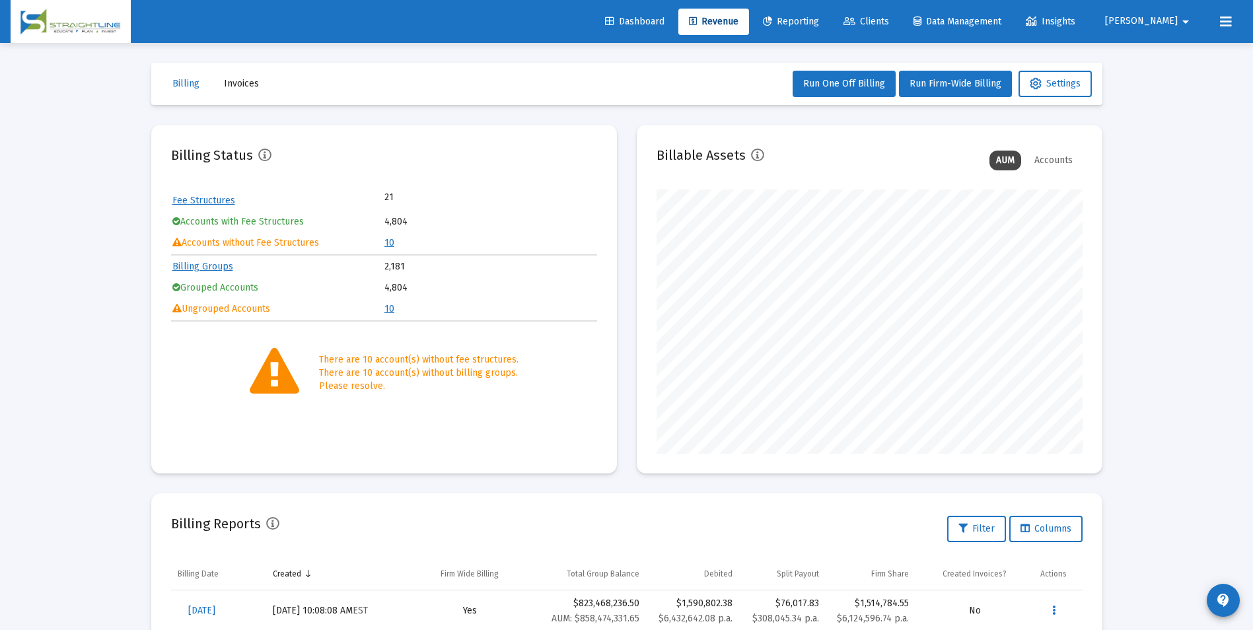
click at [382, 241] on td "Accounts without Fee Structures" at bounding box center [277, 243] width 211 height 20
click at [394, 243] on td "10" at bounding box center [489, 243] width 211 height 20
click at [386, 242] on link "10" at bounding box center [389, 242] width 10 height 11
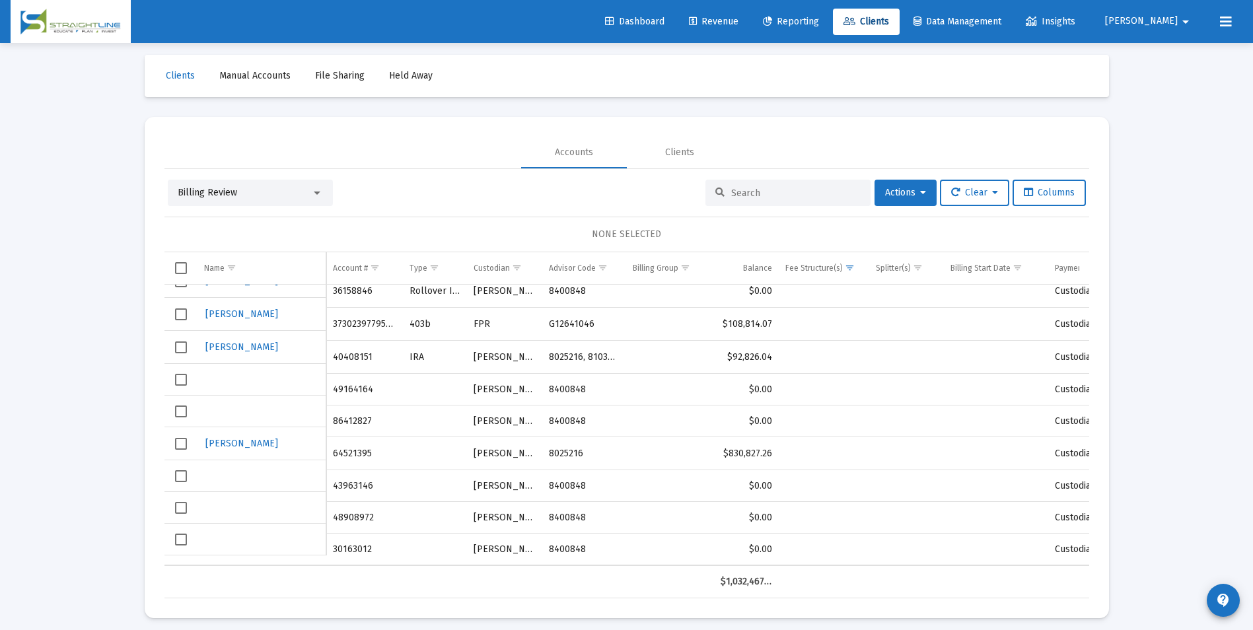
scroll to position [16, 0]
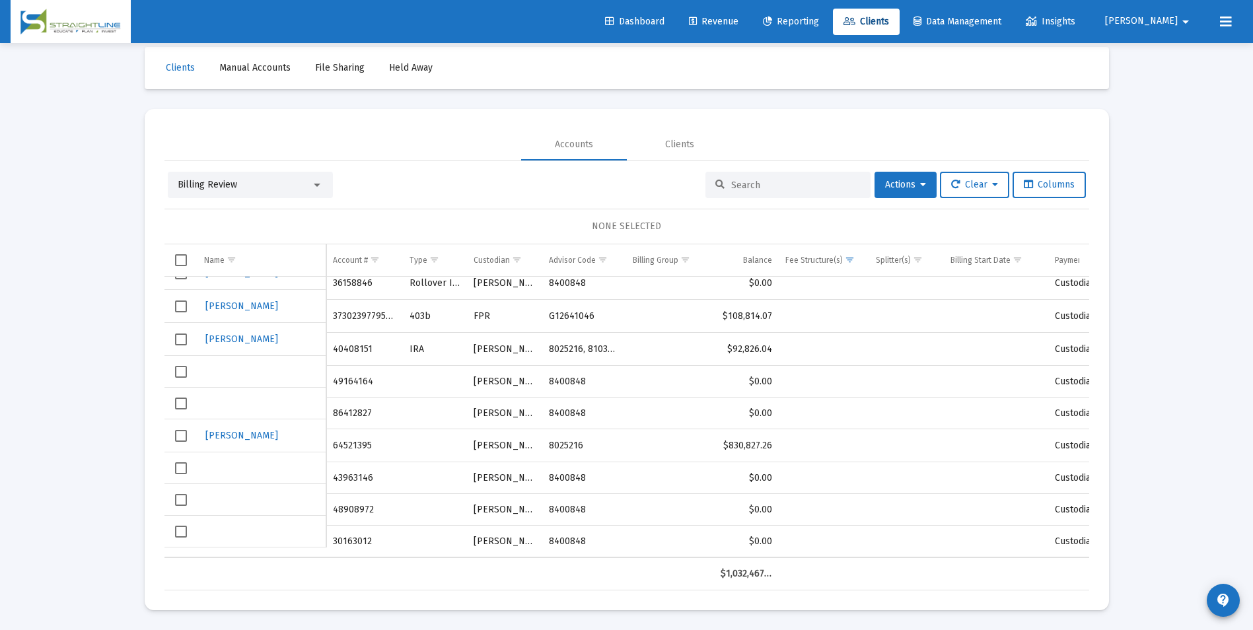
click at [346, 501] on td "48908972" at bounding box center [364, 510] width 76 height 32
click at [339, 529] on td "30163012" at bounding box center [364, 542] width 76 height 32
copy td "30163012"
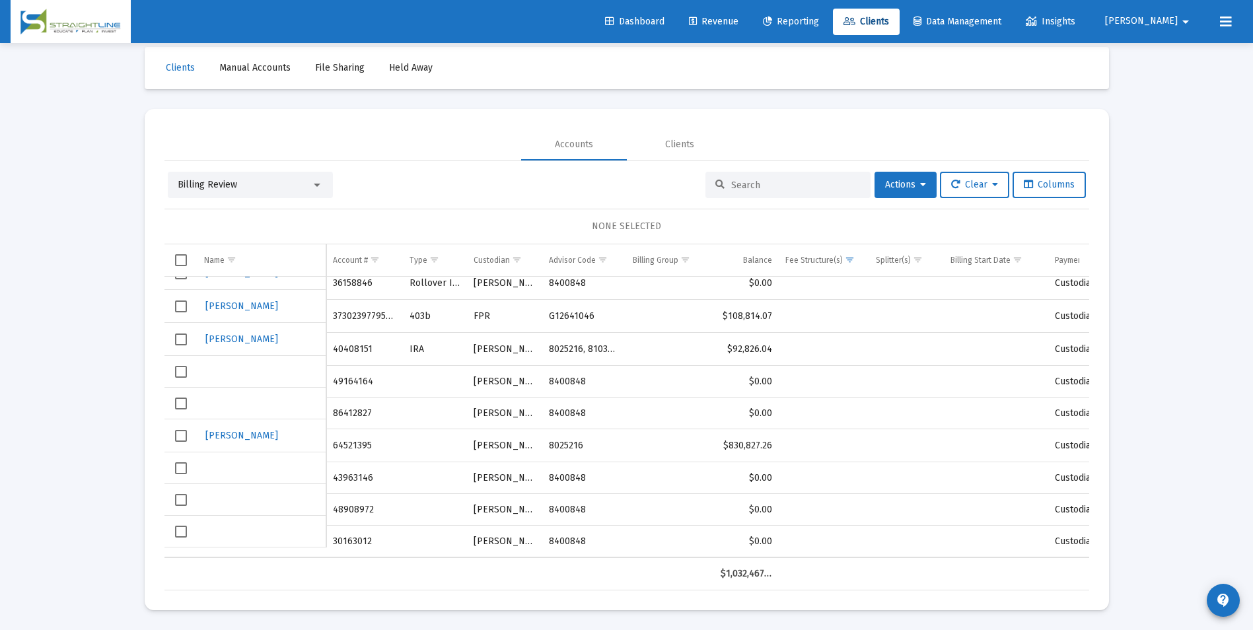
click at [351, 470] on td "43963146" at bounding box center [364, 478] width 76 height 32
copy td "43963146"
click at [341, 494] on td "48908972" at bounding box center [364, 510] width 76 height 32
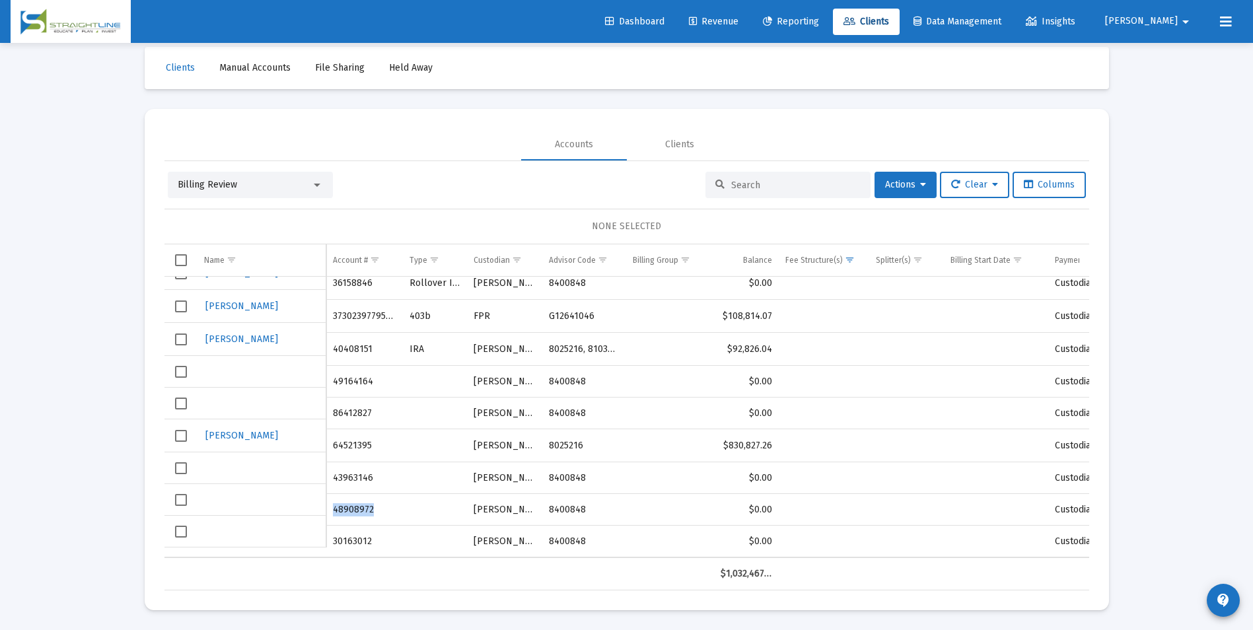
copy td "48908972"
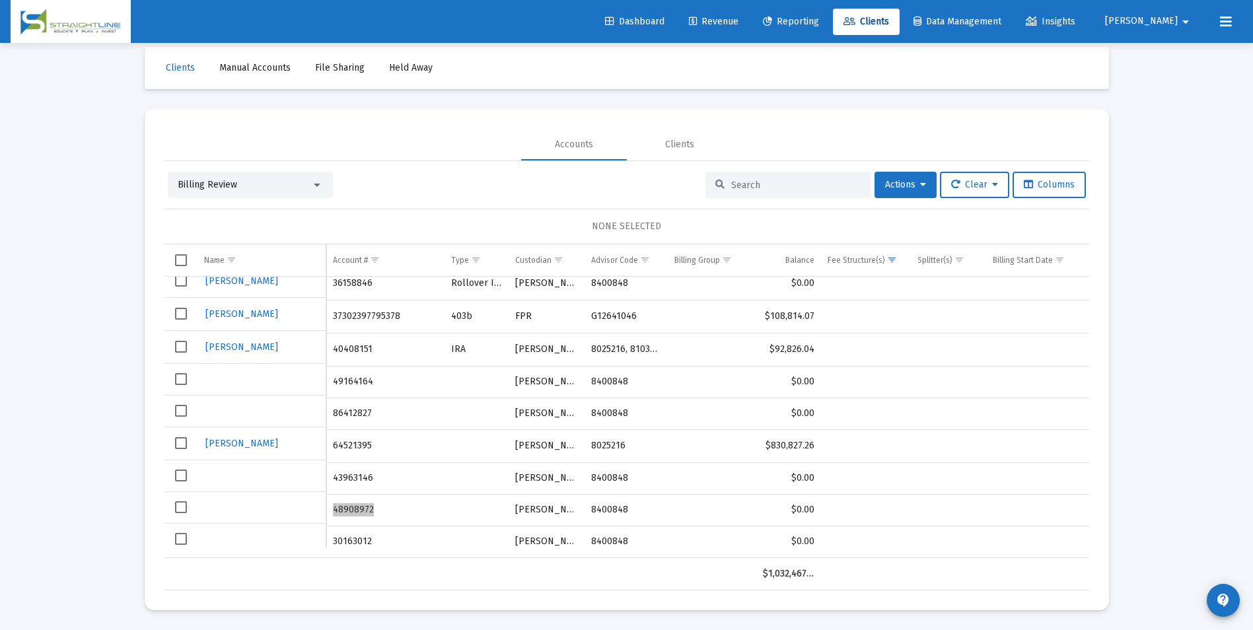
scroll to position [52, 0]
